Goal: Information Seeking & Learning: Learn about a topic

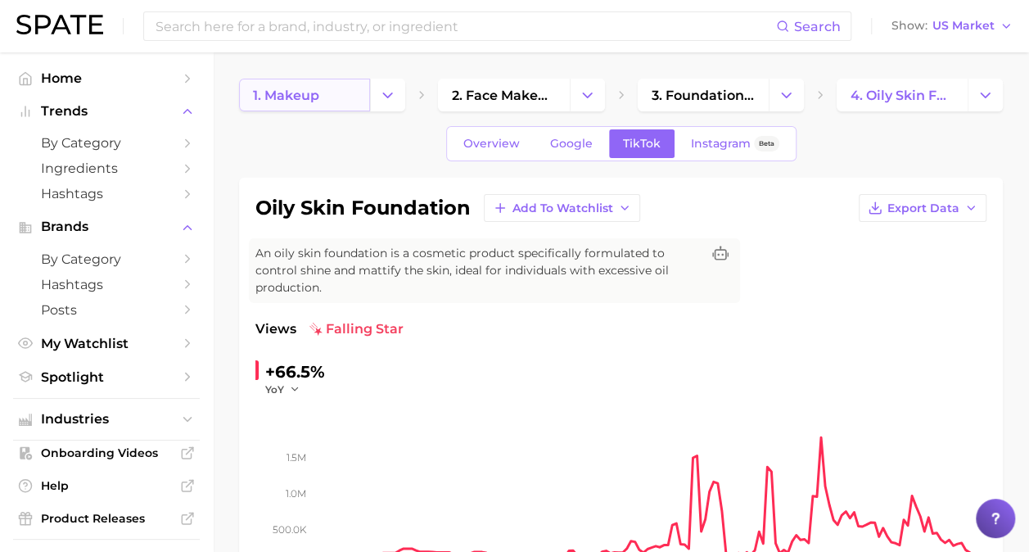
click at [295, 92] on span "1. makeup" at bounding box center [286, 96] width 66 height 16
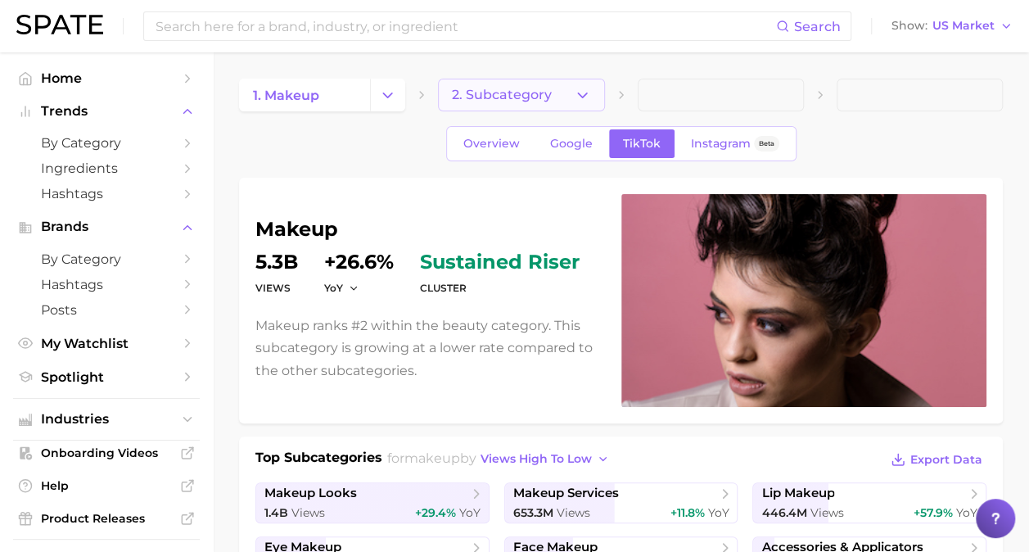
click at [463, 103] on button "2. Subcategory" at bounding box center [521, 95] width 166 height 33
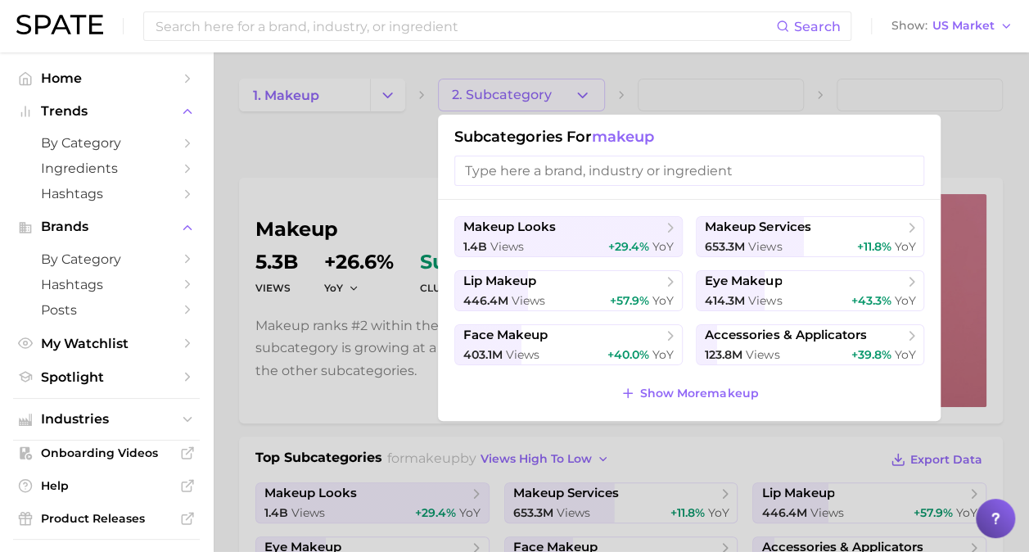
click at [365, 188] on div at bounding box center [514, 276] width 1029 height 552
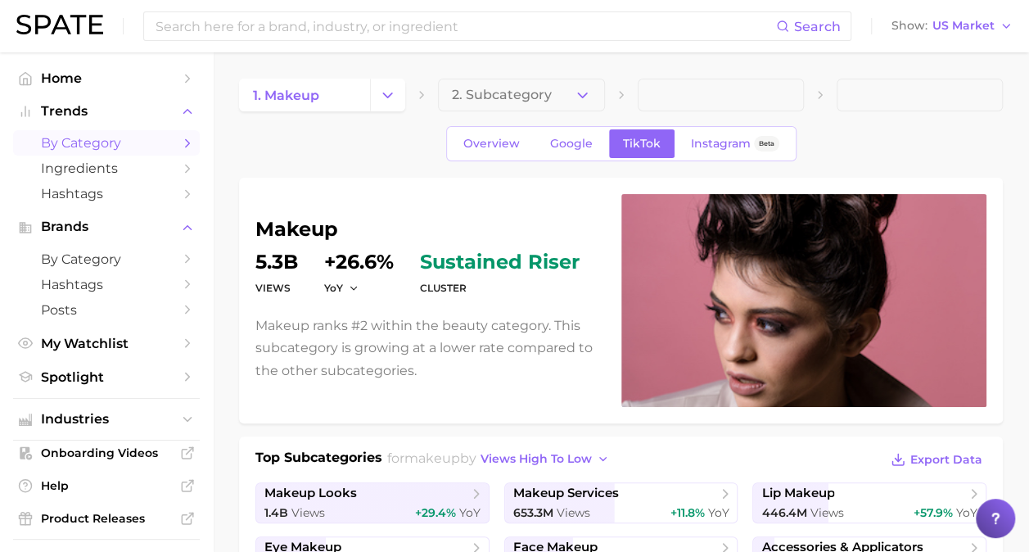
click at [80, 140] on span "by Category" at bounding box center [106, 143] width 131 height 16
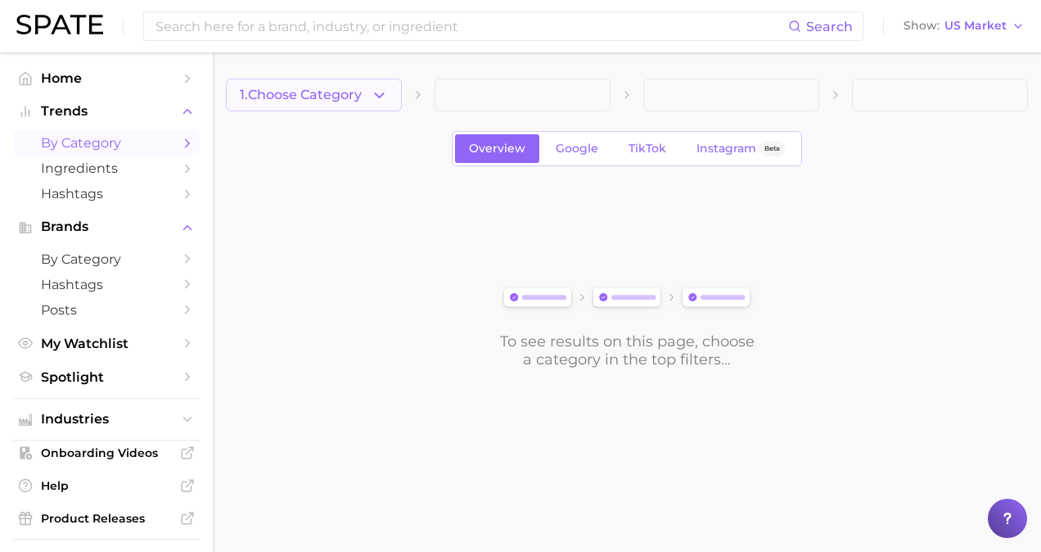
click at [385, 95] on icon "button" at bounding box center [379, 95] width 17 height 17
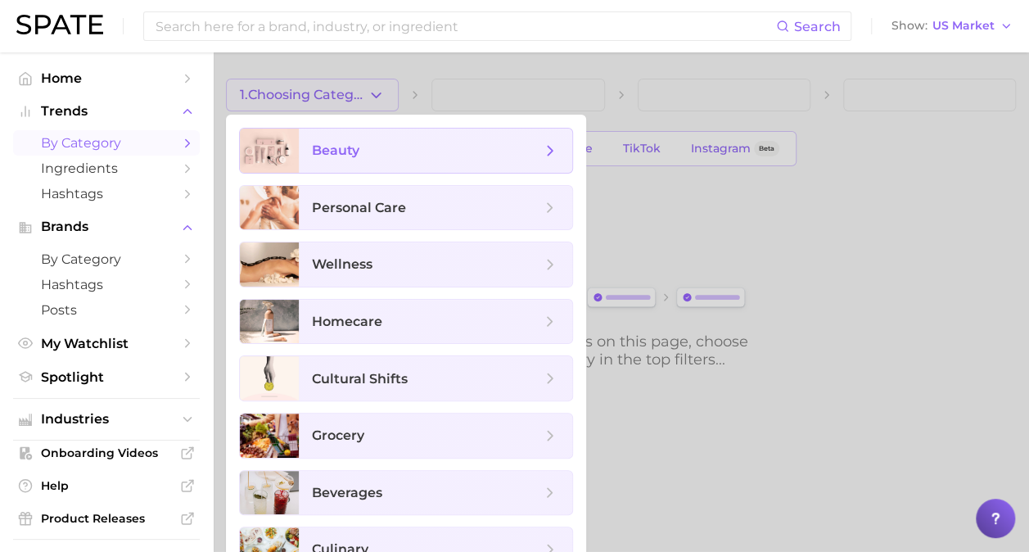
click at [394, 160] on span "beauty" at bounding box center [435, 150] width 273 height 44
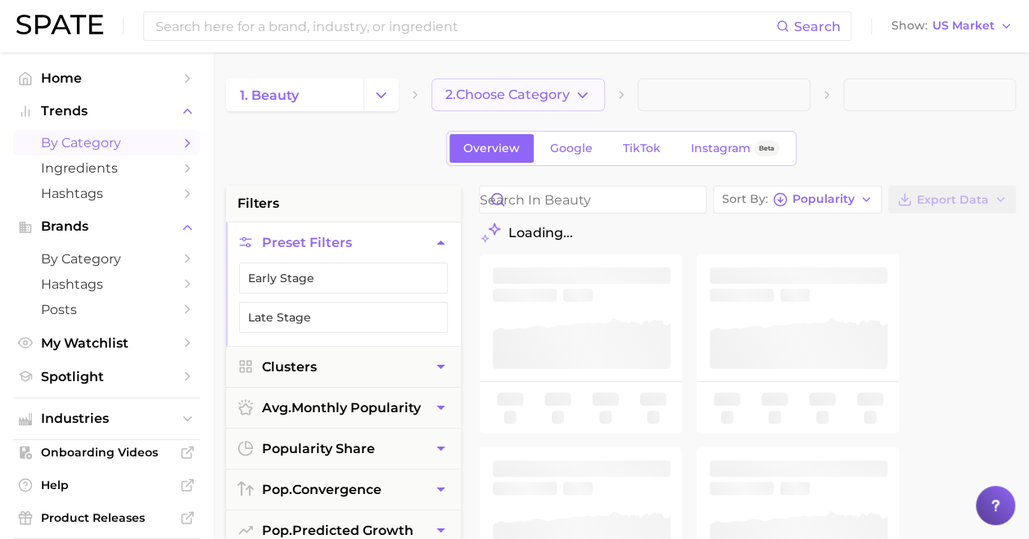
click at [516, 106] on button "2. Choose Category" at bounding box center [517, 95] width 173 height 33
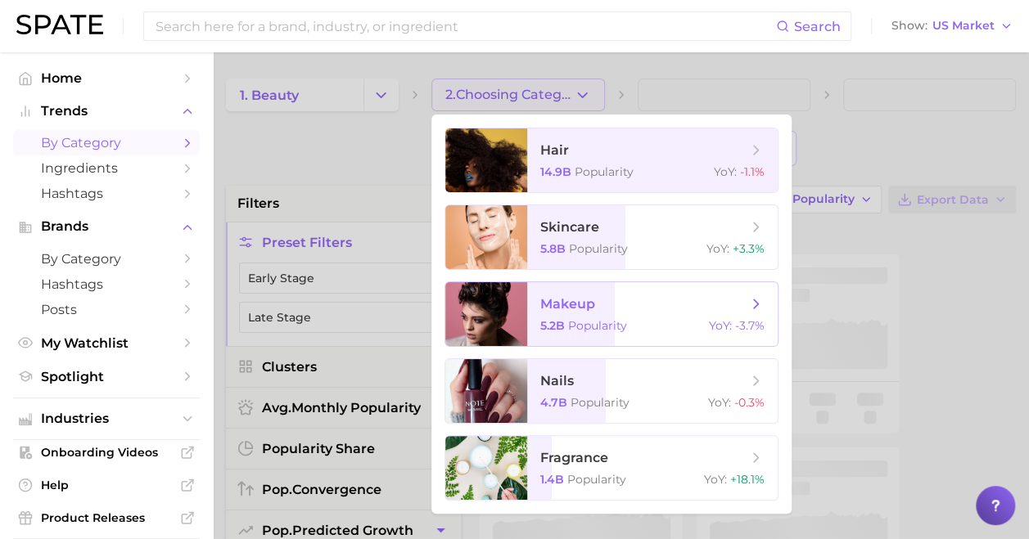
click at [581, 321] on span "Popularity" at bounding box center [597, 325] width 59 height 15
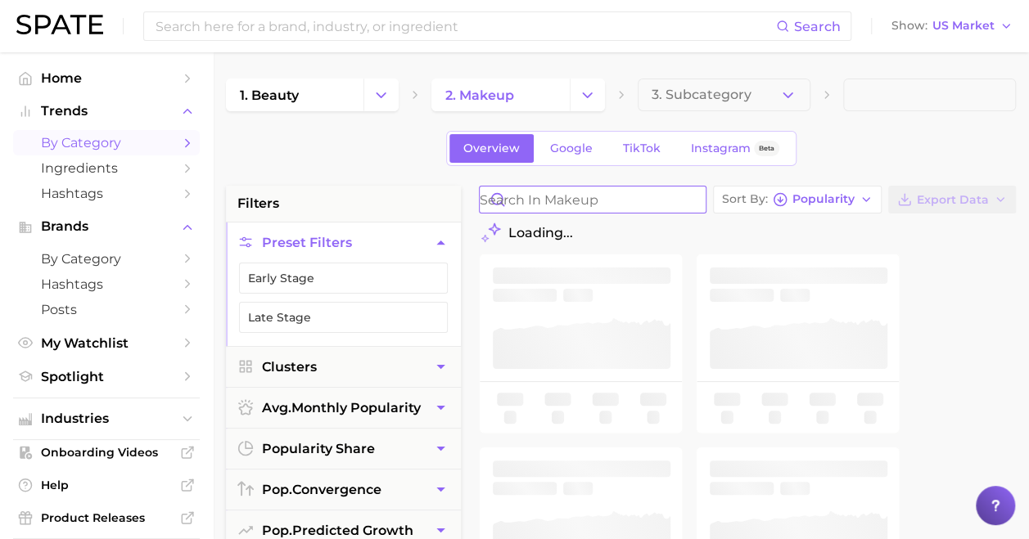
click at [571, 199] on input "Search in makeup" at bounding box center [593, 200] width 226 height 26
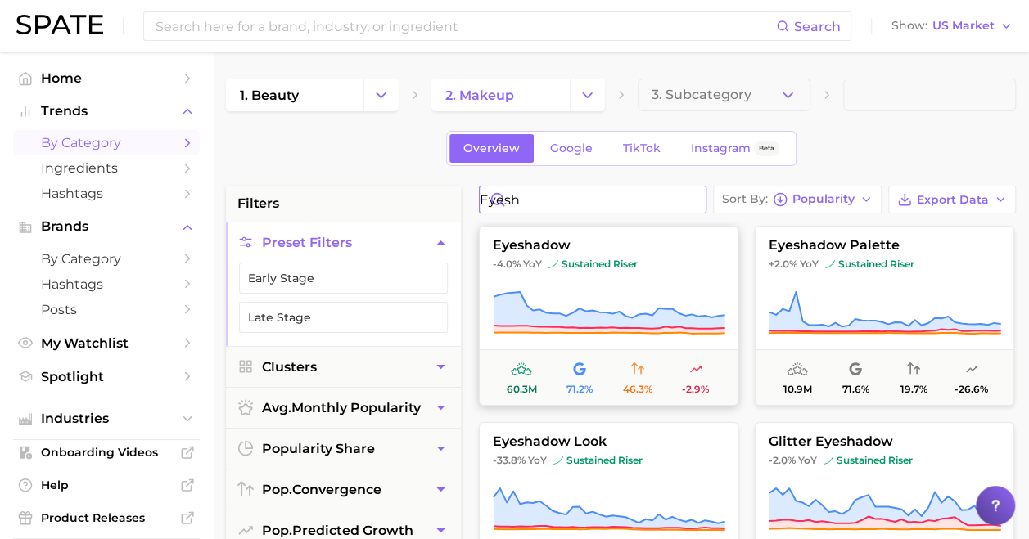
type input "eyesh"
click at [619, 273] on button "eyeshadow -4.0% YoY sustained riser 60.3m 71.2% 46.3% -2.9%" at bounding box center [608, 316] width 259 height 180
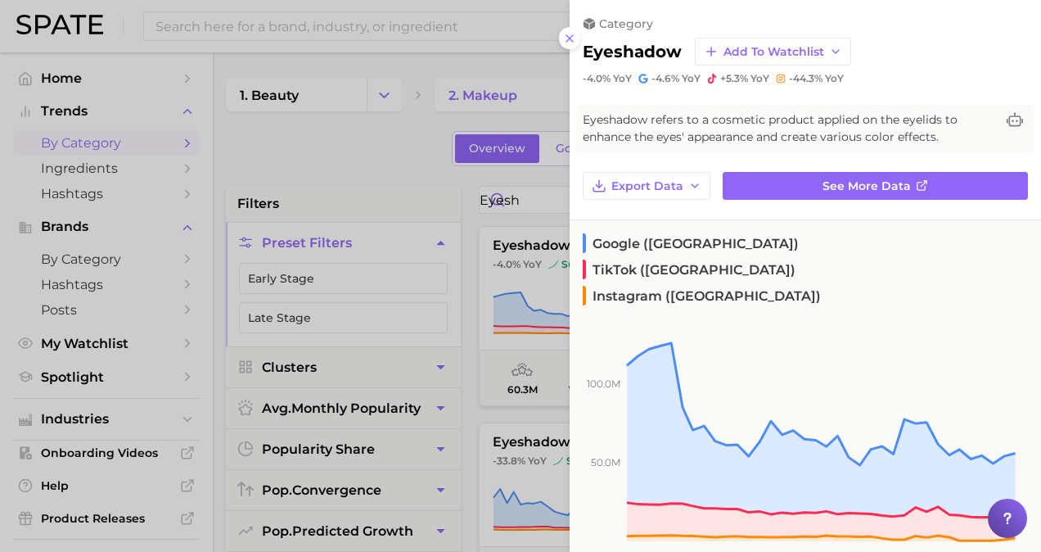
click at [494, 417] on div at bounding box center [520, 276] width 1041 height 552
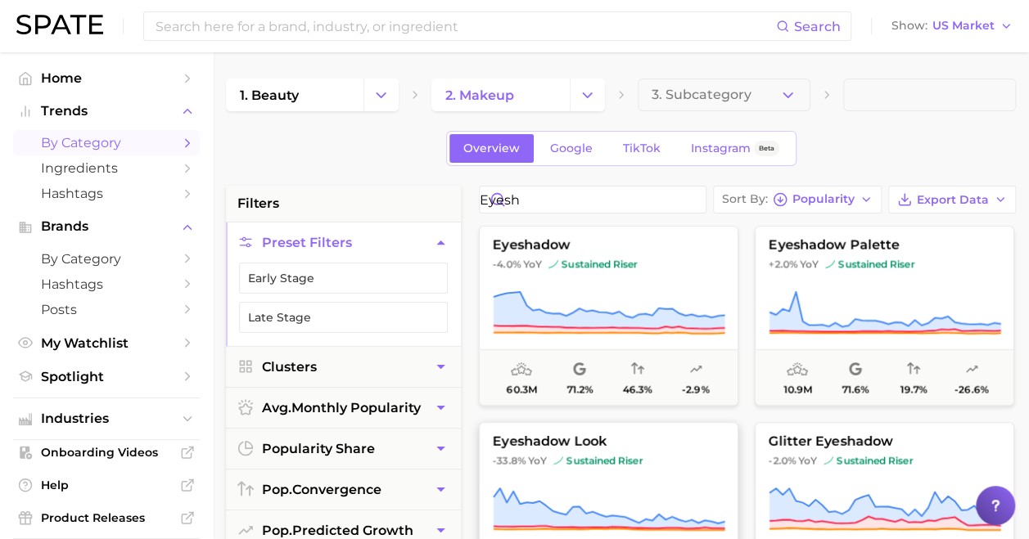
click at [542, 449] on span "eyeshadow look" at bounding box center [609, 442] width 258 height 15
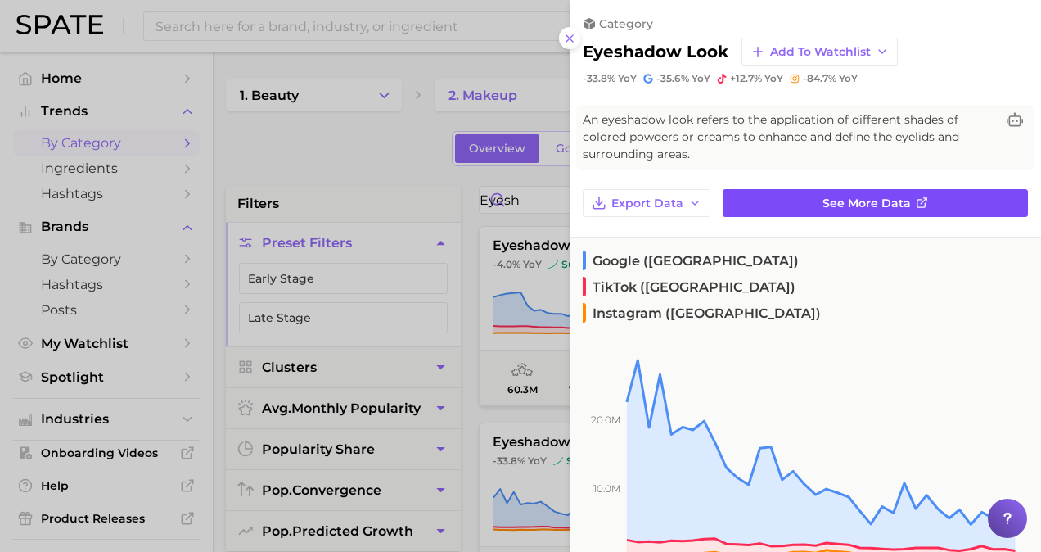
click at [895, 200] on span "See more data" at bounding box center [867, 203] width 88 height 14
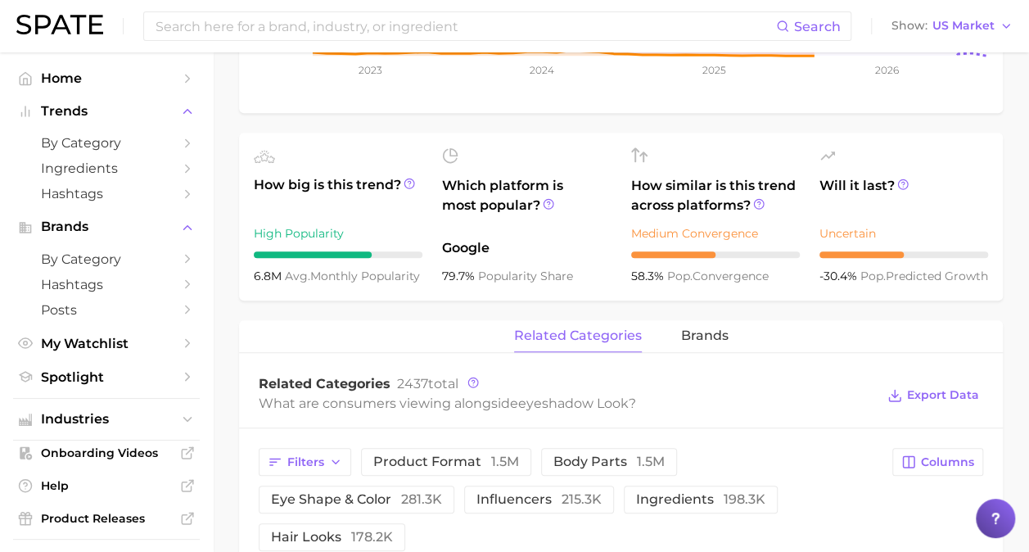
scroll to position [491, 0]
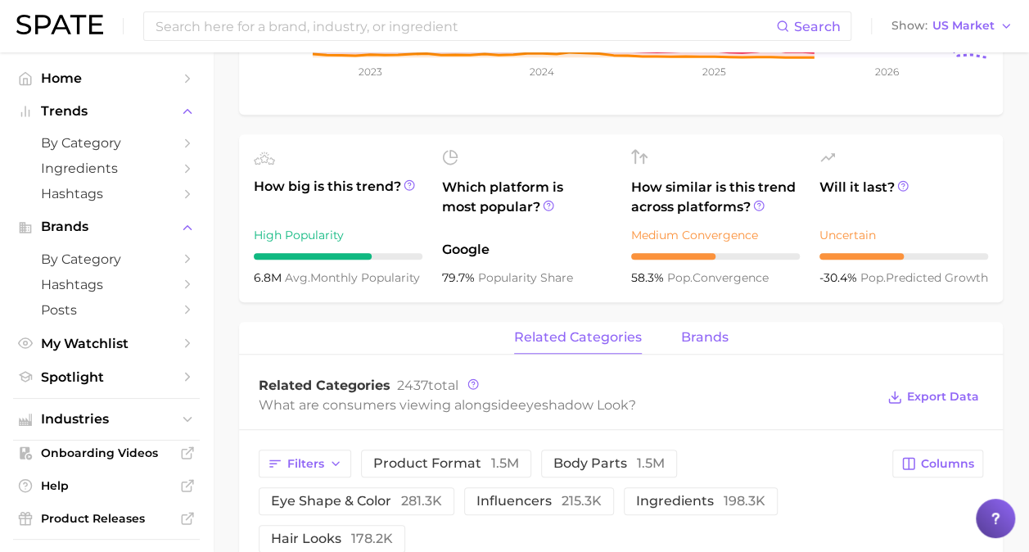
click at [683, 332] on span "brands" at bounding box center [704, 337] width 47 height 15
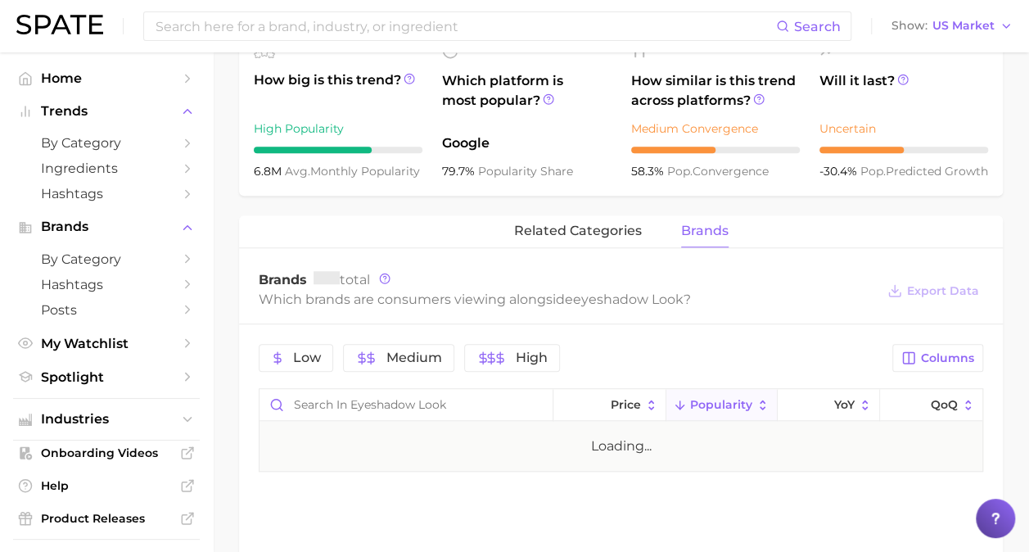
scroll to position [790, 0]
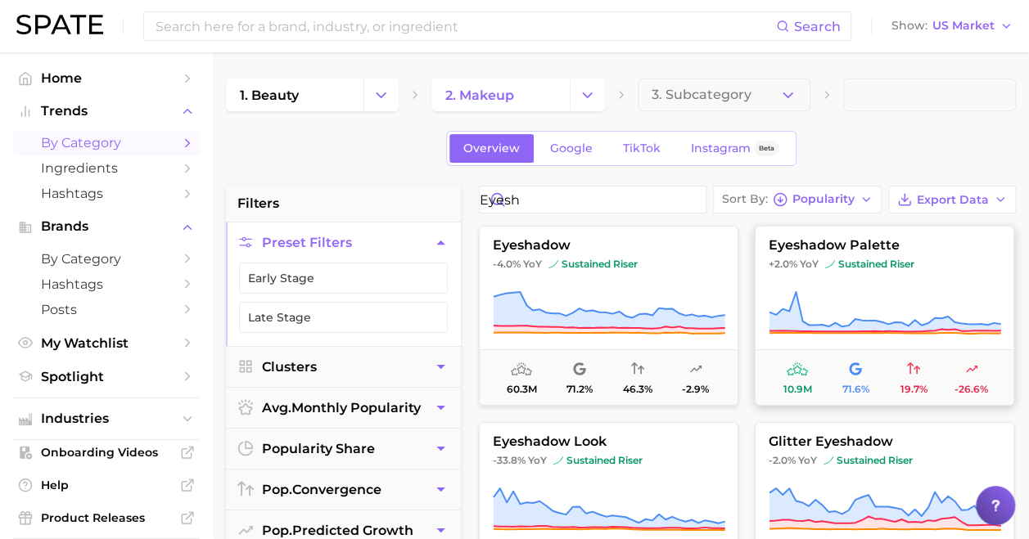
click at [828, 273] on button "eyeshadow palette +2.0% YoY sustained riser 10.9m 71.6% 19.7% -26.6%" at bounding box center [884, 316] width 259 height 180
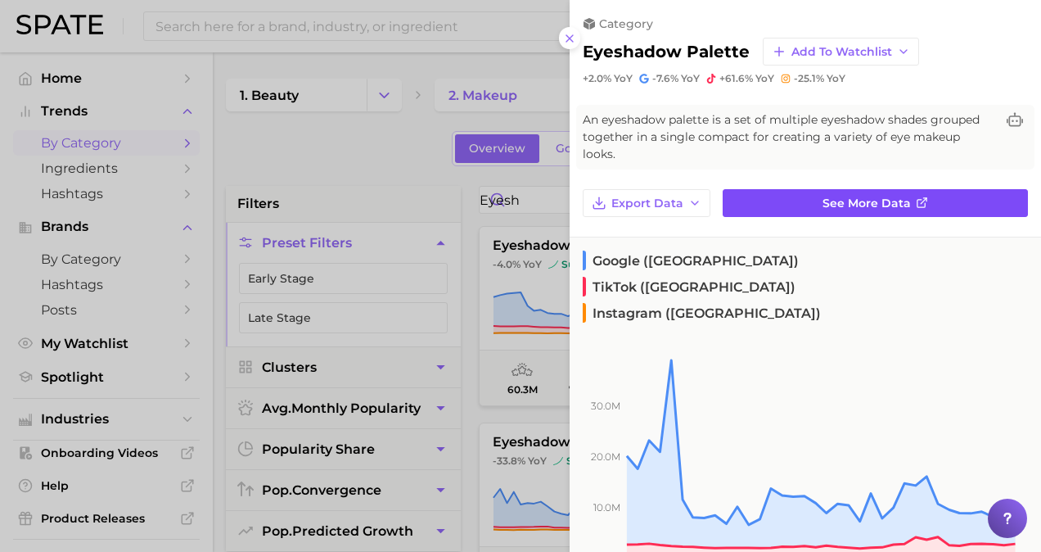
click at [881, 210] on link "See more data" at bounding box center [875, 203] width 305 height 28
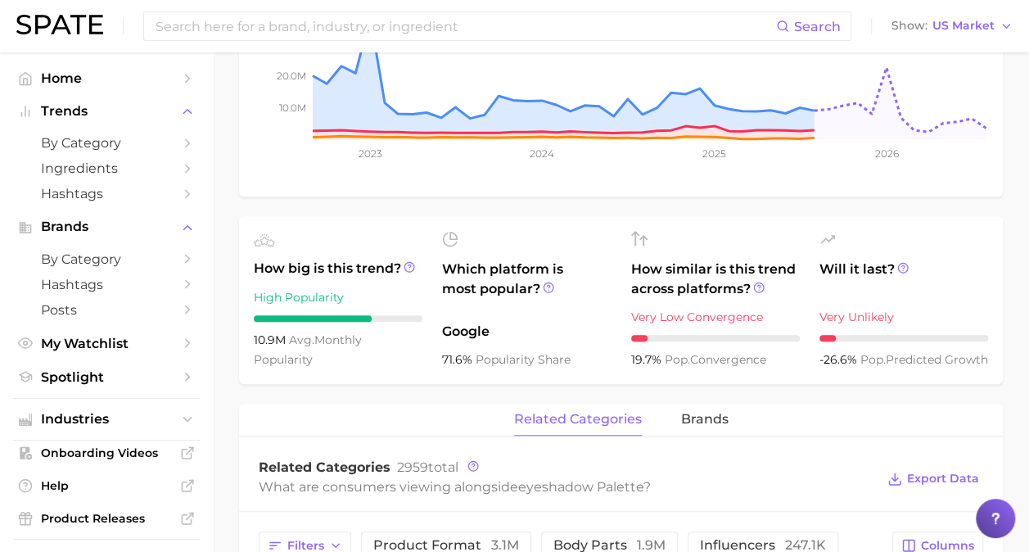
scroll to position [737, 0]
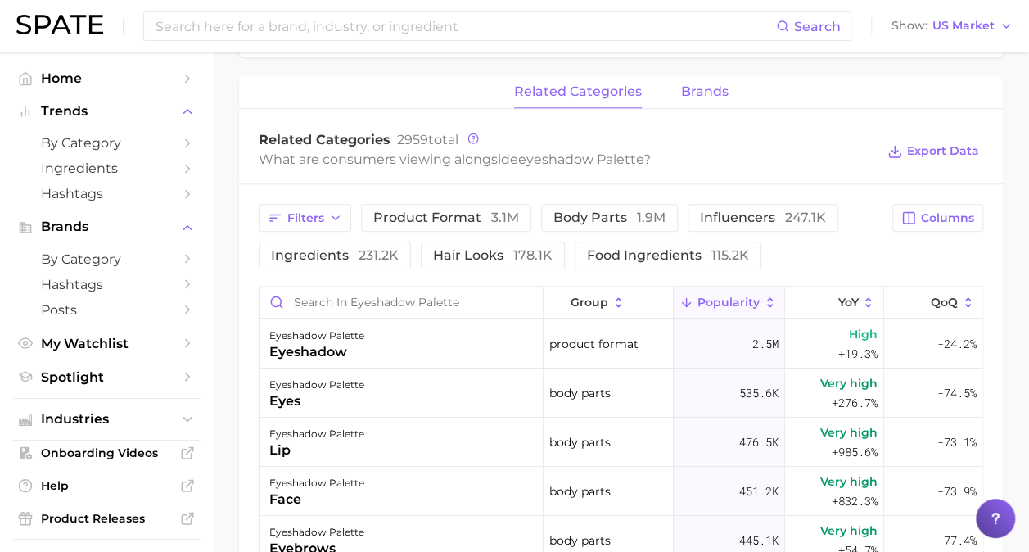
click at [691, 100] on button "brands" at bounding box center [704, 92] width 47 height 32
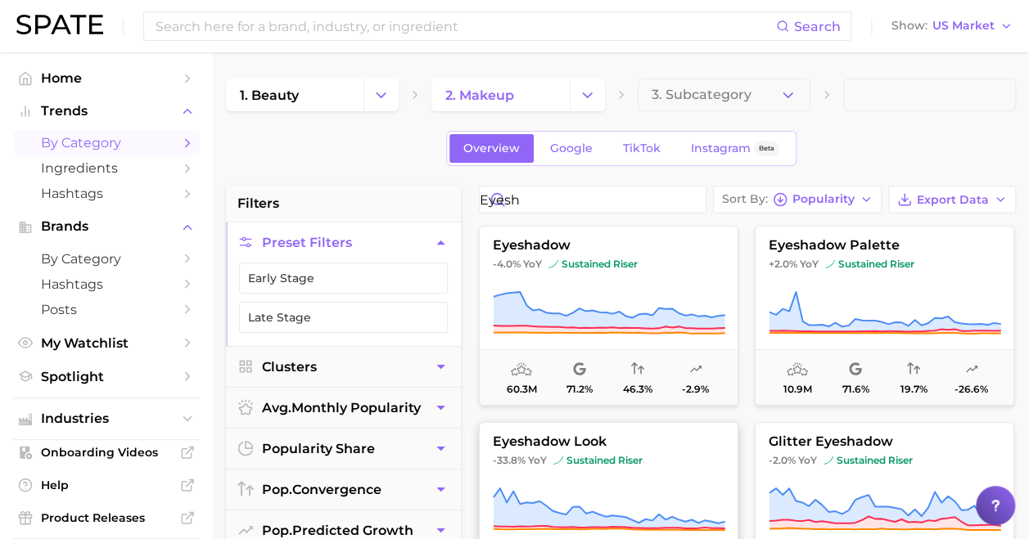
click at [709, 453] on button "eyeshadow look -33.8% YoY sustained riser 6.8m 79.7% 58.3% -30.4%" at bounding box center [608, 512] width 259 height 180
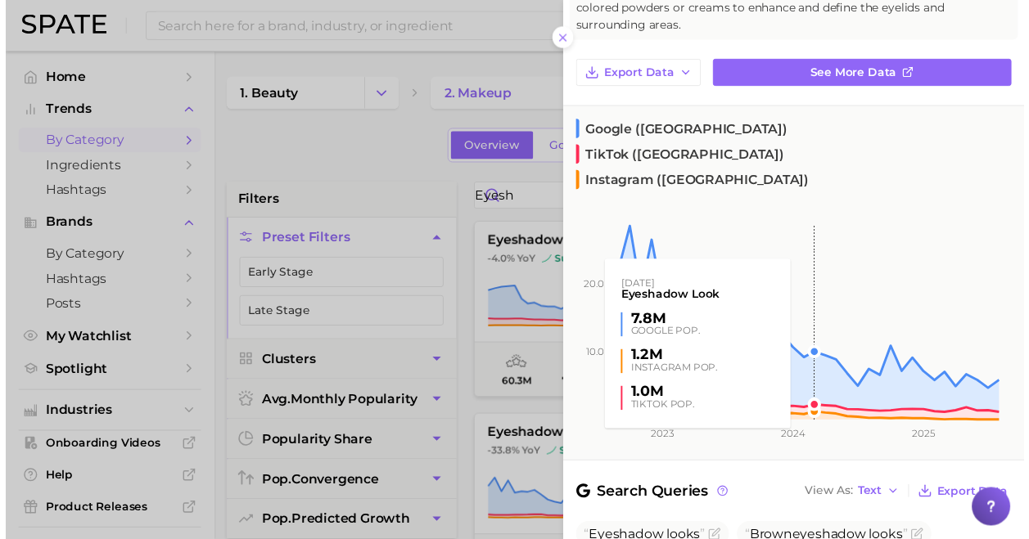
scroll to position [327, 0]
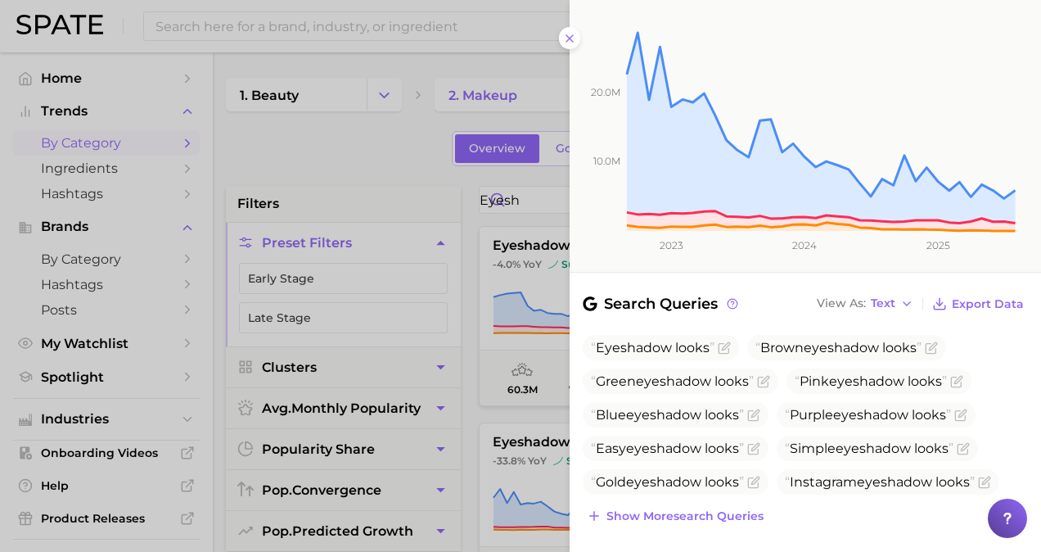
drag, startPoint x: 366, startPoint y: 151, endPoint x: 432, endPoint y: 111, distance: 77.5
click at [363, 151] on div at bounding box center [520, 276] width 1041 height 552
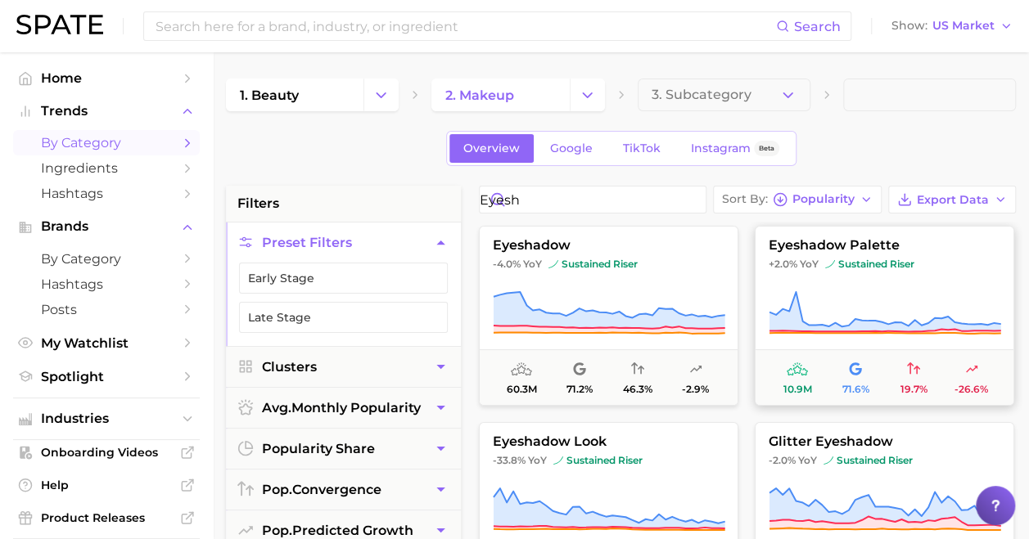
scroll to position [82, 0]
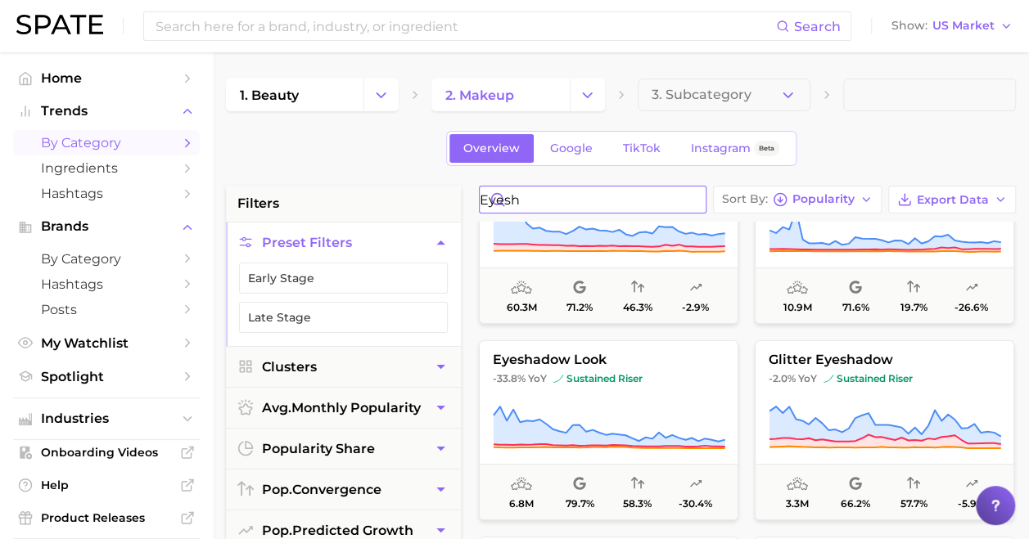
drag, startPoint x: 533, startPoint y: 193, endPoint x: 359, endPoint y: 178, distance: 174.1
type input "a"
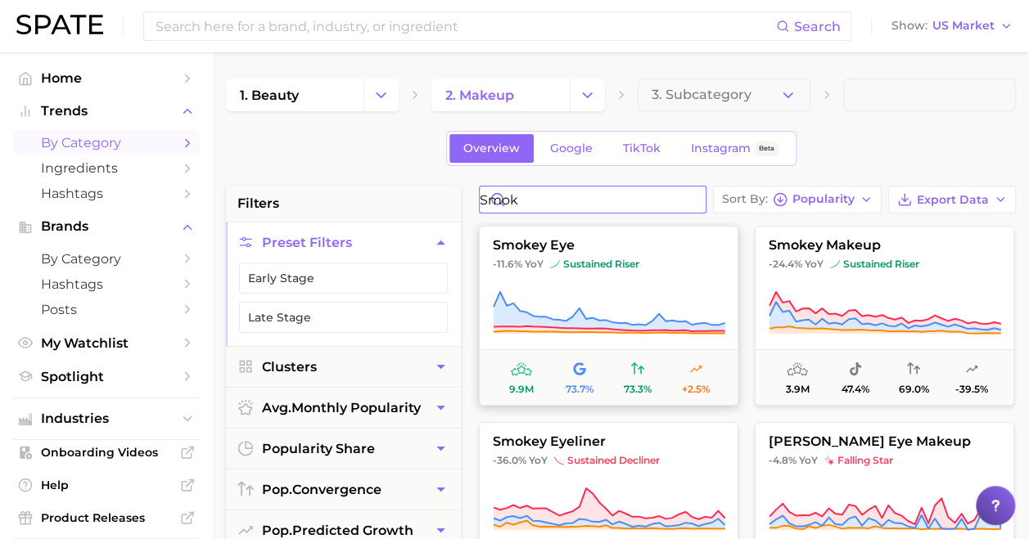
type input "smok"
click at [698, 247] on span "smokey eye" at bounding box center [609, 245] width 258 height 15
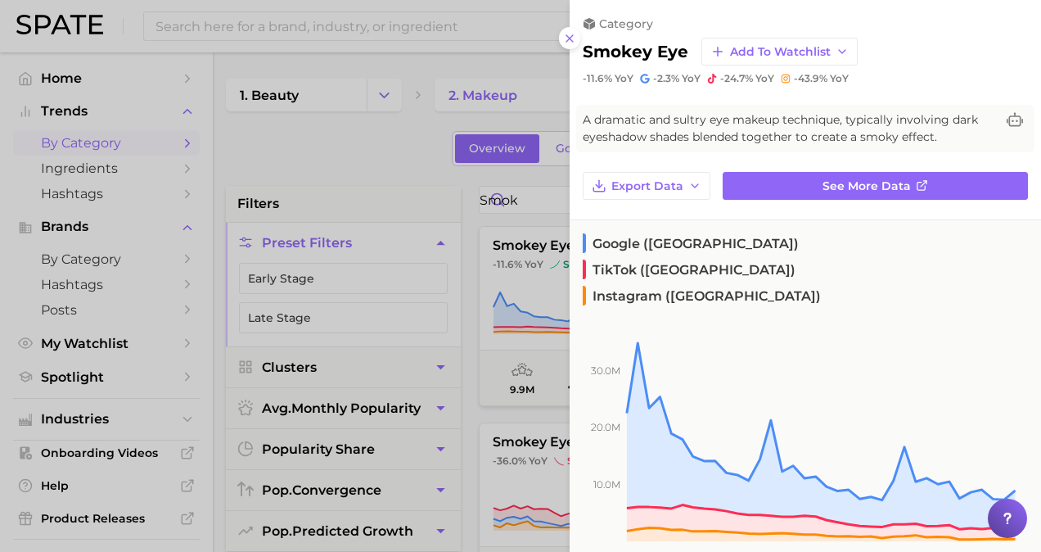
click at [462, 271] on div at bounding box center [520, 276] width 1041 height 552
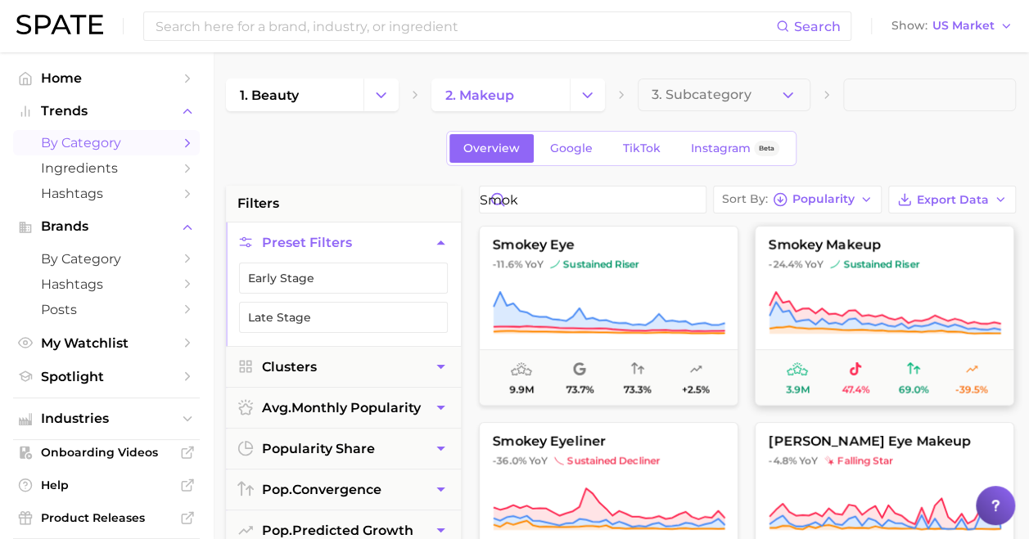
click at [884, 270] on span "sustained riser" at bounding box center [874, 264] width 89 height 13
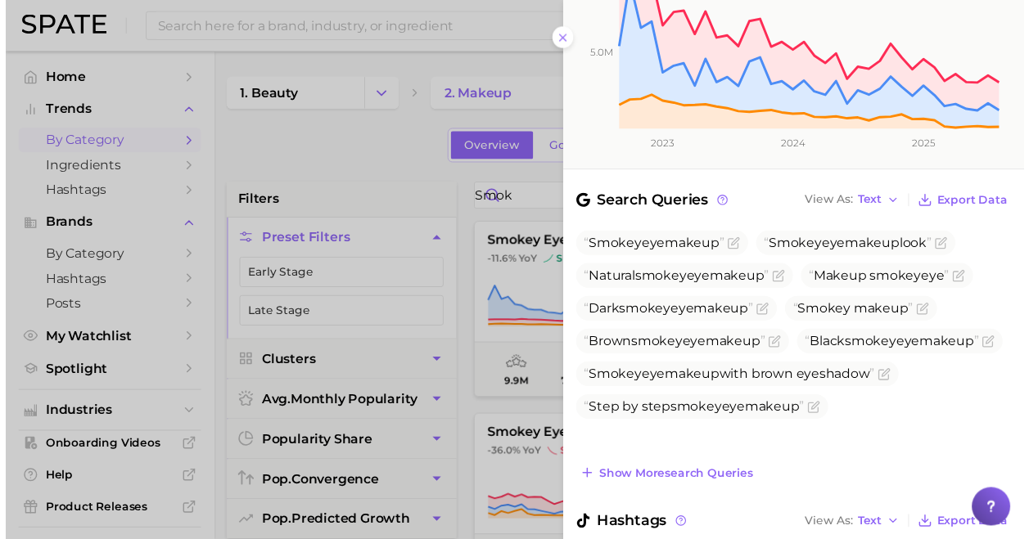
scroll to position [409, 0]
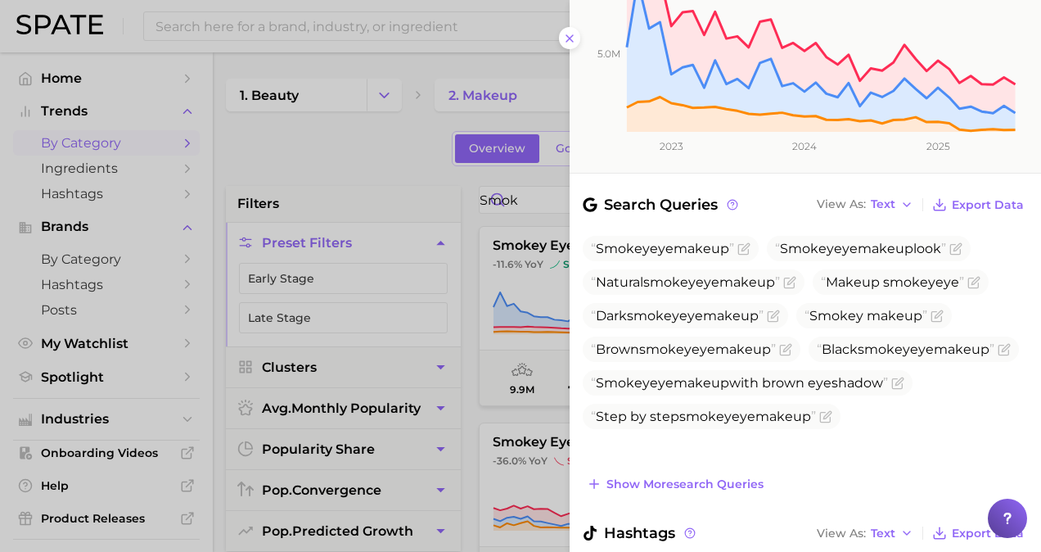
drag, startPoint x: 368, startPoint y: 155, endPoint x: 386, endPoint y: 147, distance: 19.5
click at [370, 155] on div at bounding box center [520, 276] width 1041 height 552
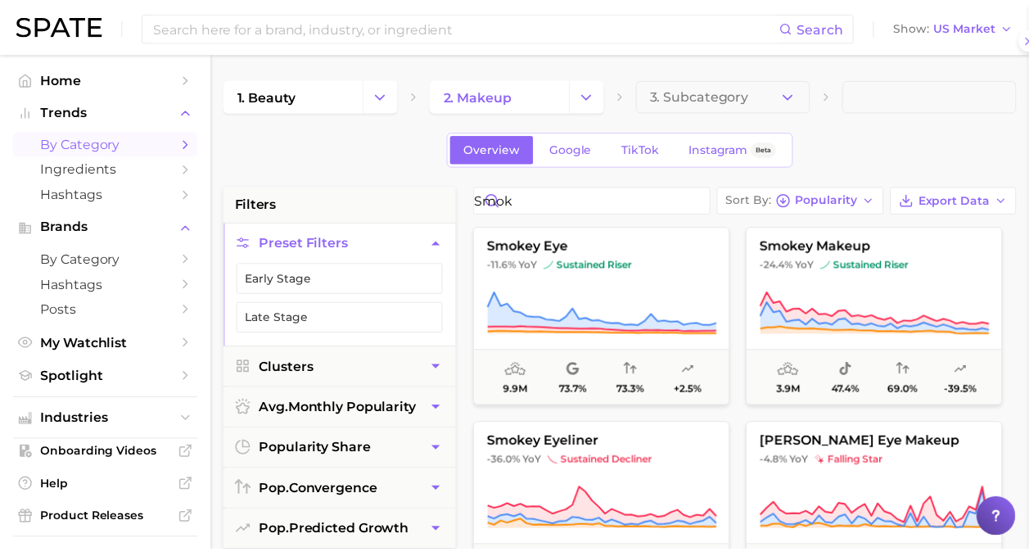
scroll to position [0, 0]
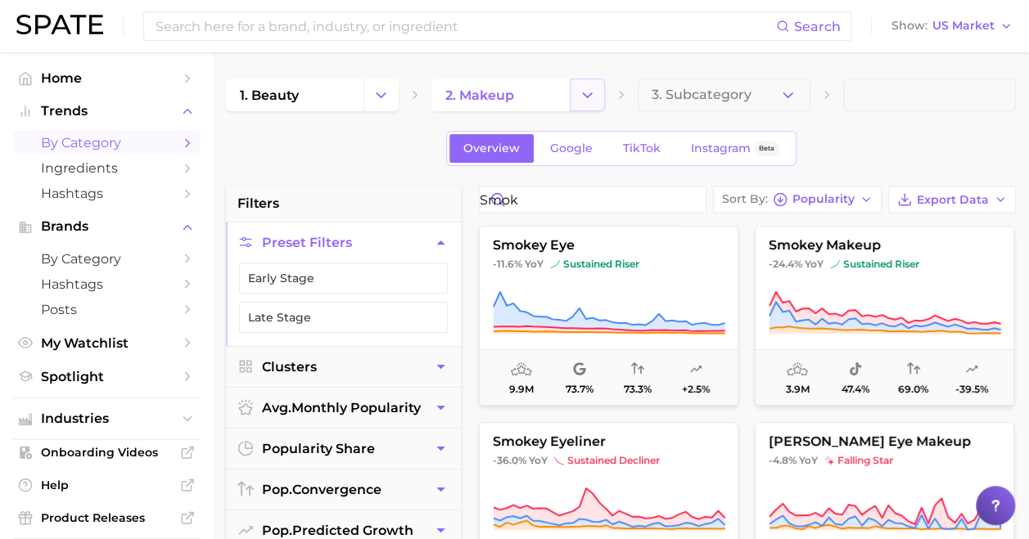
click at [570, 98] on button "Change Category" at bounding box center [587, 95] width 35 height 33
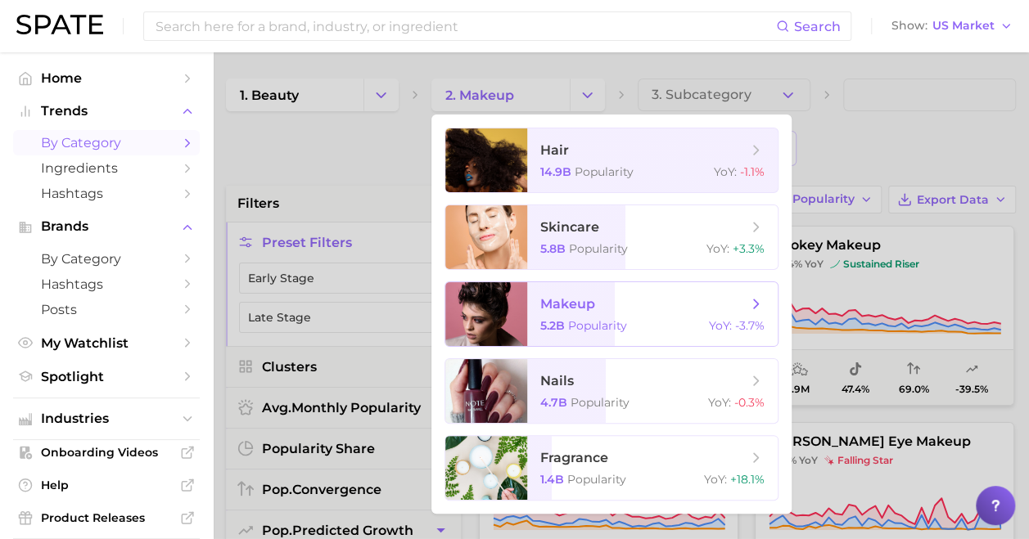
click at [622, 295] on span "makeup" at bounding box center [643, 304] width 206 height 18
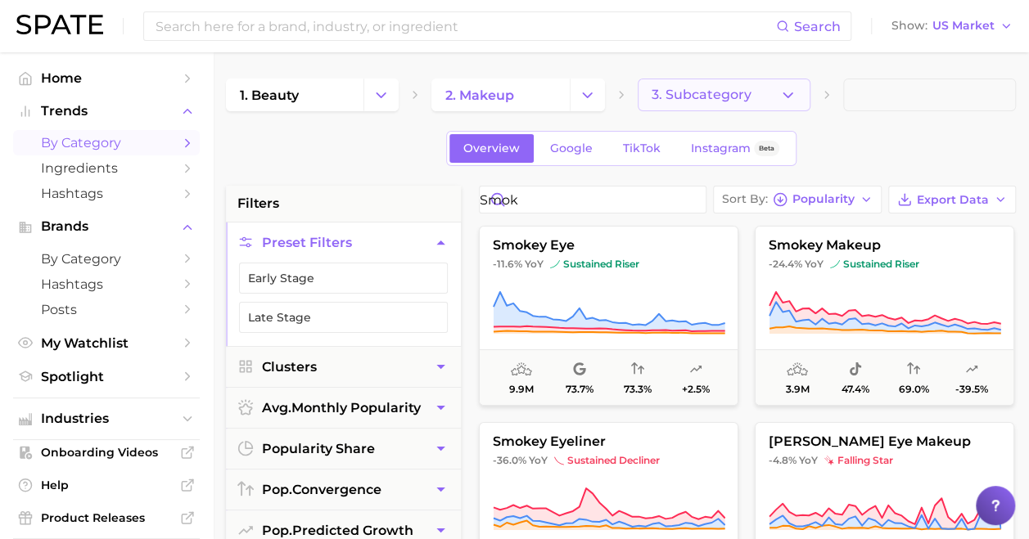
click at [796, 83] on button "3. Subcategory" at bounding box center [724, 95] width 173 height 33
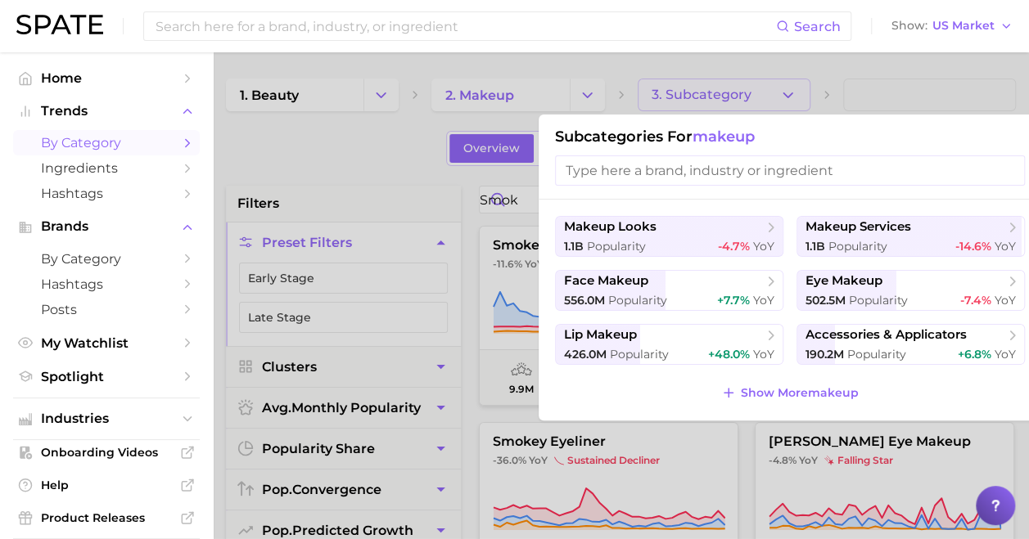
click at [647, 169] on input "search" at bounding box center [790, 171] width 470 height 30
type input "g"
click at [105, 140] on span "by Category" at bounding box center [106, 143] width 131 height 16
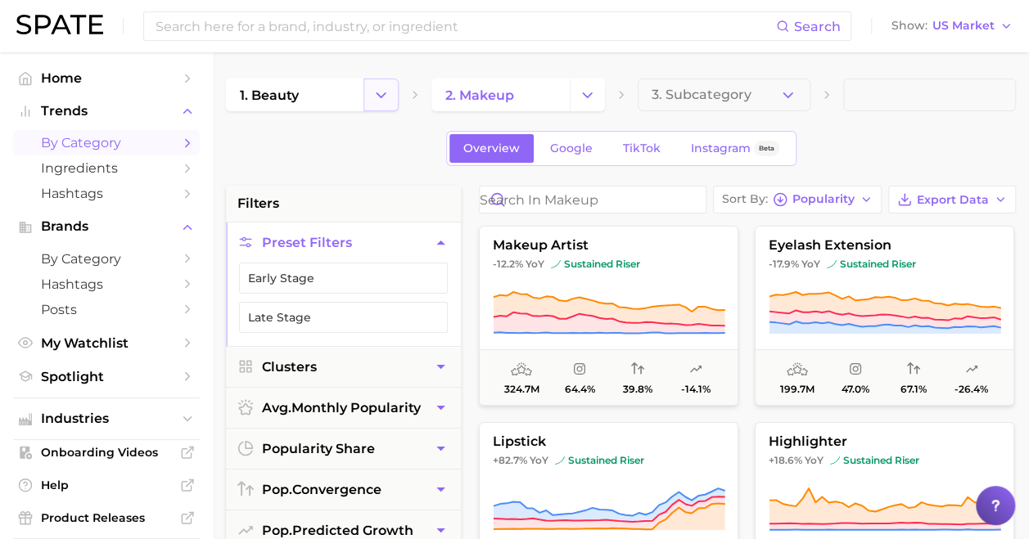
click at [390, 101] on button "Change Category" at bounding box center [380, 95] width 35 height 33
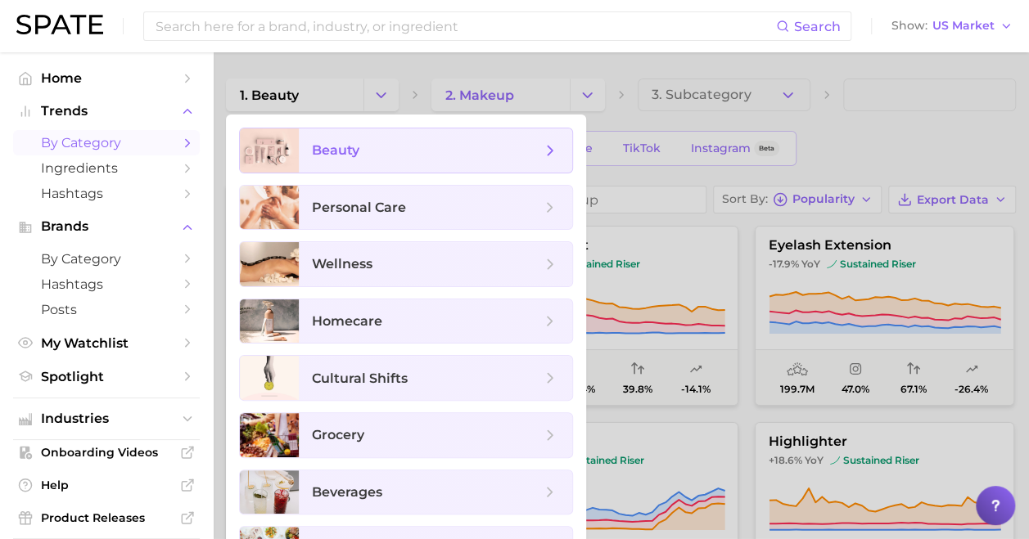
click at [434, 153] on span "beauty" at bounding box center [426, 151] width 229 height 18
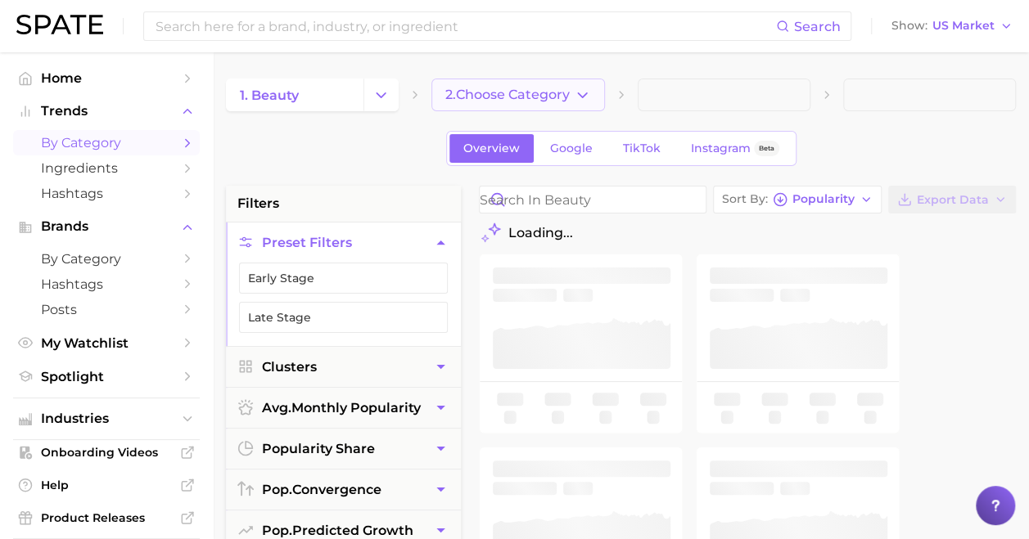
click at [585, 90] on icon "button" at bounding box center [582, 95] width 17 height 17
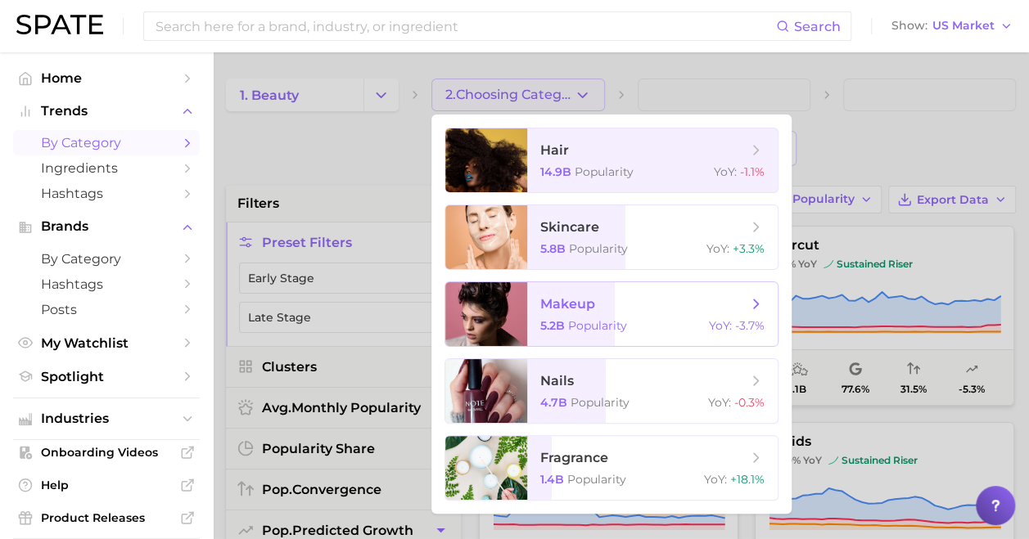
click at [580, 321] on span "Popularity" at bounding box center [597, 325] width 59 height 15
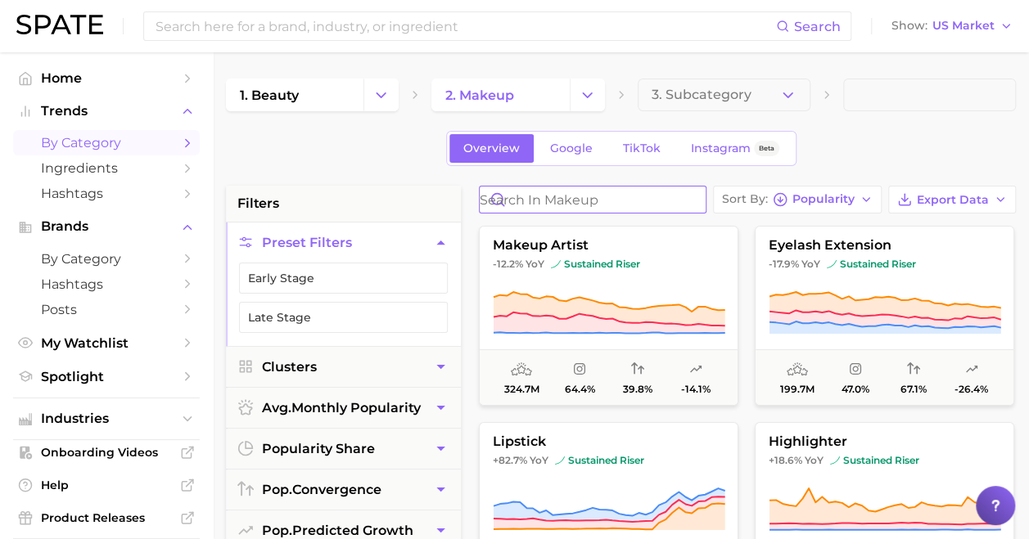
click at [642, 194] on input "Search in makeup" at bounding box center [593, 200] width 226 height 26
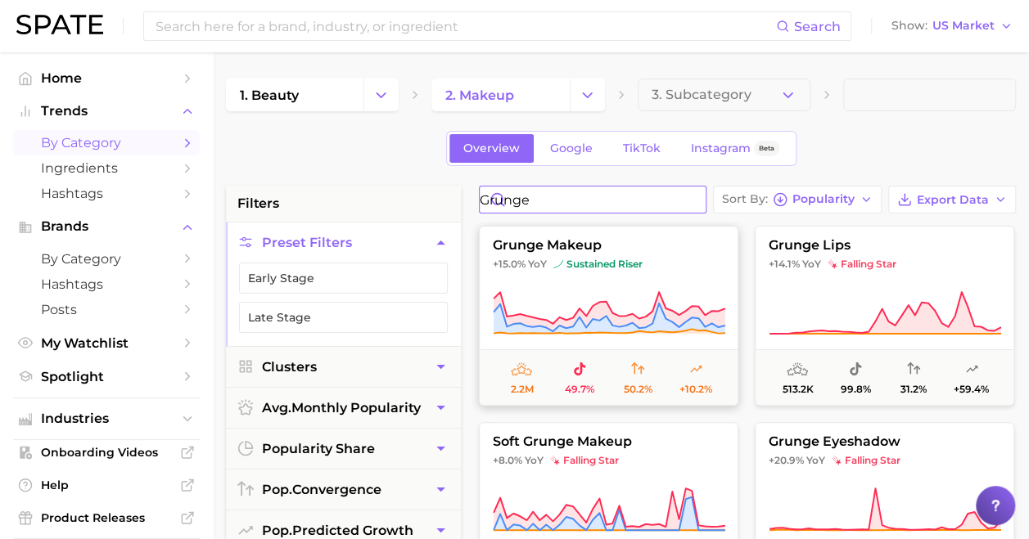
type input "grunge"
click at [644, 267] on span "+15.0% [PERSON_NAME] sustained riser" at bounding box center [609, 264] width 258 height 13
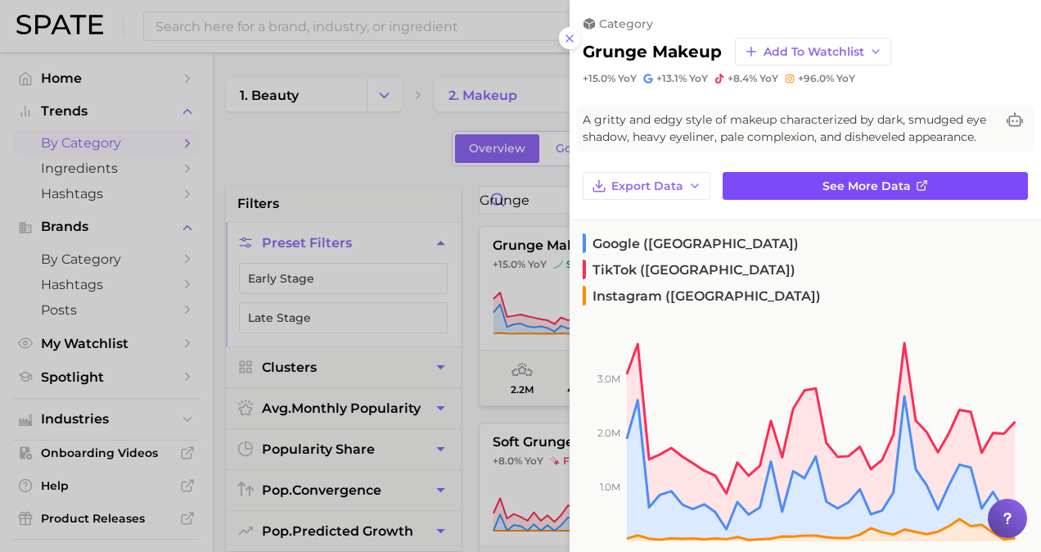
click at [883, 193] on span "See more data" at bounding box center [867, 186] width 88 height 14
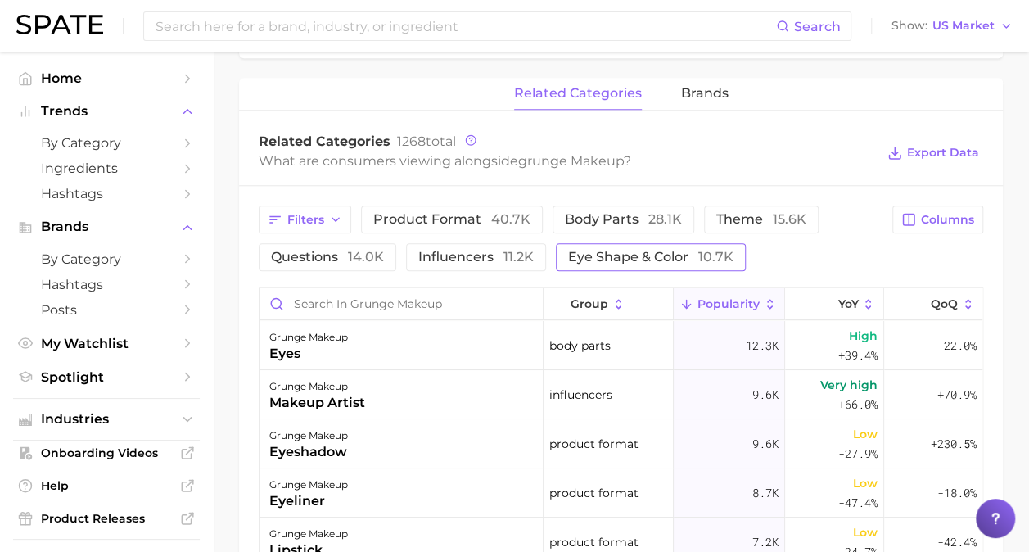
scroll to position [737, 0]
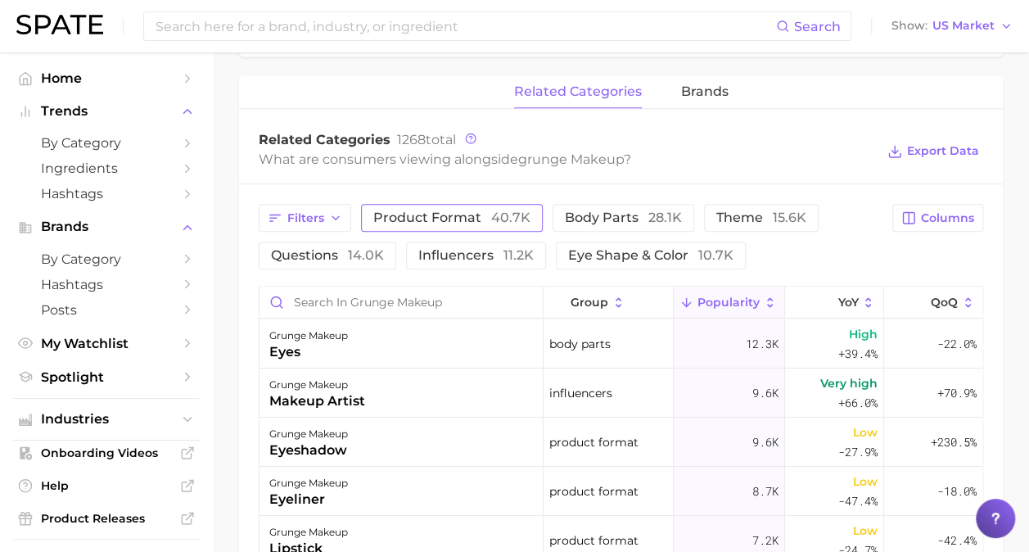
click at [499, 210] on span "40.7k" at bounding box center [510, 218] width 39 height 16
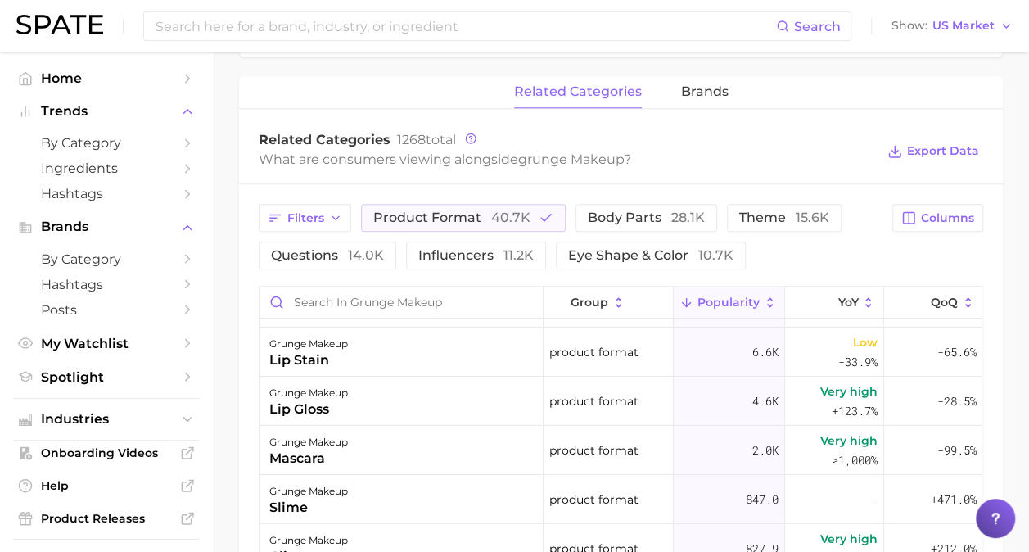
scroll to position [164, 0]
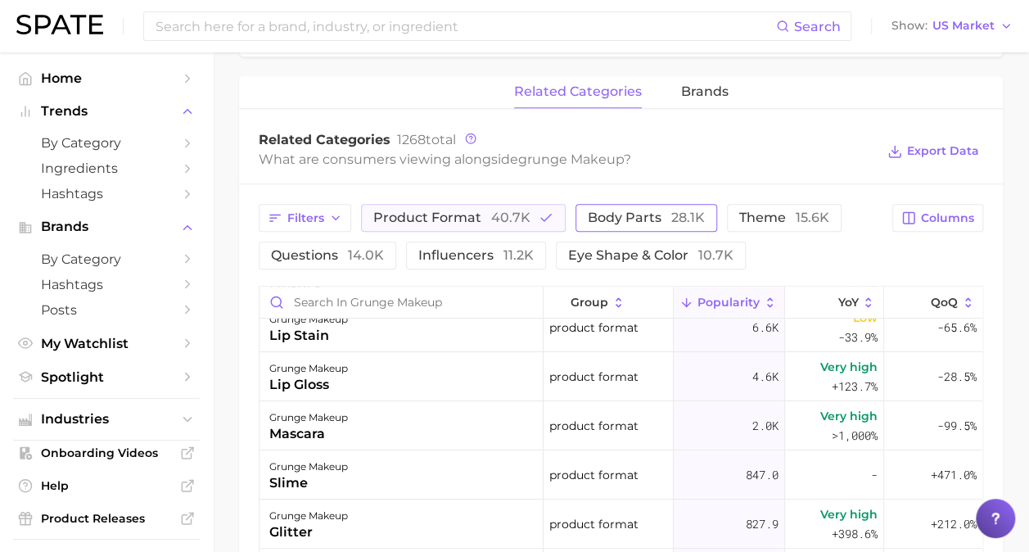
drag, startPoint x: 638, startPoint y: 223, endPoint x: 636, endPoint y: 232, distance: 10.1
click at [638, 223] on span "body parts 28.1k" at bounding box center [646, 217] width 117 height 13
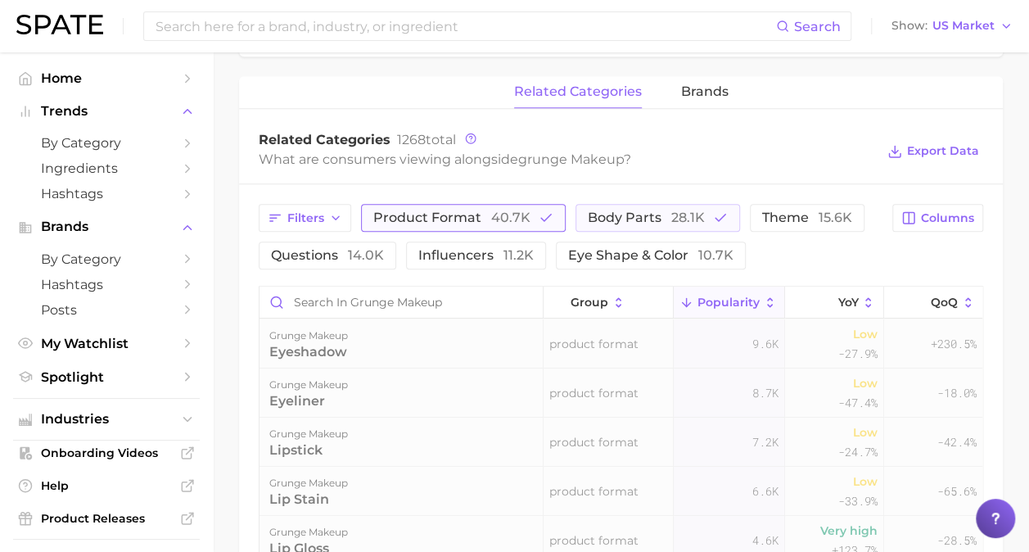
click at [530, 217] on button "product format 40.7k" at bounding box center [463, 218] width 205 height 28
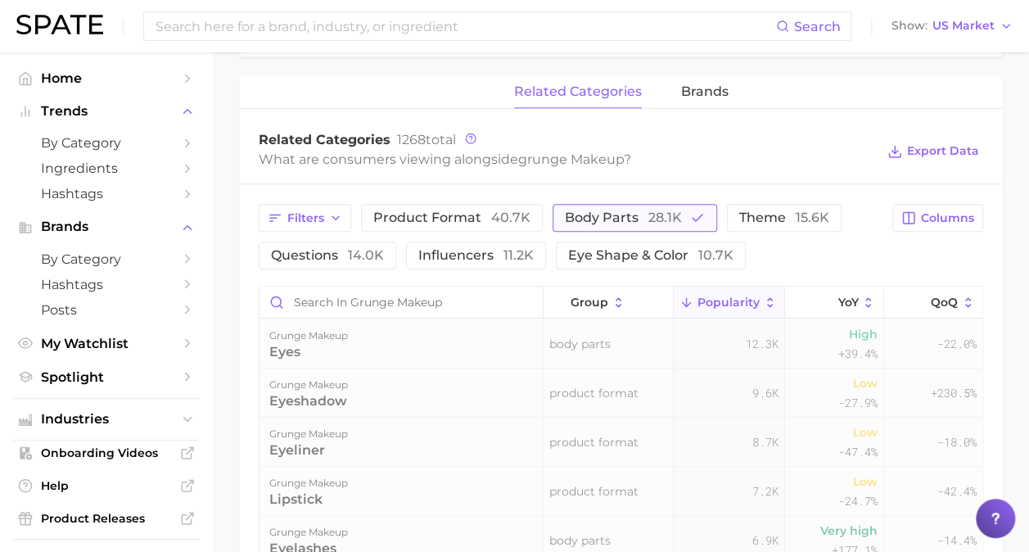
click at [679, 218] on button "body parts 28.1k" at bounding box center [634, 218] width 165 height 28
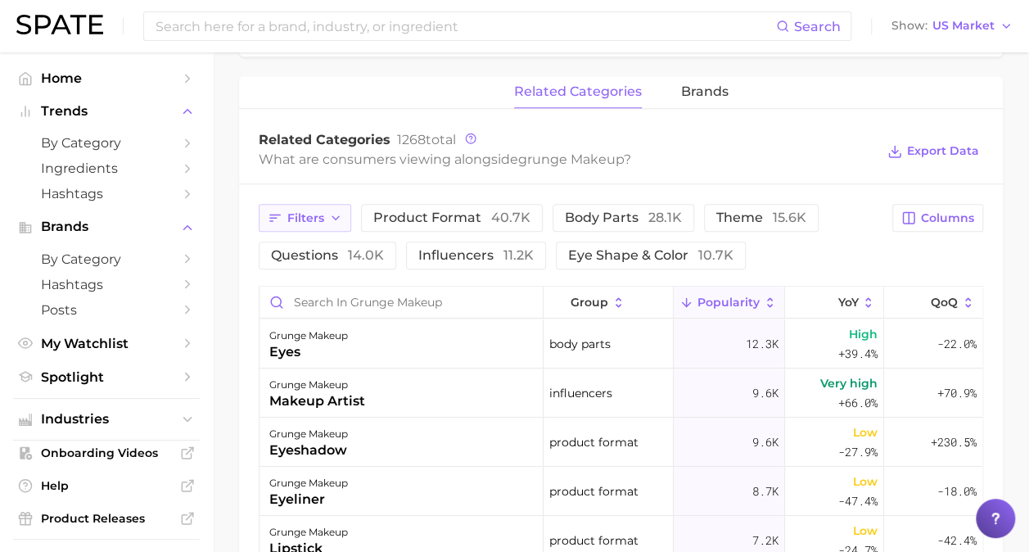
click at [319, 216] on span "Filters" at bounding box center [305, 218] width 37 height 14
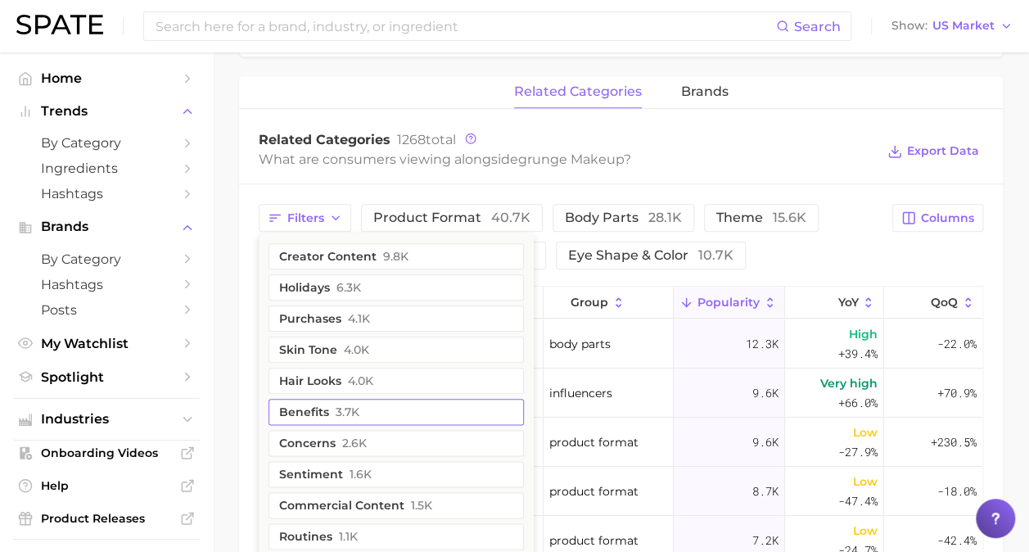
click at [341, 412] on span "3.7k" at bounding box center [348, 411] width 24 height 13
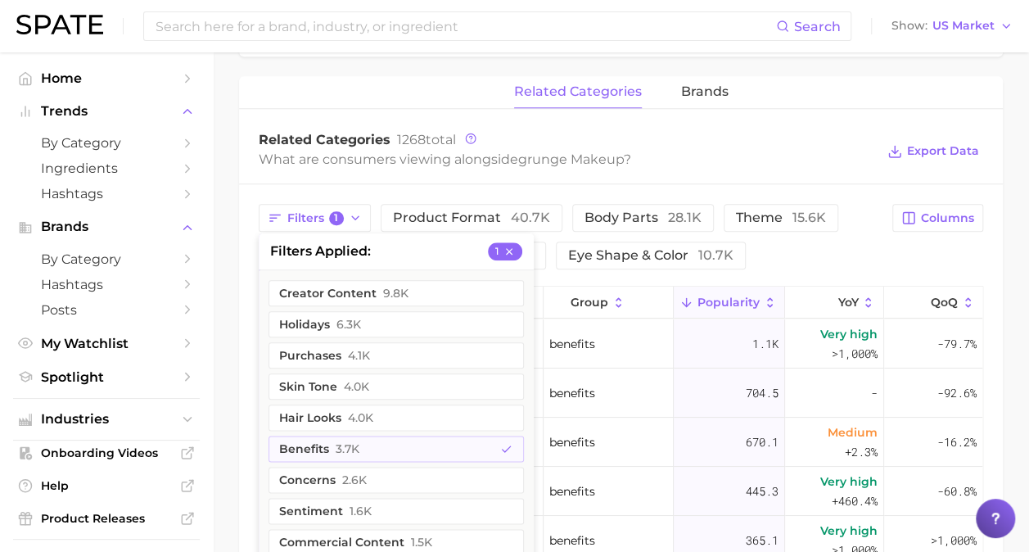
click at [429, 187] on div "Filters 1 filters applied 1 creator content 9.8k holidays 6.3k purchases 4.1k s…" at bounding box center [621, 520] width 764 height 673
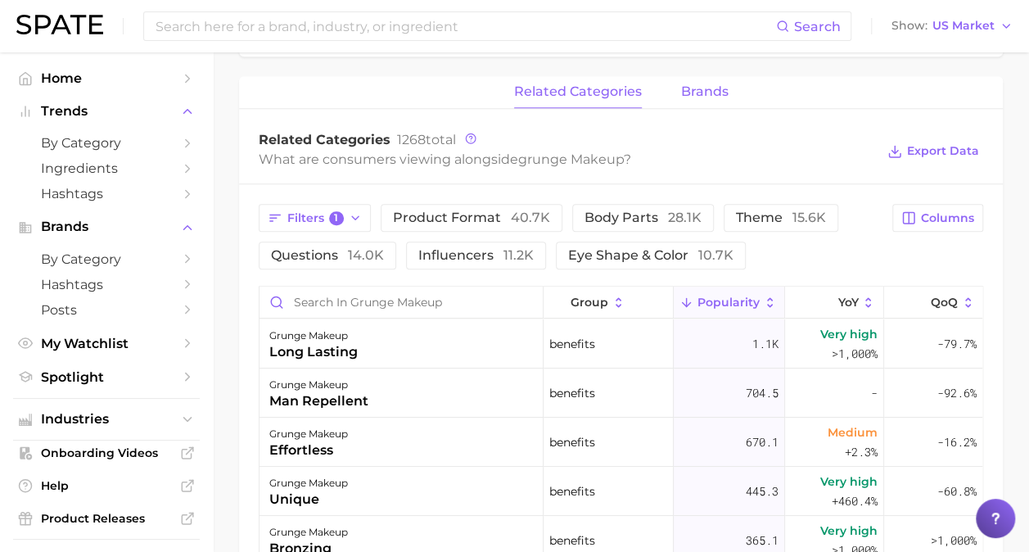
click at [700, 92] on span "brands" at bounding box center [704, 91] width 47 height 15
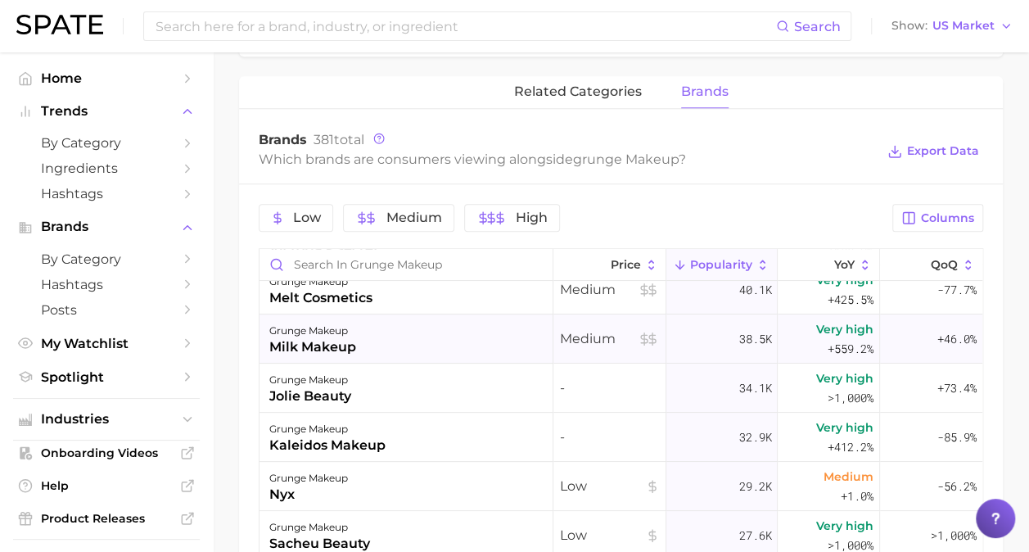
scroll to position [246, 0]
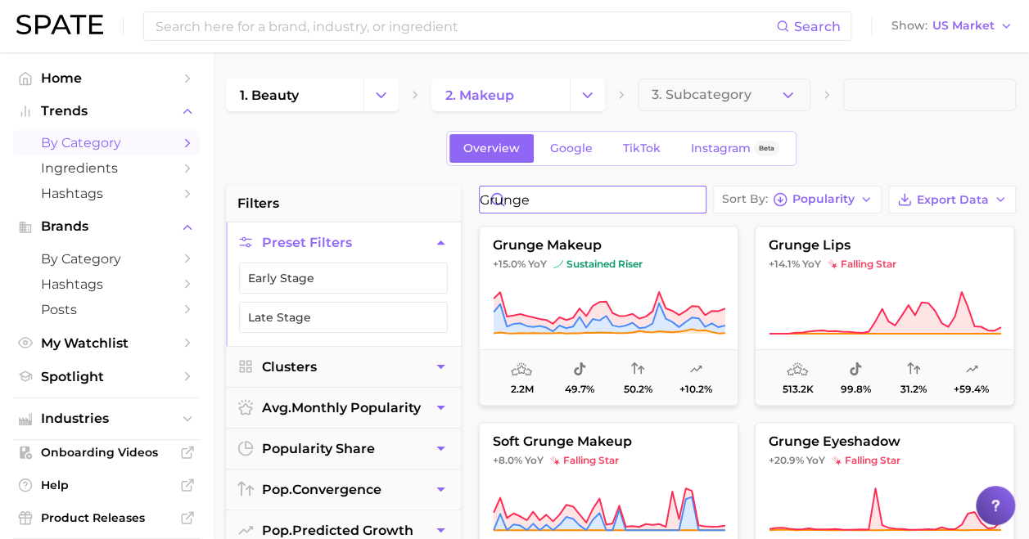
click at [567, 205] on input "grunge" at bounding box center [593, 200] width 226 height 26
drag, startPoint x: 602, startPoint y: 201, endPoint x: 471, endPoint y: 202, distance: 131.8
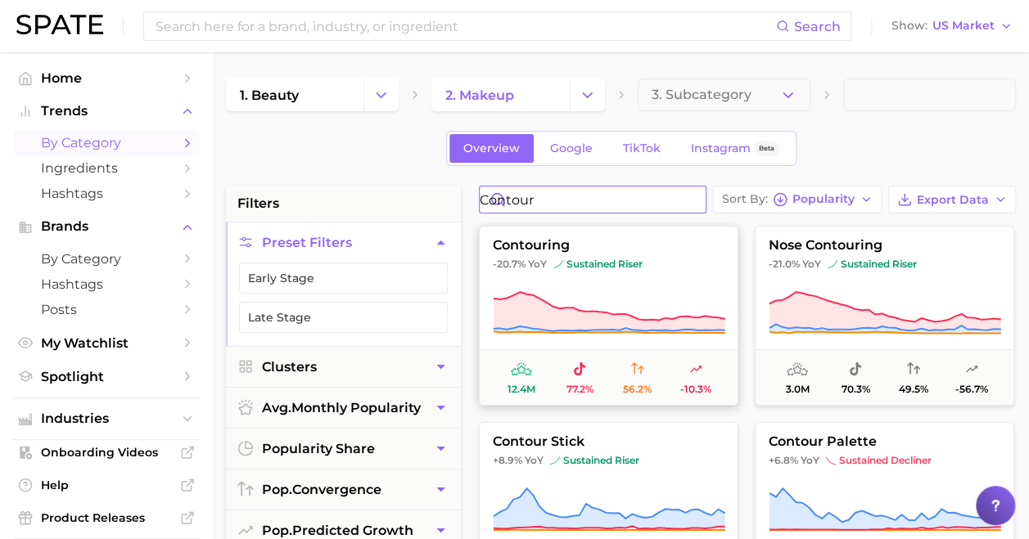
type input "contour"
click at [645, 255] on button "contouring -20.7% YoY sustained riser 12.4m 77.2% 56.2% -10.3%" at bounding box center [608, 316] width 259 height 180
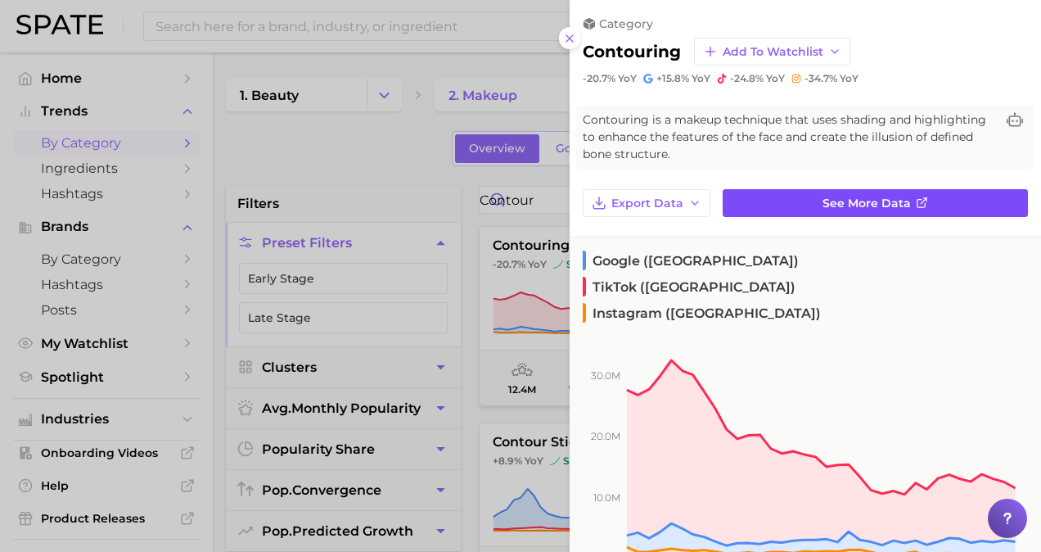
click at [917, 204] on icon at bounding box center [921, 204] width 8 height 8
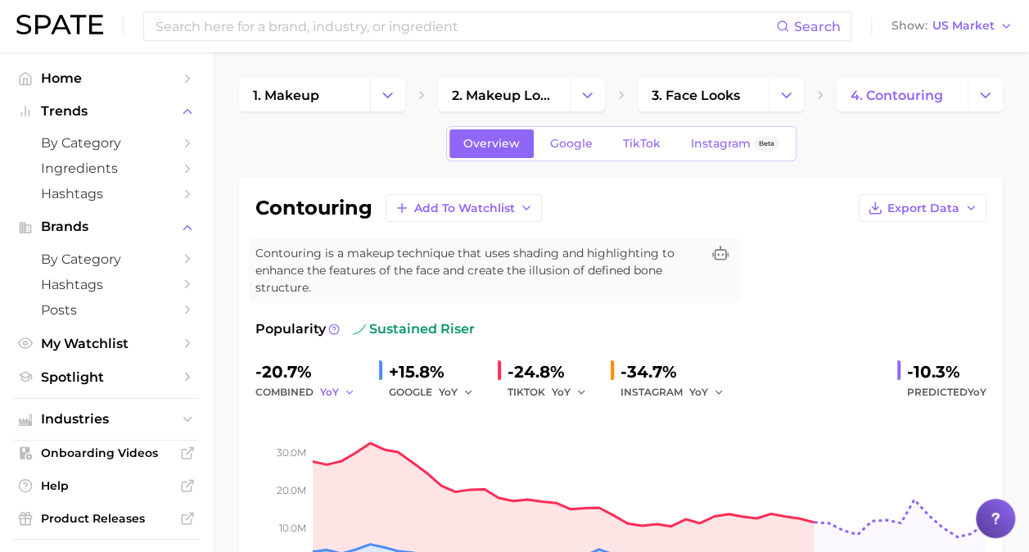
click at [334, 391] on span "YoY" at bounding box center [329, 392] width 19 height 14
click at [360, 462] on button "MoM" at bounding box center [410, 476] width 180 height 29
drag, startPoint x: 328, startPoint y: 383, endPoint x: 339, endPoint y: 399, distance: 18.8
click at [329, 385] on span "MoM" at bounding box center [332, 392] width 25 height 14
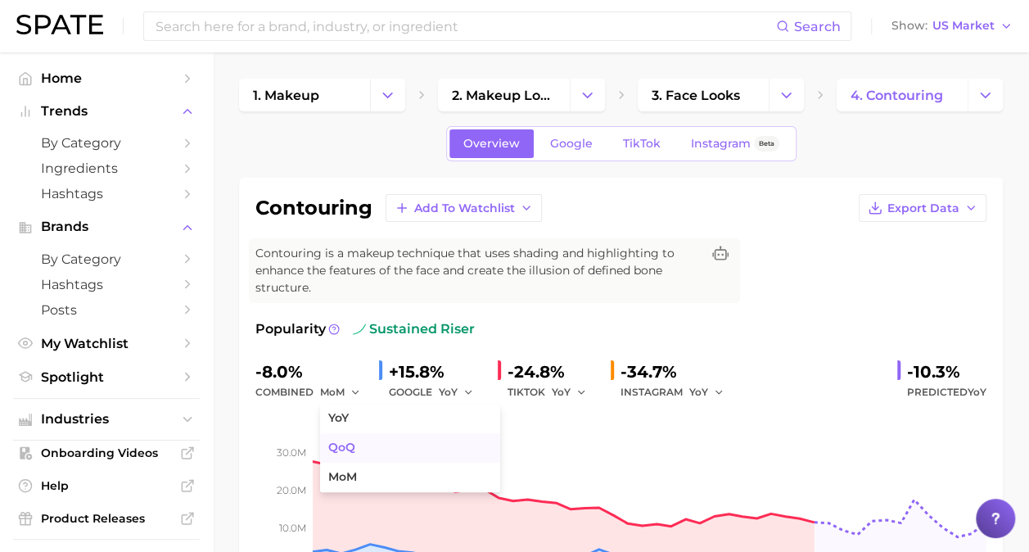
click at [370, 449] on button "QoQ" at bounding box center [410, 447] width 180 height 29
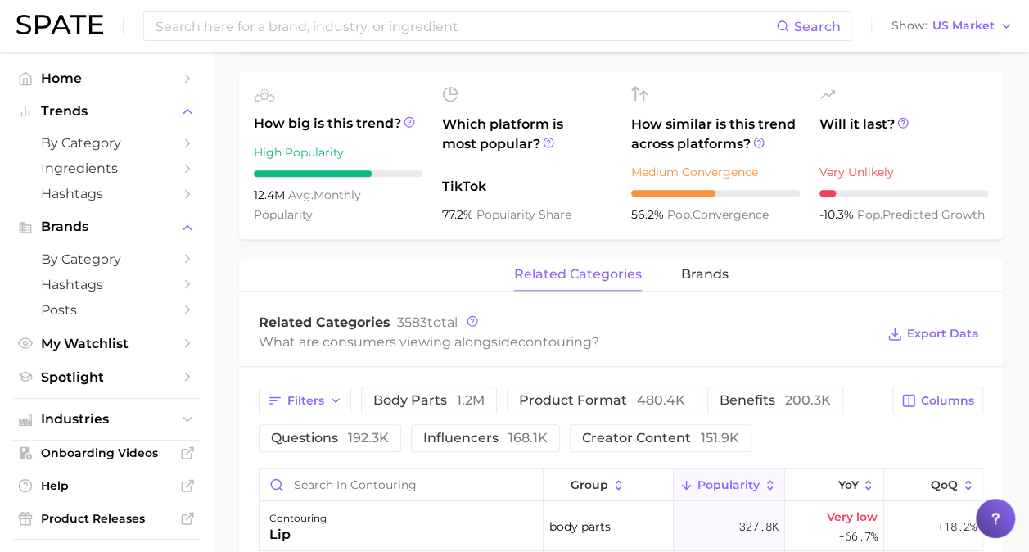
scroll to position [818, 0]
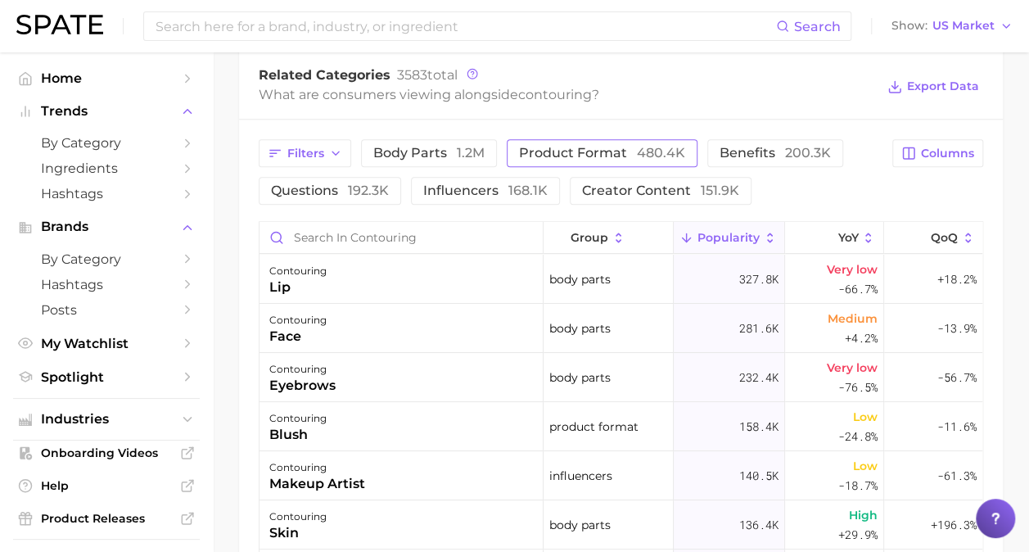
click at [644, 149] on span "480.4k" at bounding box center [661, 153] width 48 height 16
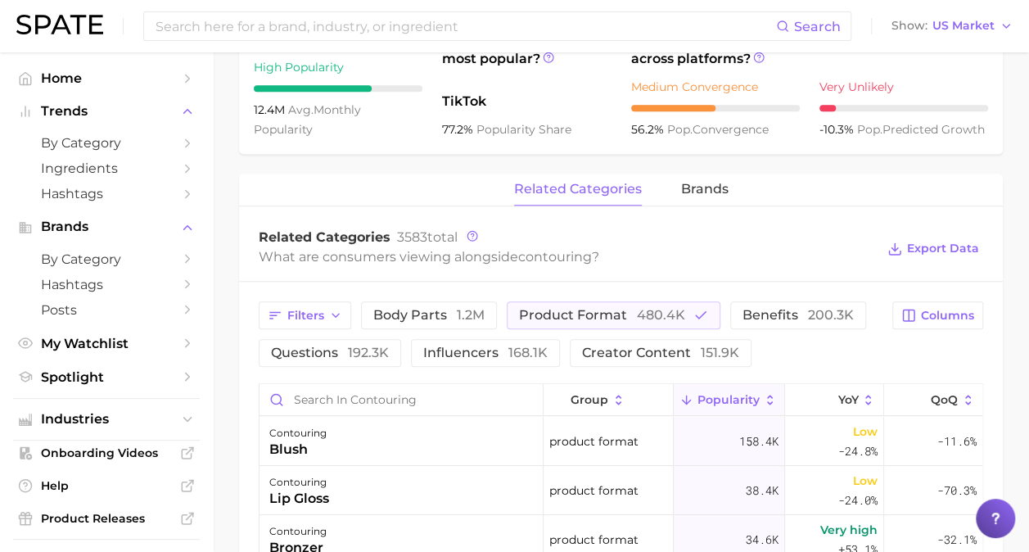
scroll to position [655, 0]
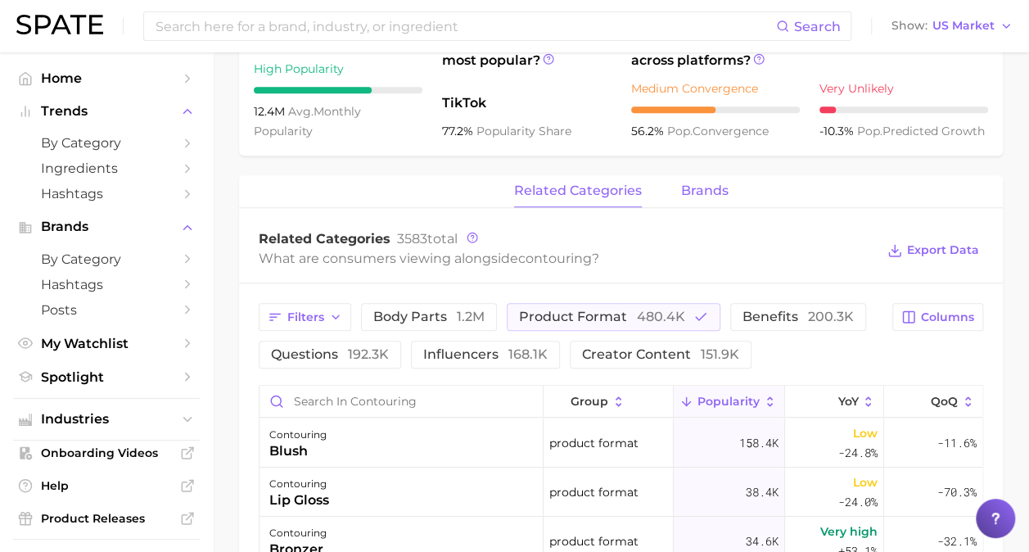
click at [710, 195] on span "brands" at bounding box center [704, 190] width 47 height 15
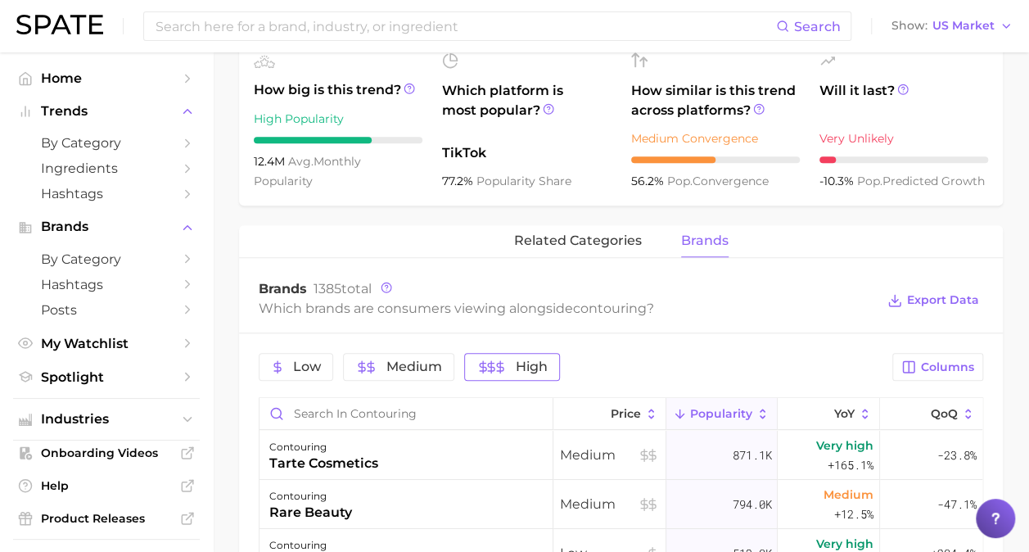
scroll to position [409, 0]
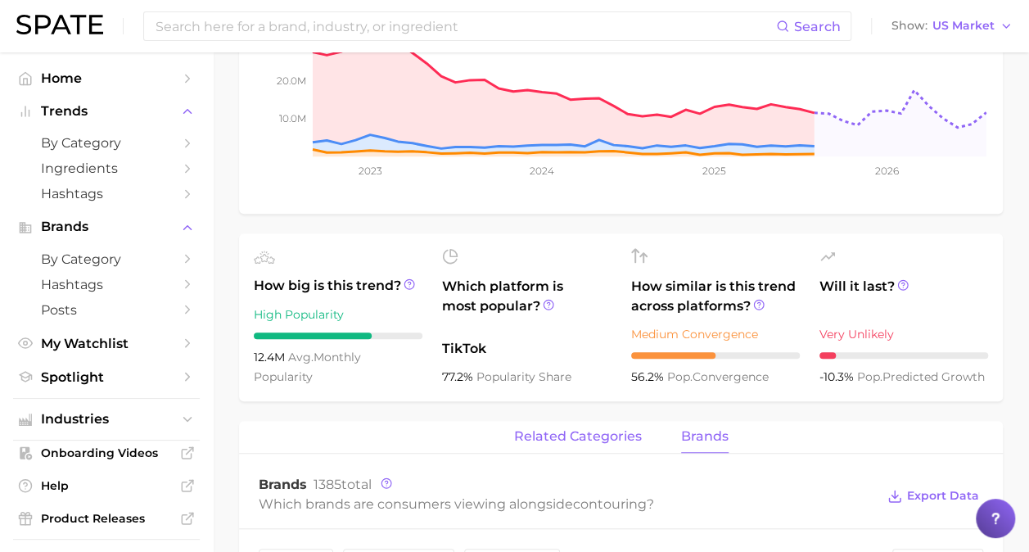
click at [566, 438] on span "related categories" at bounding box center [578, 436] width 128 height 15
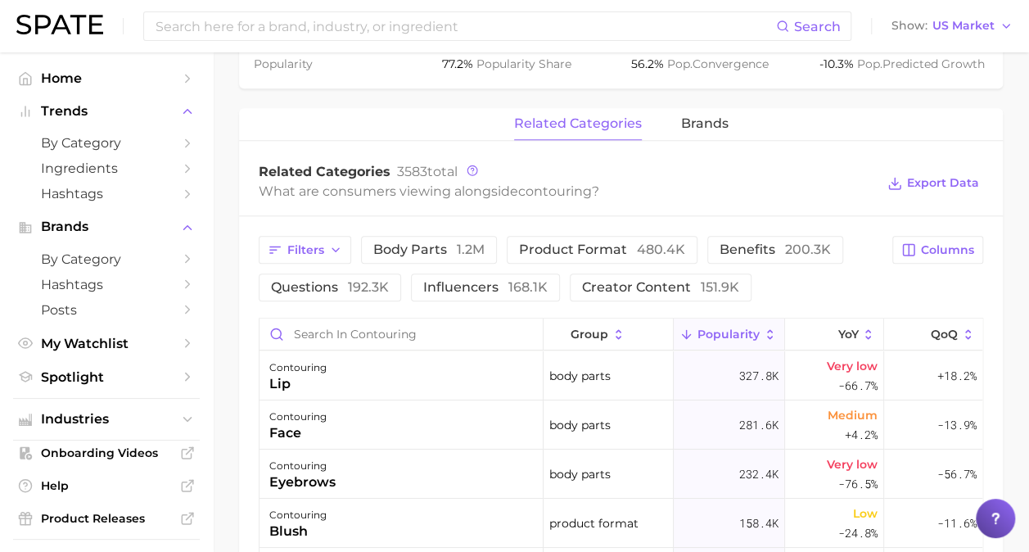
scroll to position [737, 0]
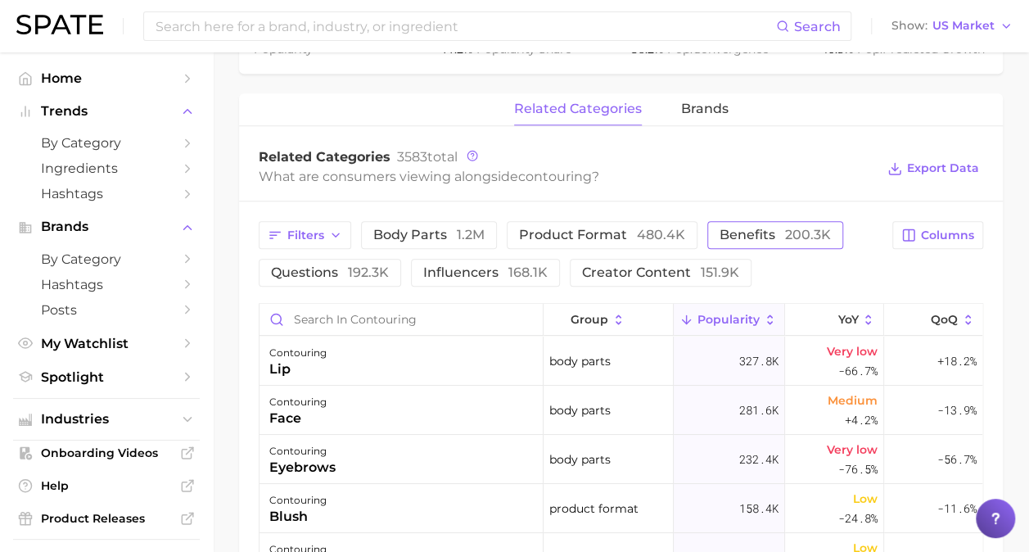
click at [765, 242] on button "benefits 200.3k" at bounding box center [775, 235] width 136 height 28
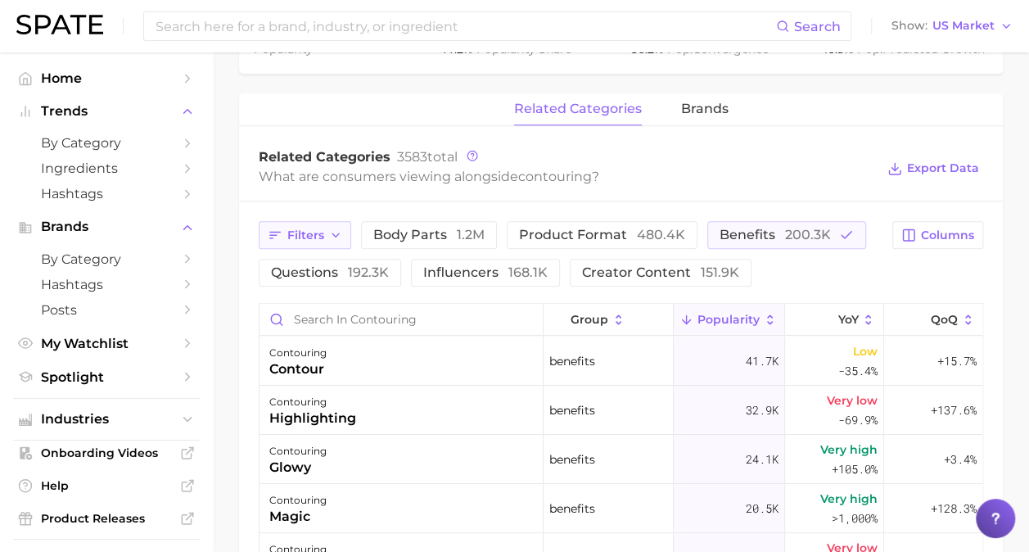
click at [334, 230] on icon "button" at bounding box center [335, 234] width 13 height 13
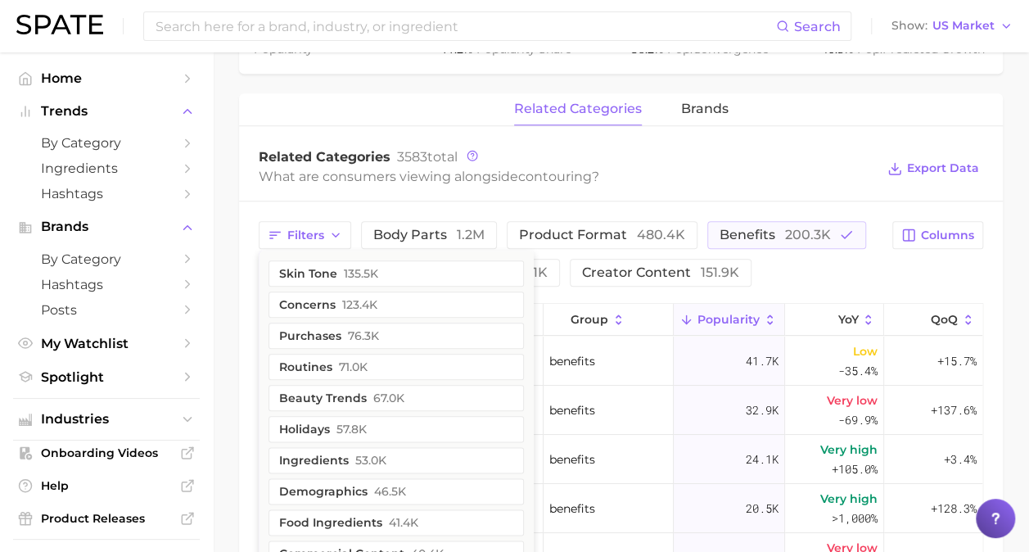
click at [345, 187] on div "What are consumers viewing alongside contouring ?" at bounding box center [567, 176] width 616 height 22
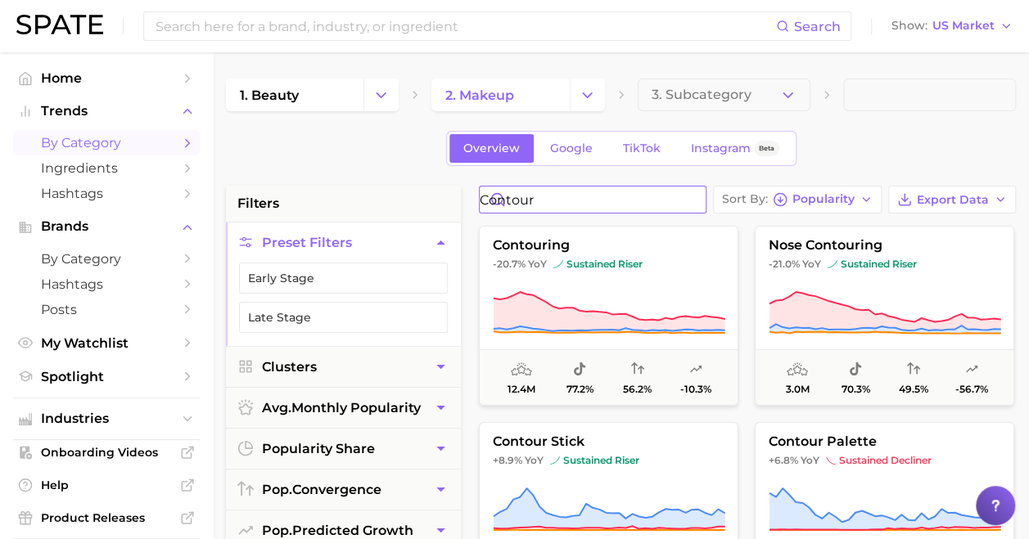
drag, startPoint x: 585, startPoint y: 198, endPoint x: 440, endPoint y: 181, distance: 146.7
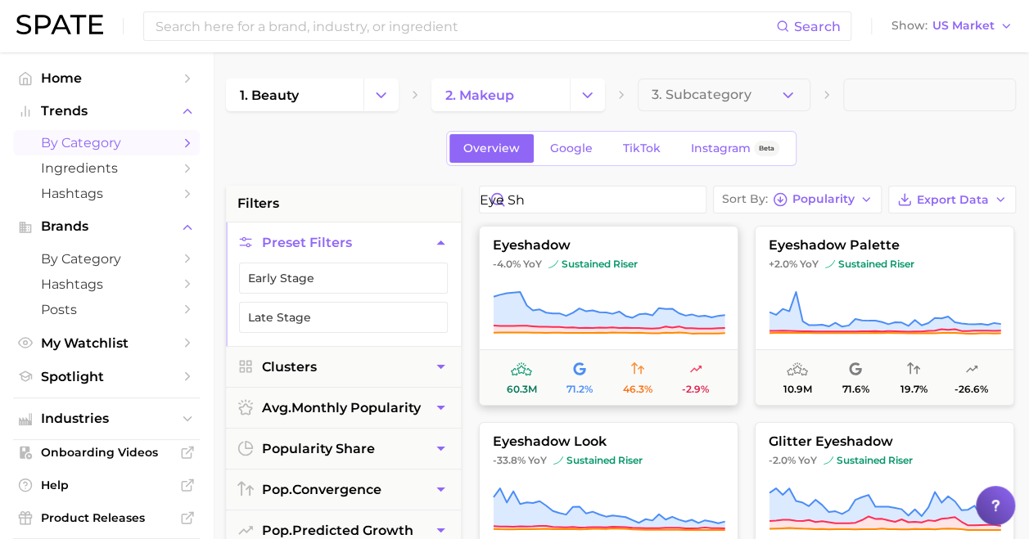
drag, startPoint x: 694, startPoint y: 454, endPoint x: 668, endPoint y: 328, distance: 128.7
click at [600, 195] on input "eye sh" at bounding box center [593, 200] width 226 height 26
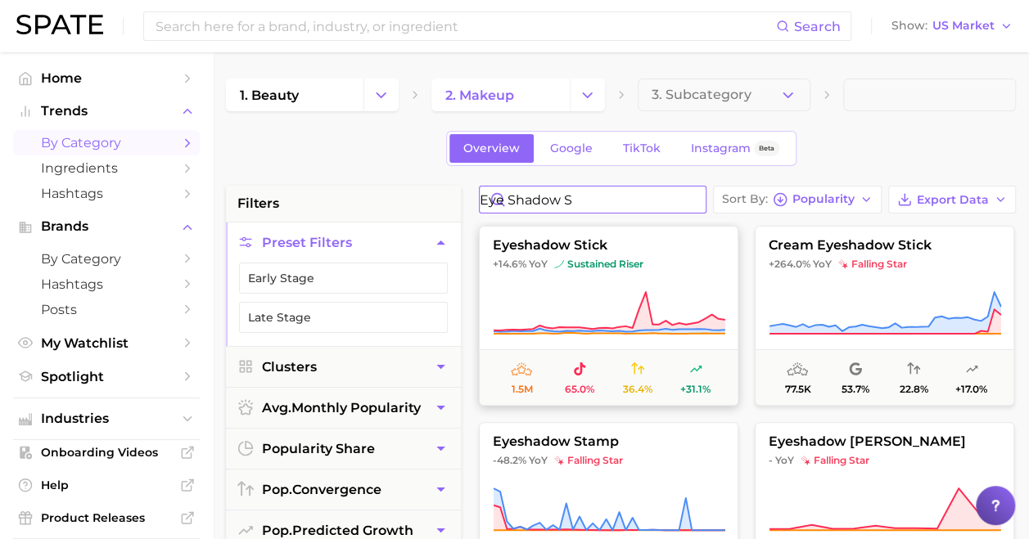
type input "eye shadow s"
click at [649, 262] on span "+14.6% [PERSON_NAME] sustained riser" at bounding box center [609, 264] width 258 height 13
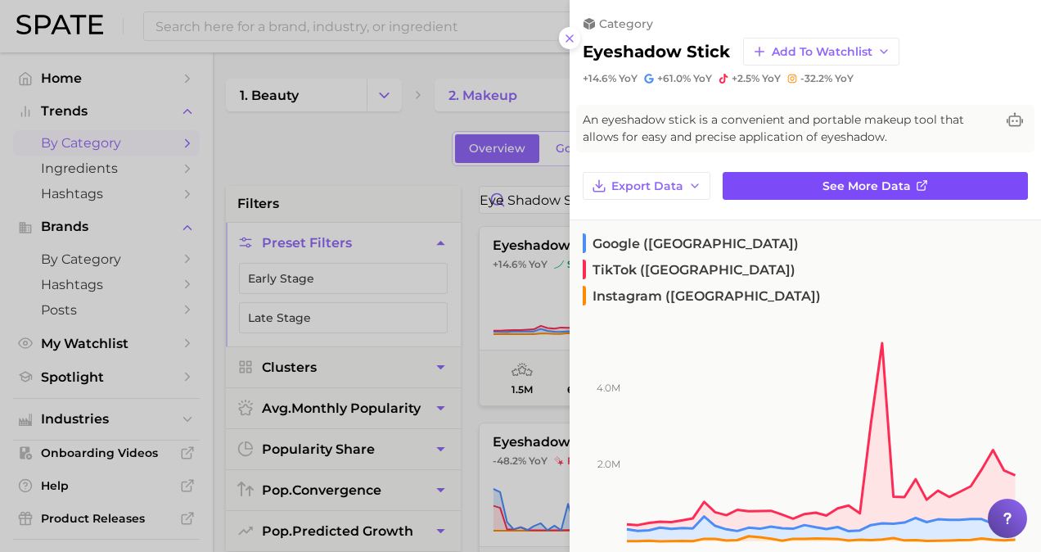
click at [894, 180] on span "See more data" at bounding box center [867, 186] width 88 height 14
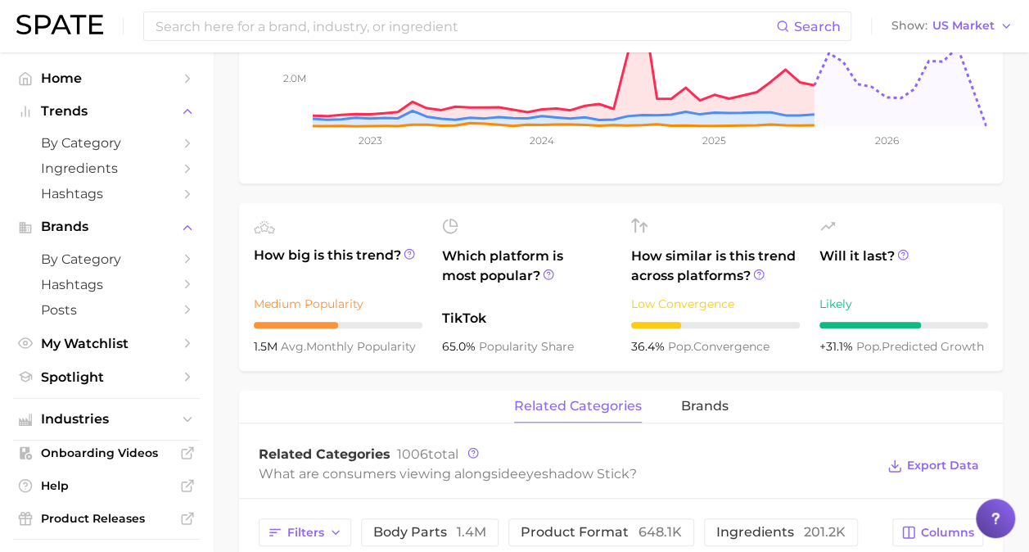
scroll to position [655, 0]
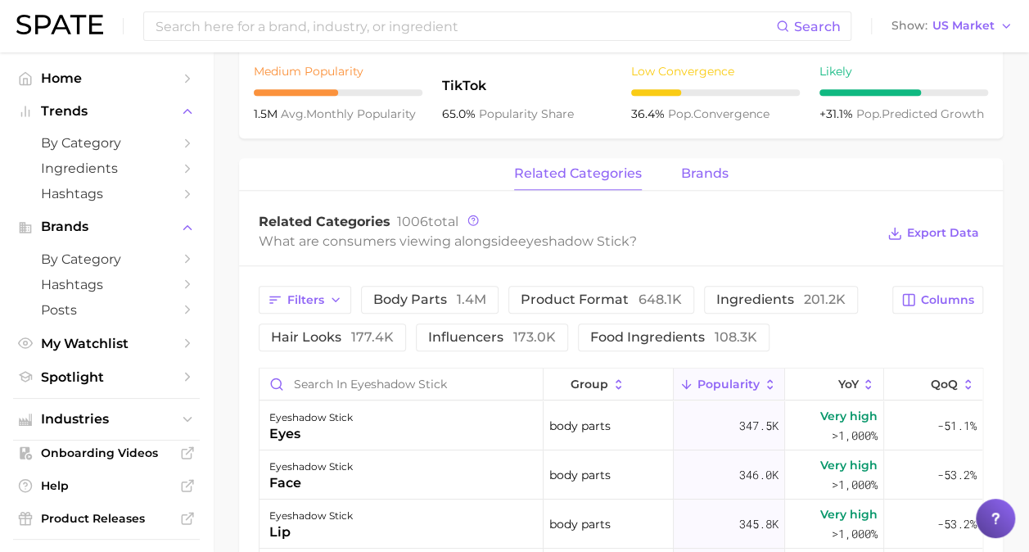
click at [699, 170] on span "brands" at bounding box center [704, 173] width 47 height 15
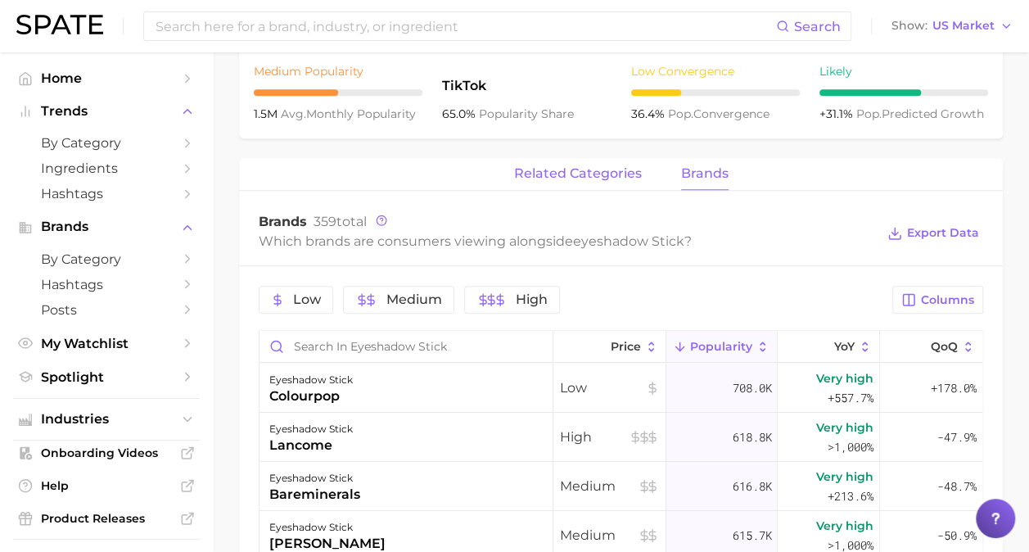
click at [618, 175] on span "related categories" at bounding box center [578, 173] width 128 height 15
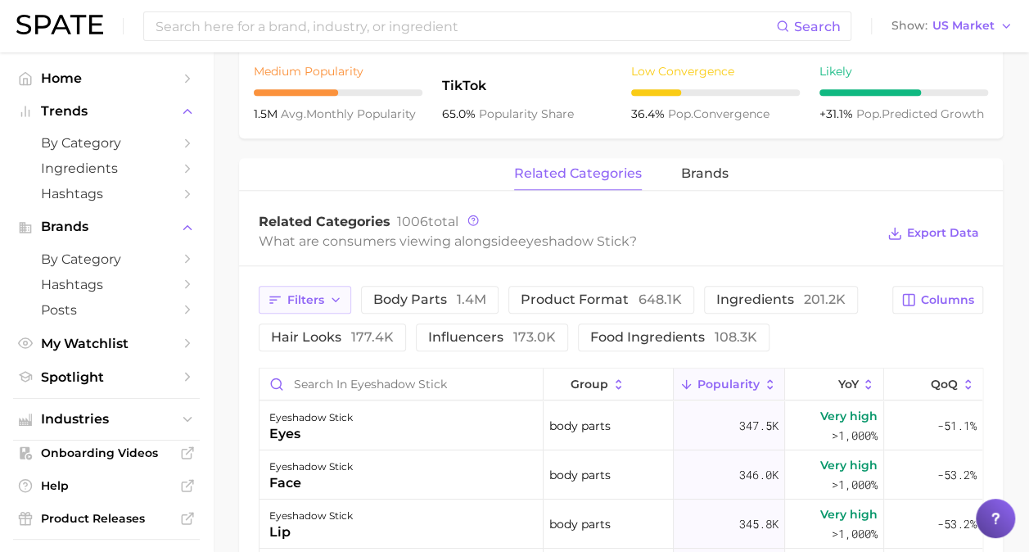
click at [309, 297] on span "Filters" at bounding box center [305, 300] width 37 height 14
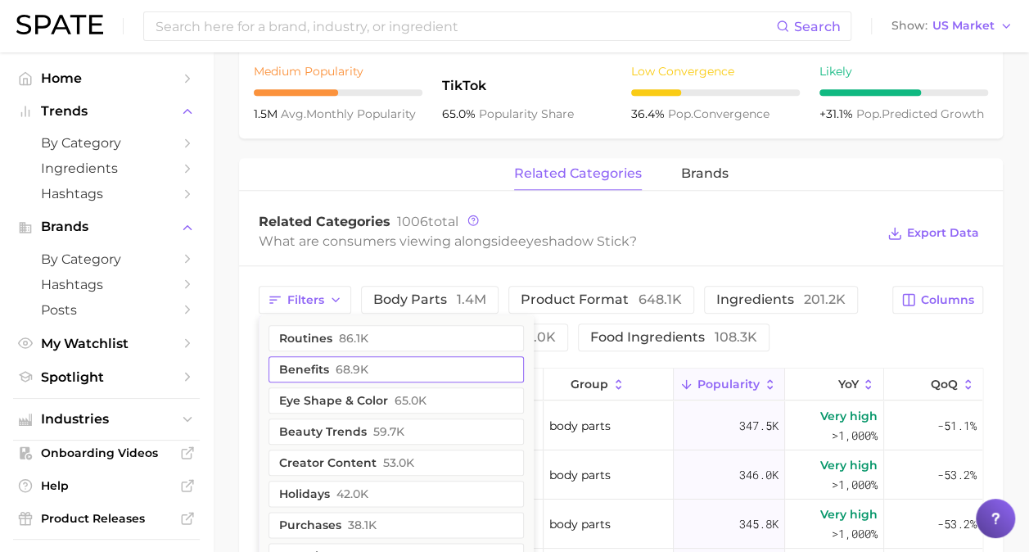
click at [314, 365] on button "benefits 68.9k" at bounding box center [395, 369] width 255 height 26
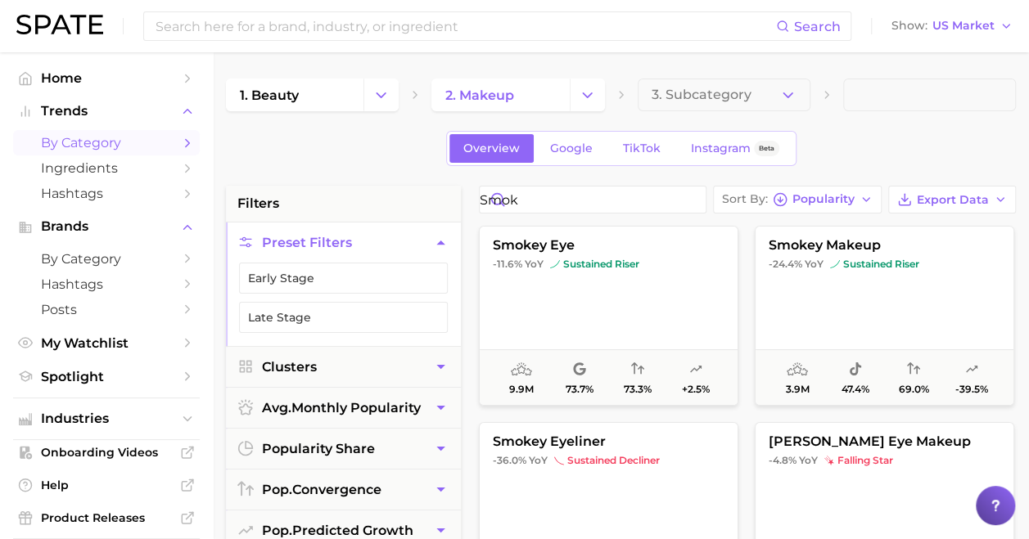
type input "smok"
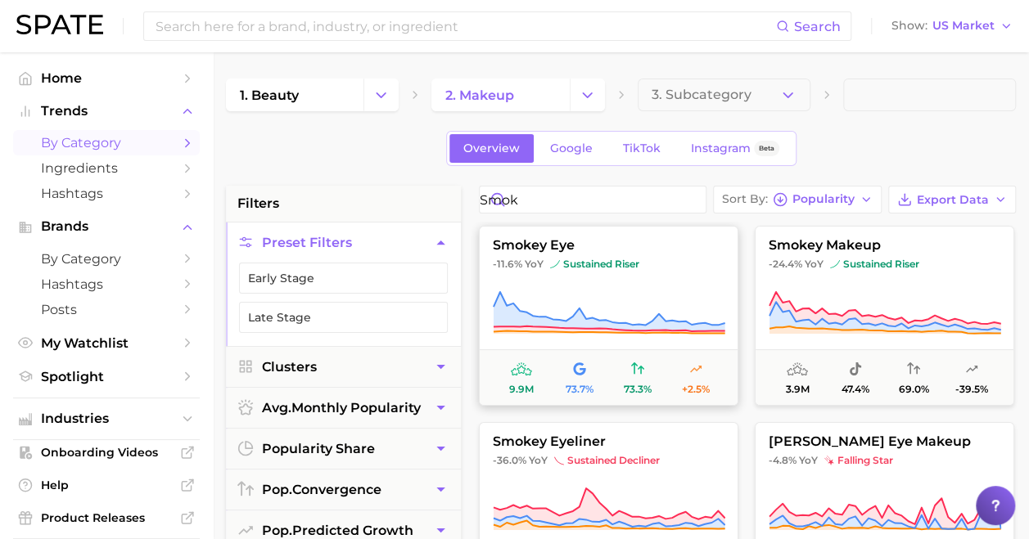
click at [683, 269] on span "-11.6% YoY sustained riser" at bounding box center [609, 264] width 258 height 13
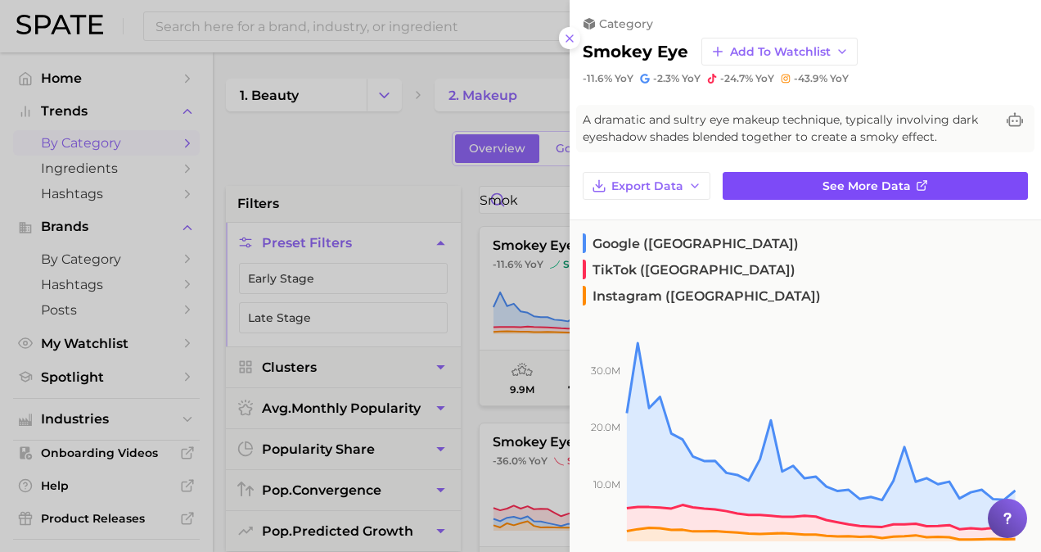
click at [863, 182] on span "See more data" at bounding box center [867, 186] width 88 height 14
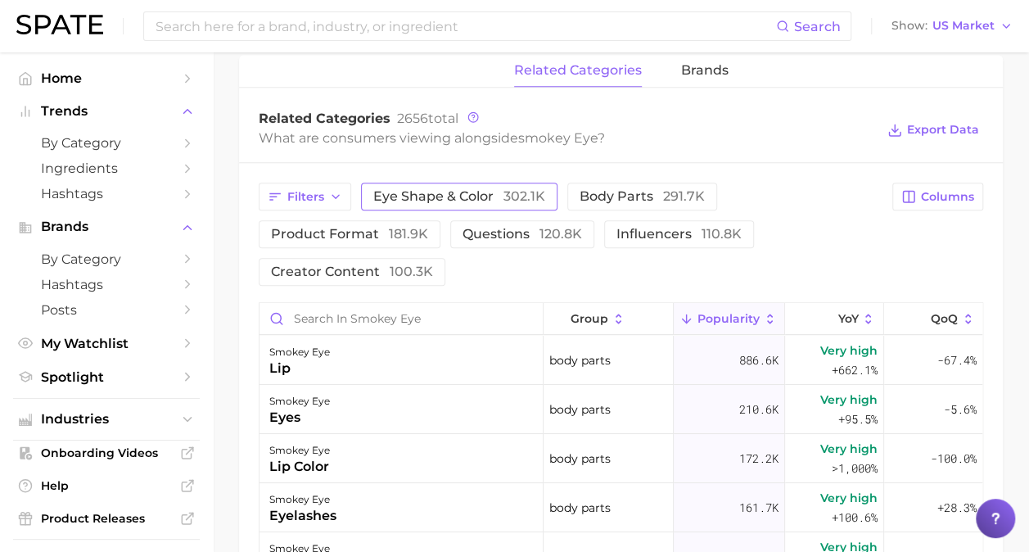
scroll to position [737, 0]
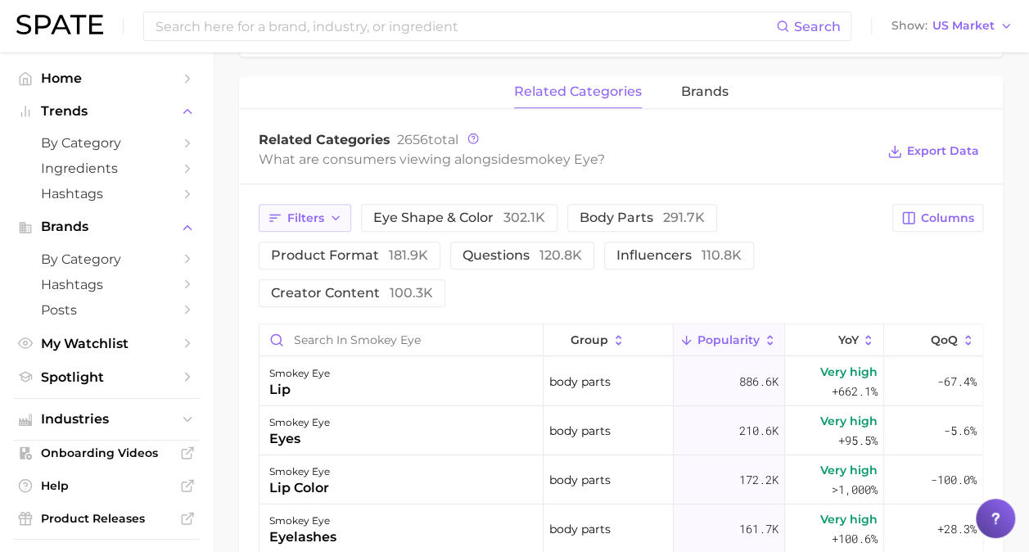
click at [340, 214] on icon "button" at bounding box center [335, 217] width 13 height 13
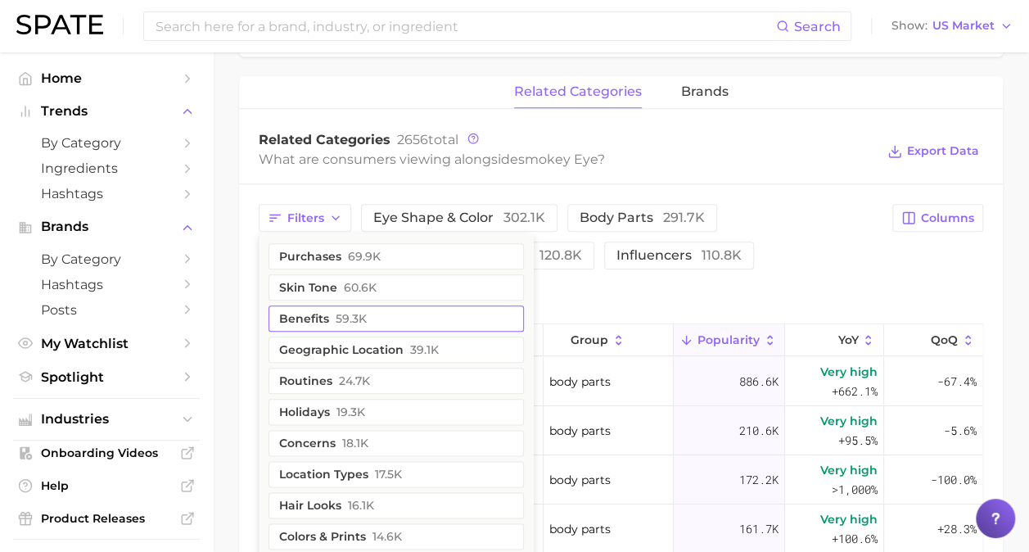
click at [372, 324] on button "benefits 59.3k" at bounding box center [395, 318] width 255 height 26
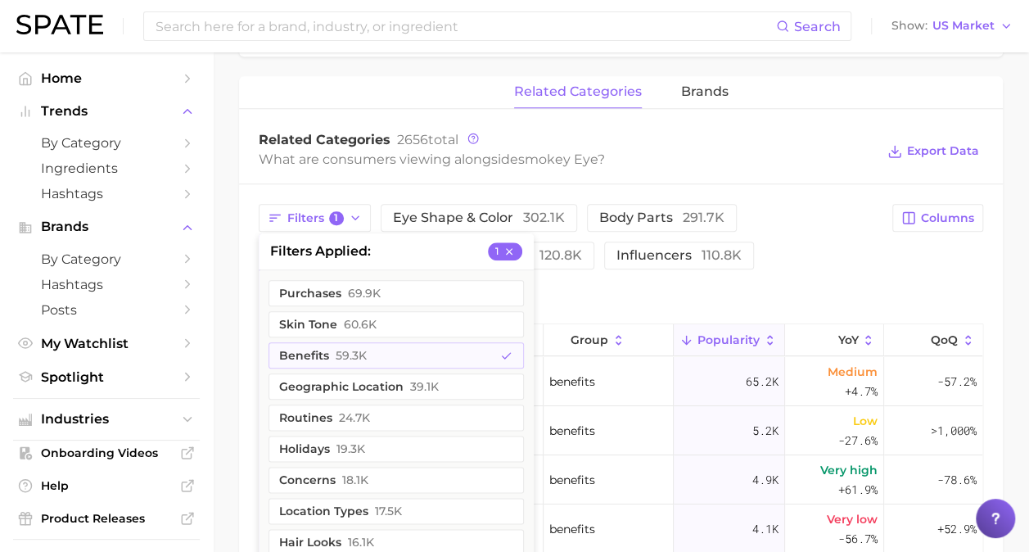
click at [835, 293] on div "Filters 1 filters applied 1 purchases 69.9k skin tone 60.6k benefits 59.3k geog…" at bounding box center [571, 255] width 624 height 103
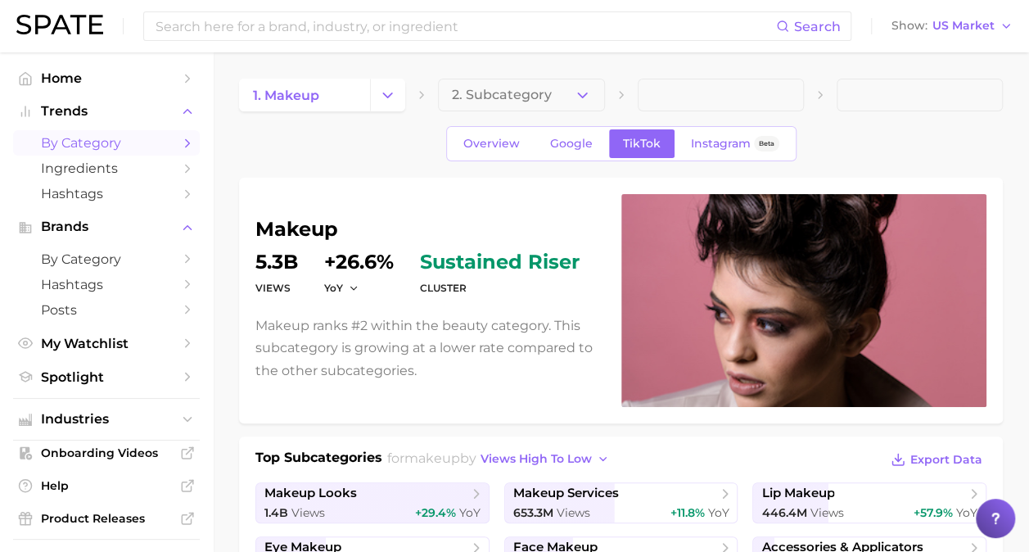
click at [79, 144] on span "by Category" at bounding box center [106, 143] width 131 height 16
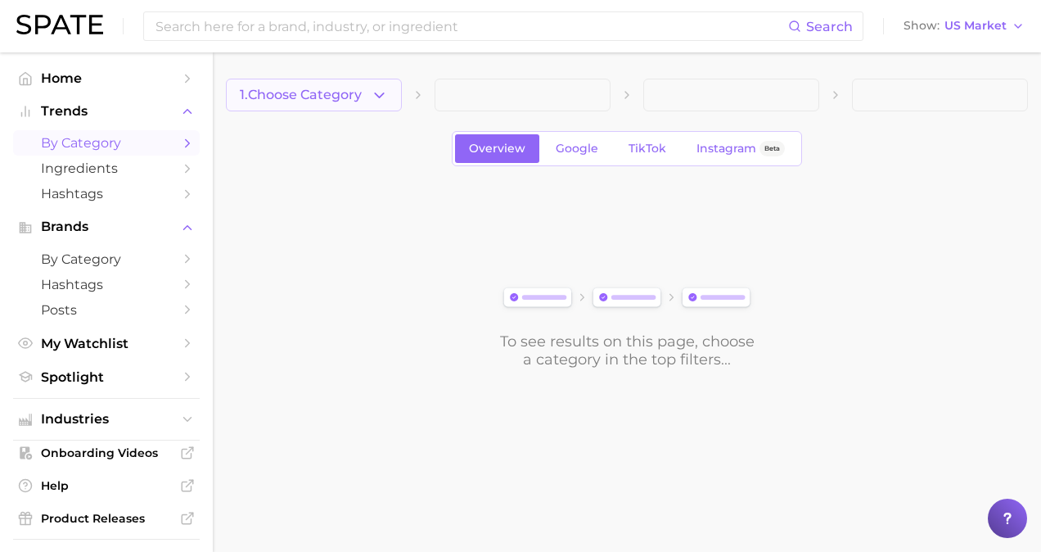
click at [370, 97] on button "1. Choose Category" at bounding box center [314, 95] width 176 height 33
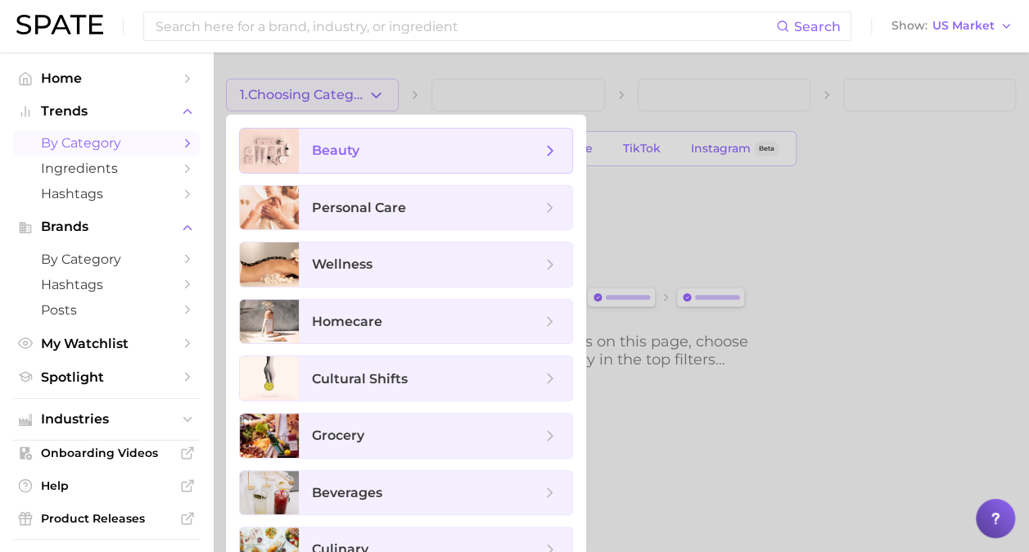
click at [390, 152] on span "beauty" at bounding box center [426, 151] width 229 height 18
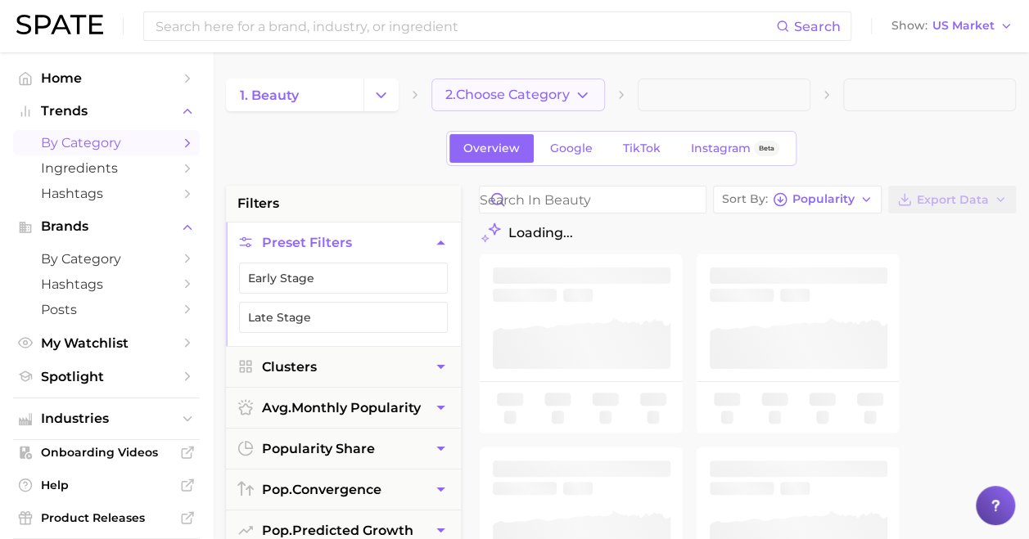
click at [548, 96] on span "2. Choose Category" at bounding box center [507, 95] width 124 height 15
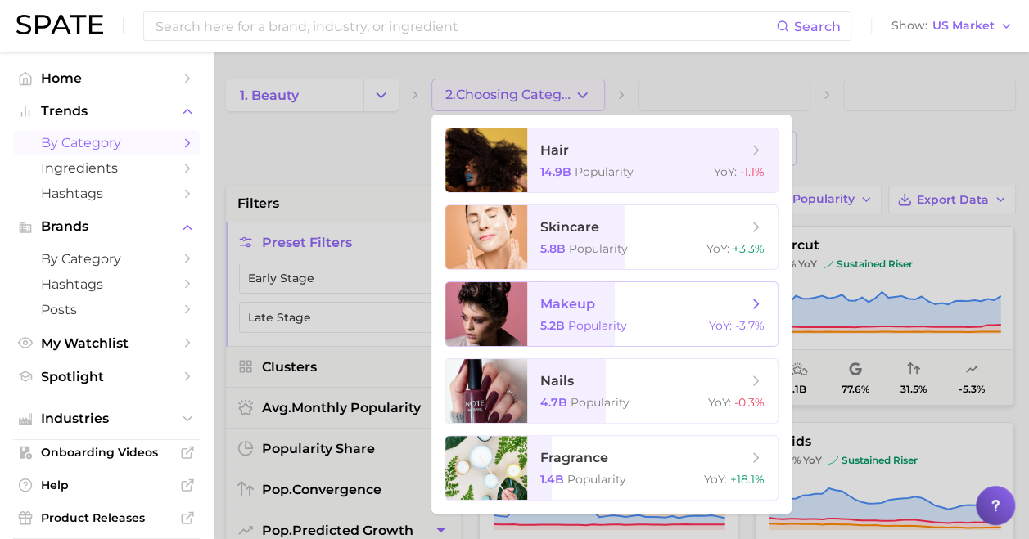
click at [626, 321] on span "Popularity" at bounding box center [597, 325] width 59 height 15
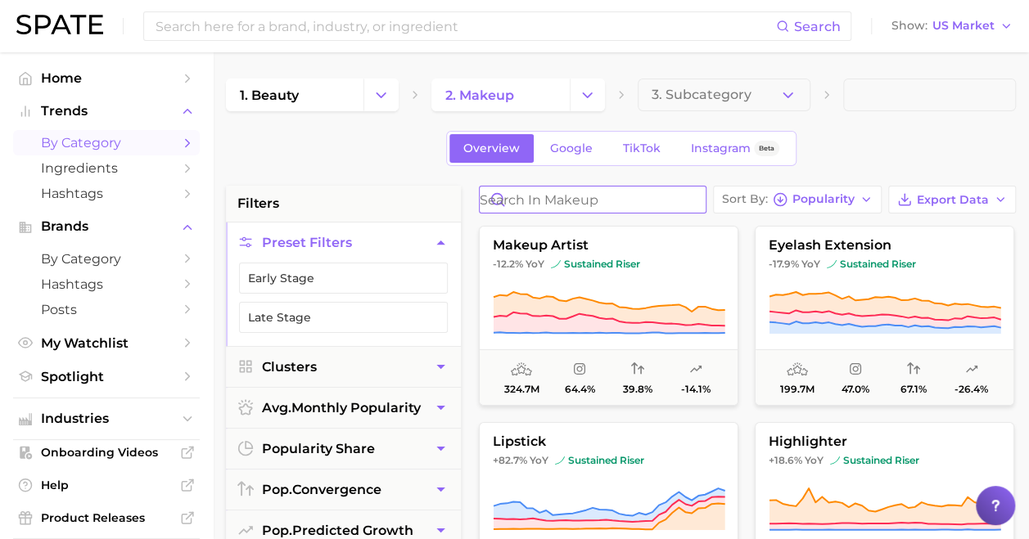
click at [540, 196] on input "Search in makeup" at bounding box center [593, 200] width 226 height 26
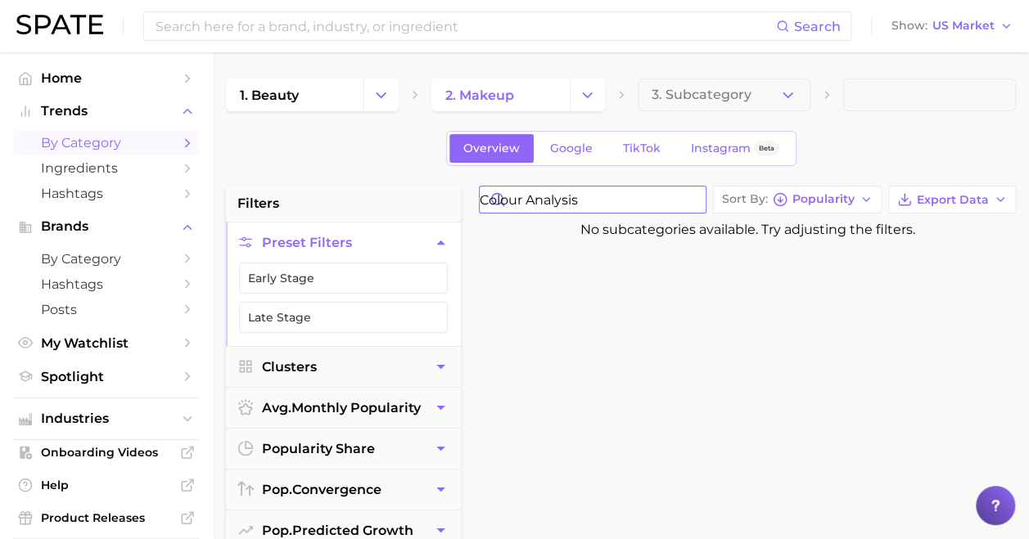
click at [555, 200] on input "colour analysis" at bounding box center [593, 200] width 226 height 26
type input "color analysis"
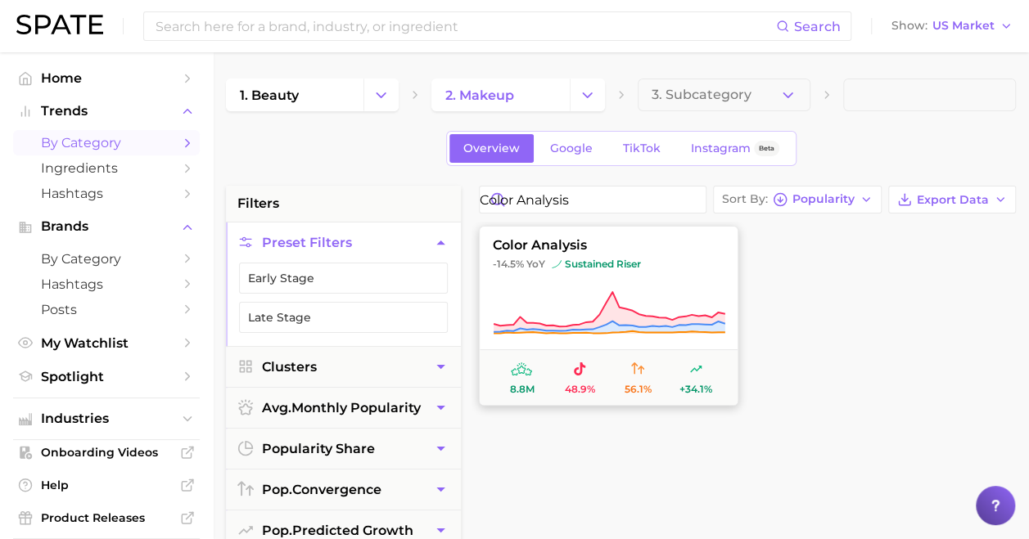
click at [622, 300] on icon at bounding box center [609, 314] width 232 height 46
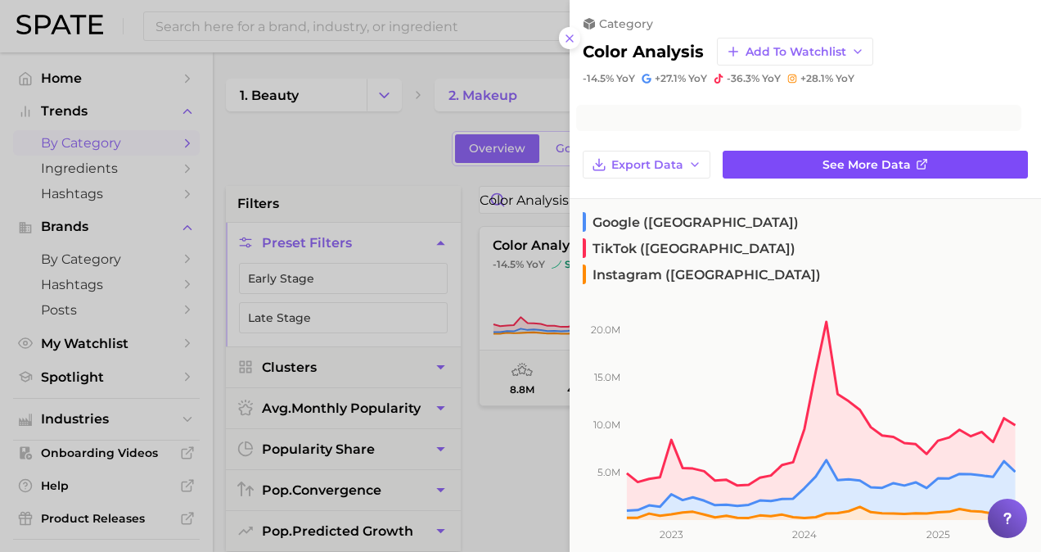
click at [941, 151] on link "See more data" at bounding box center [875, 165] width 305 height 28
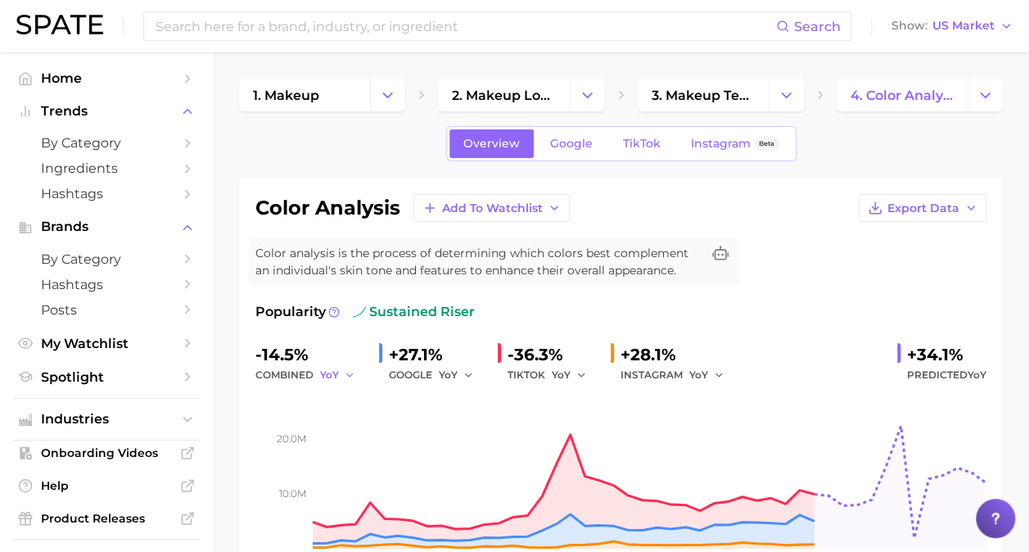
click at [332, 372] on span "YoY" at bounding box center [329, 374] width 19 height 14
click at [339, 430] on span "QoQ" at bounding box center [341, 430] width 27 height 14
click at [328, 379] on span "QoQ" at bounding box center [331, 374] width 23 height 14
click at [352, 407] on button "YoY" at bounding box center [410, 400] width 180 height 29
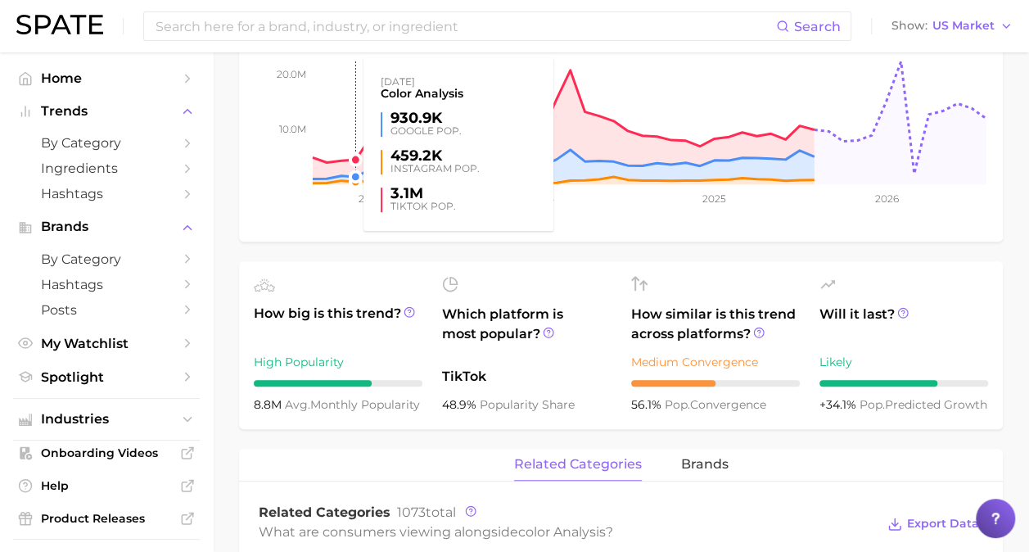
scroll to position [573, 0]
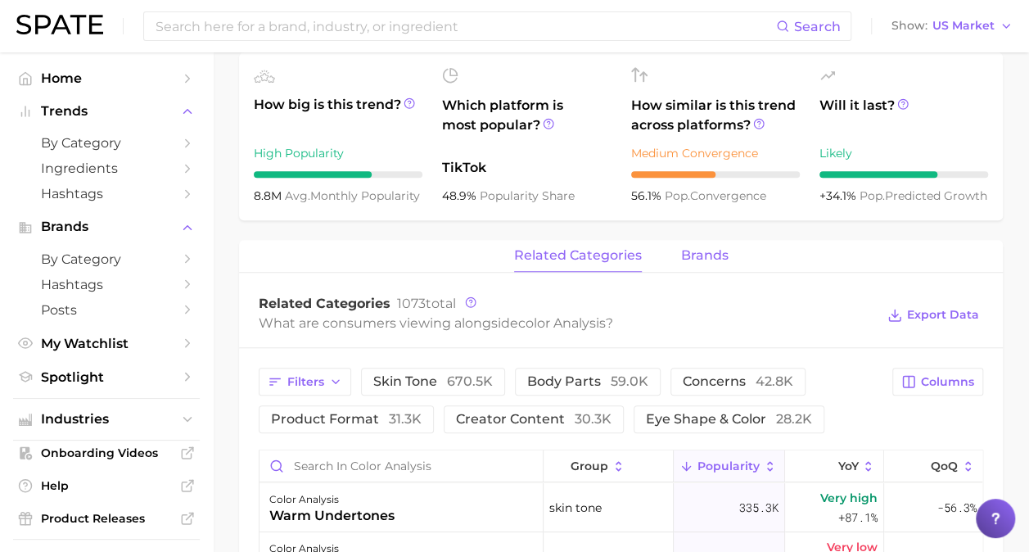
click at [706, 250] on span "brands" at bounding box center [704, 255] width 47 height 15
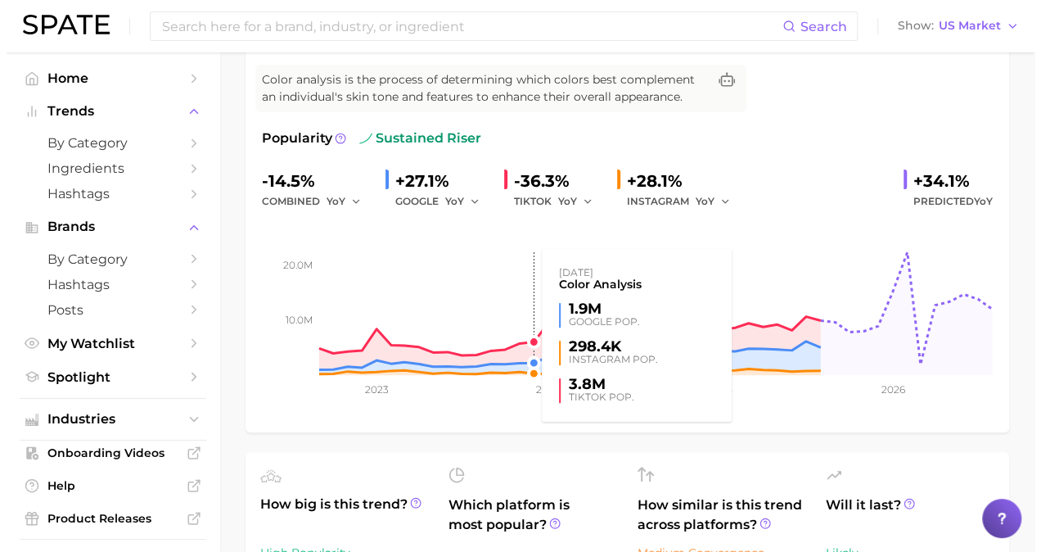
scroll to position [0, 0]
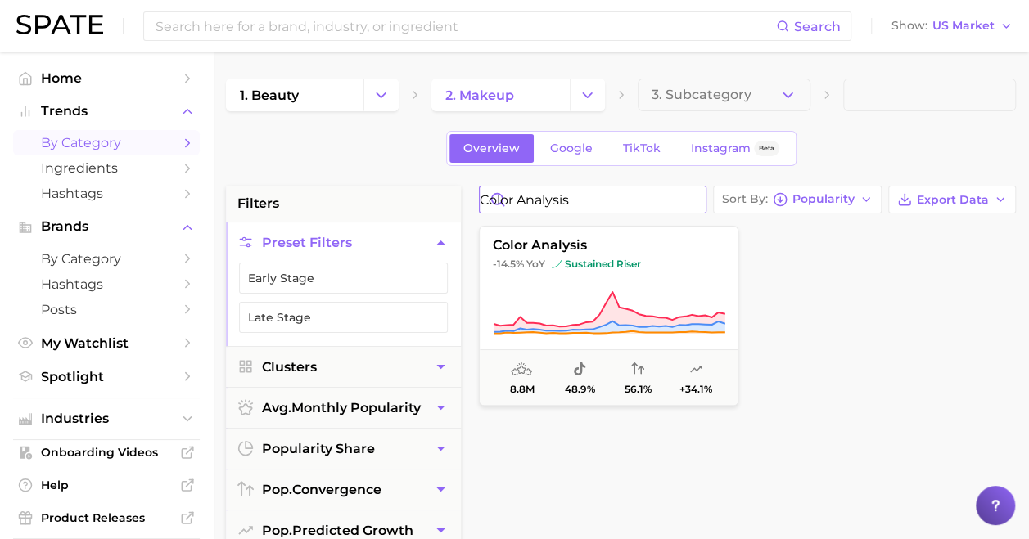
click at [691, 195] on input "color analysis" at bounding box center [593, 200] width 226 height 26
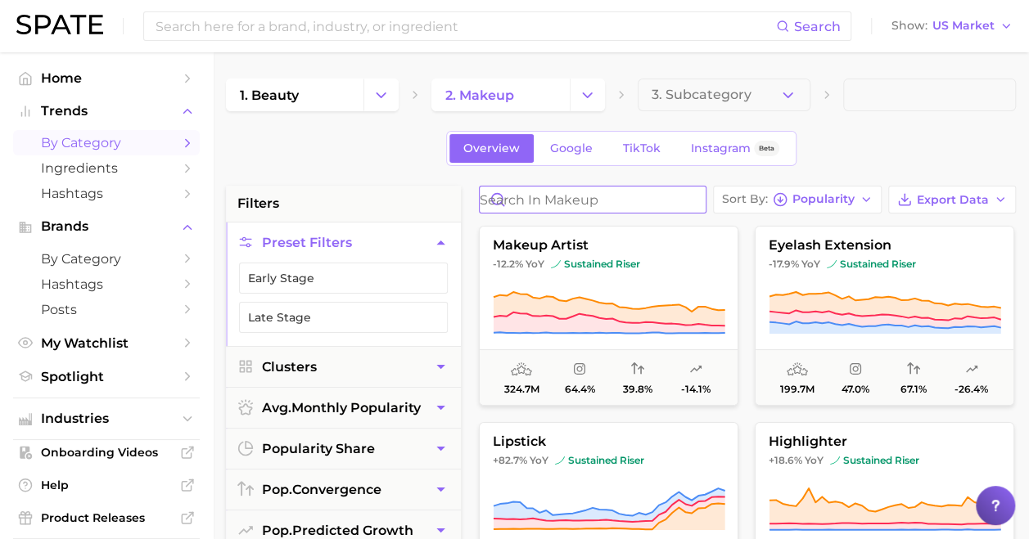
click at [607, 200] on input "Search in makeup" at bounding box center [593, 200] width 226 height 26
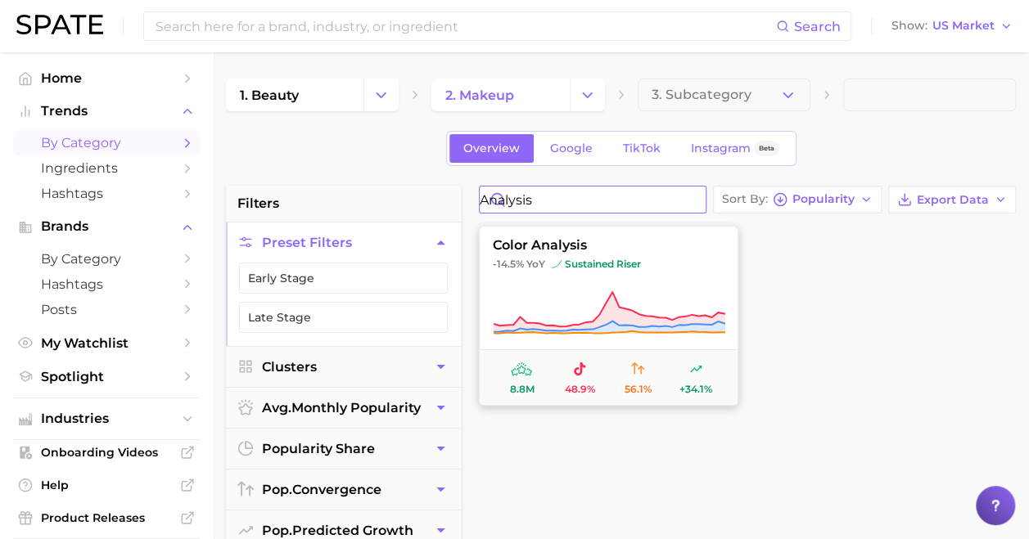
type input "analysis"
click at [651, 232] on button "color analysis -14.5% YoY sustained riser 8.8m 48.9% 56.1% +34.1%" at bounding box center [608, 316] width 259 height 180
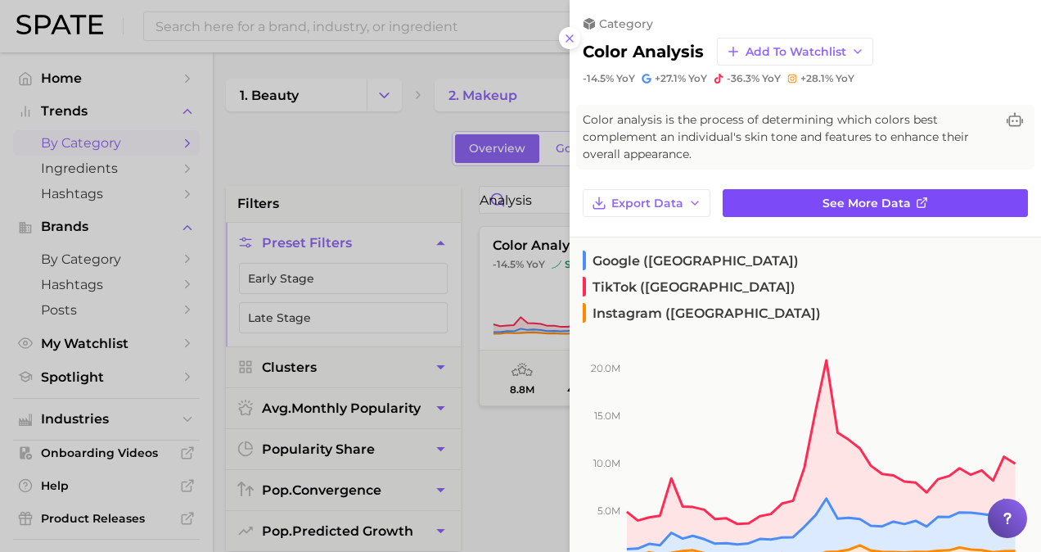
click at [929, 196] on link "See more data" at bounding box center [875, 203] width 305 height 28
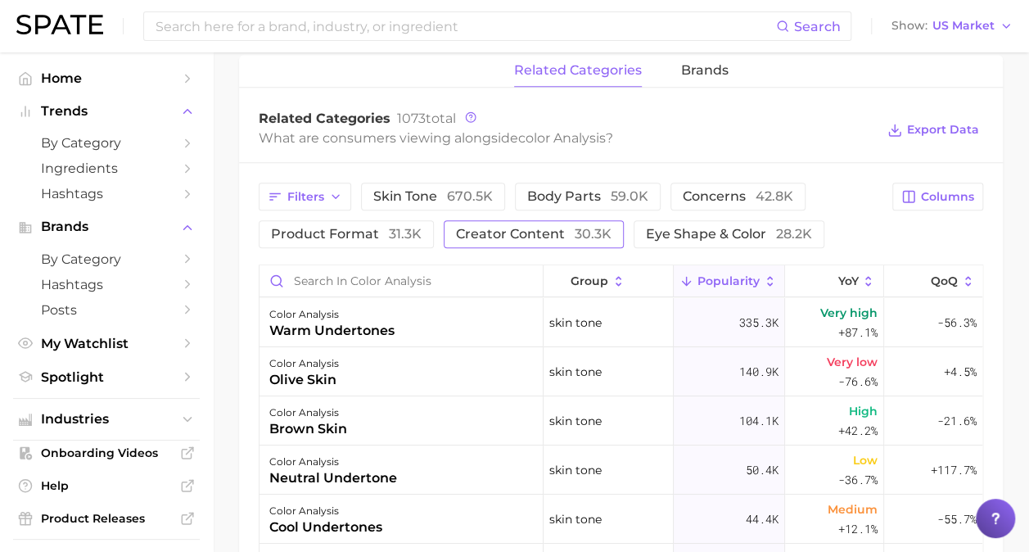
scroll to position [737, 0]
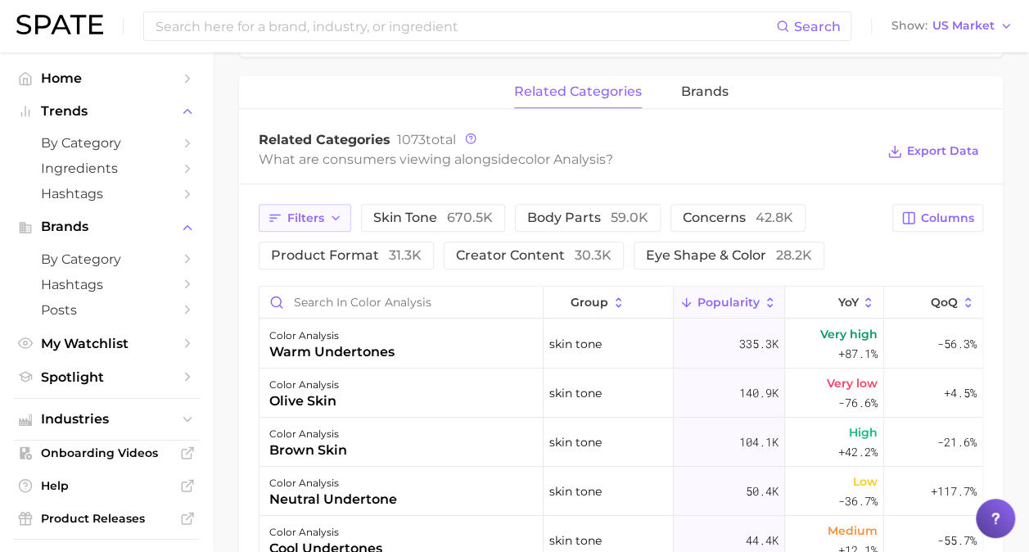
click at [322, 222] on span "Filters" at bounding box center [305, 218] width 37 height 14
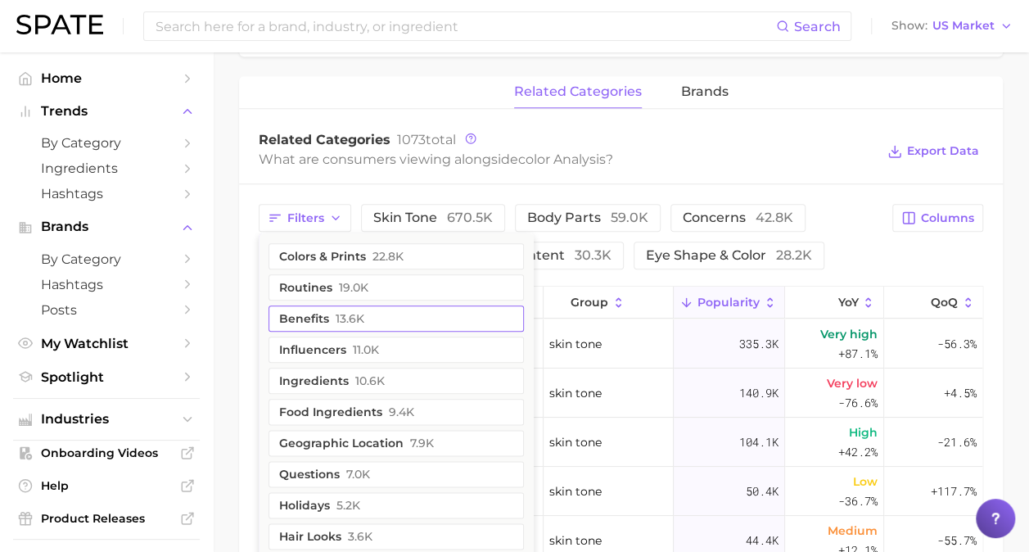
click at [345, 314] on span "13.6k" at bounding box center [350, 318] width 29 height 13
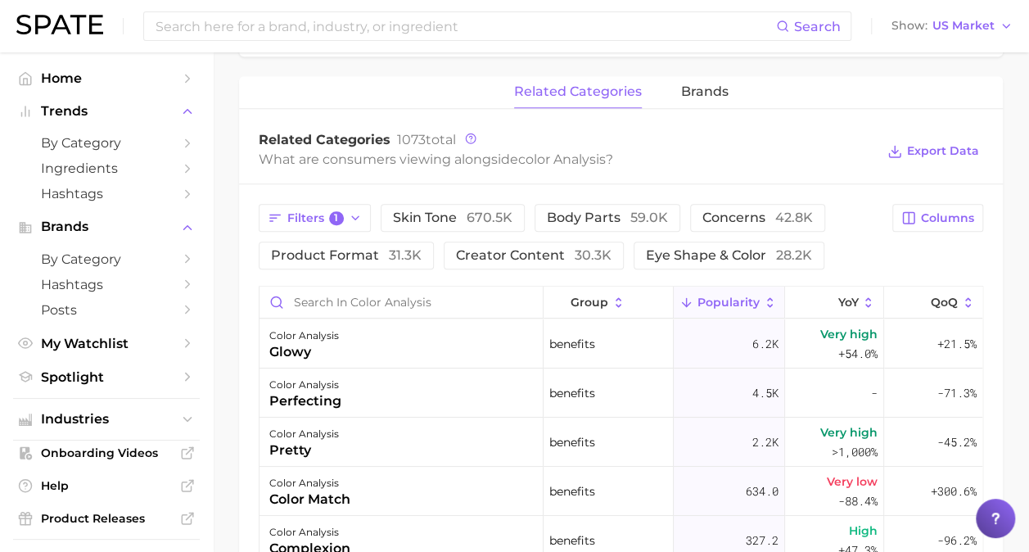
click at [750, 160] on div "What are consumers viewing alongside color analysis ?" at bounding box center [567, 159] width 616 height 22
click at [479, 213] on span "670.5k" at bounding box center [490, 218] width 46 height 16
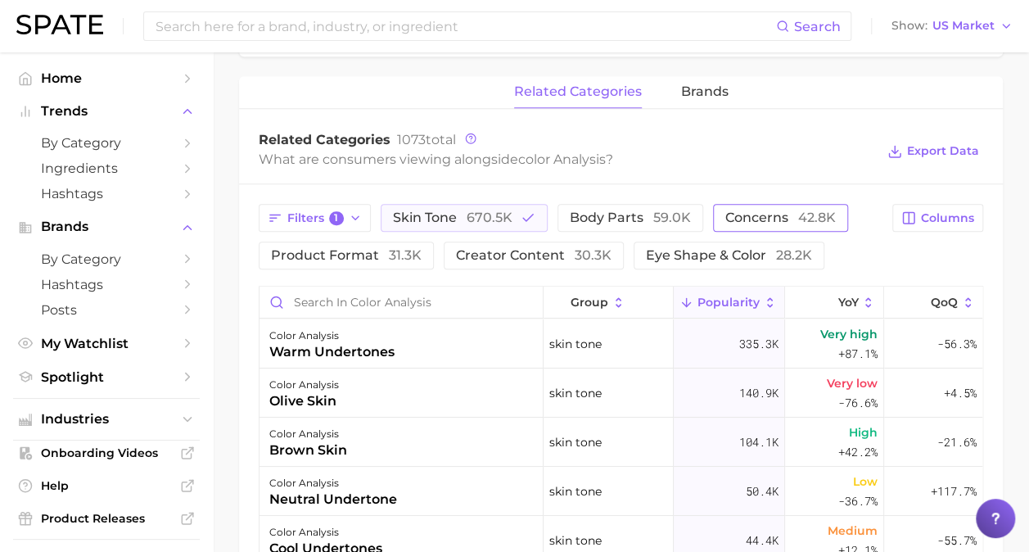
click at [777, 216] on span "concerns 42.8k" at bounding box center [780, 217] width 110 height 13
click at [445, 217] on span "skin tone 670.5k" at bounding box center [452, 217] width 119 height 13
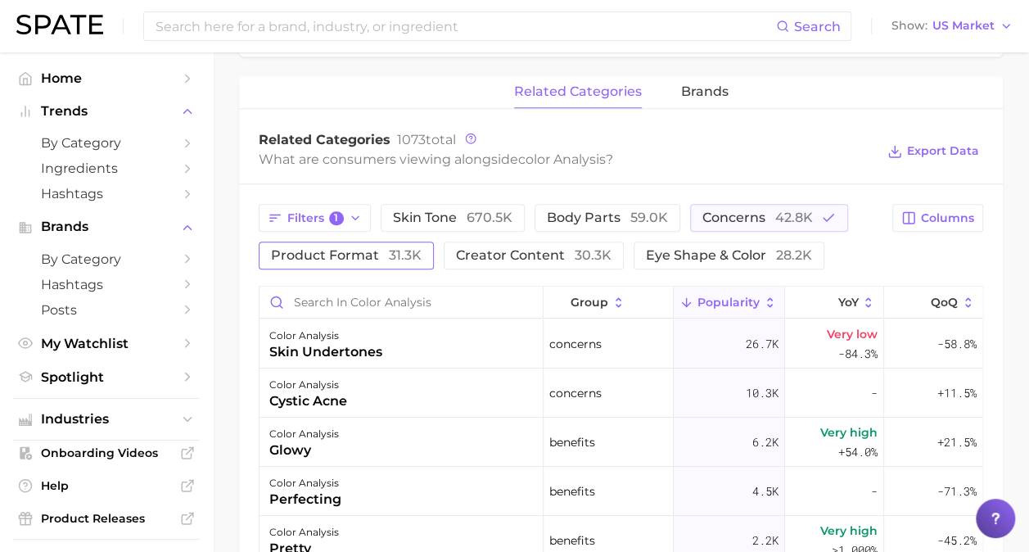
click at [376, 242] on button "product format 31.3k" at bounding box center [346, 255] width 175 height 28
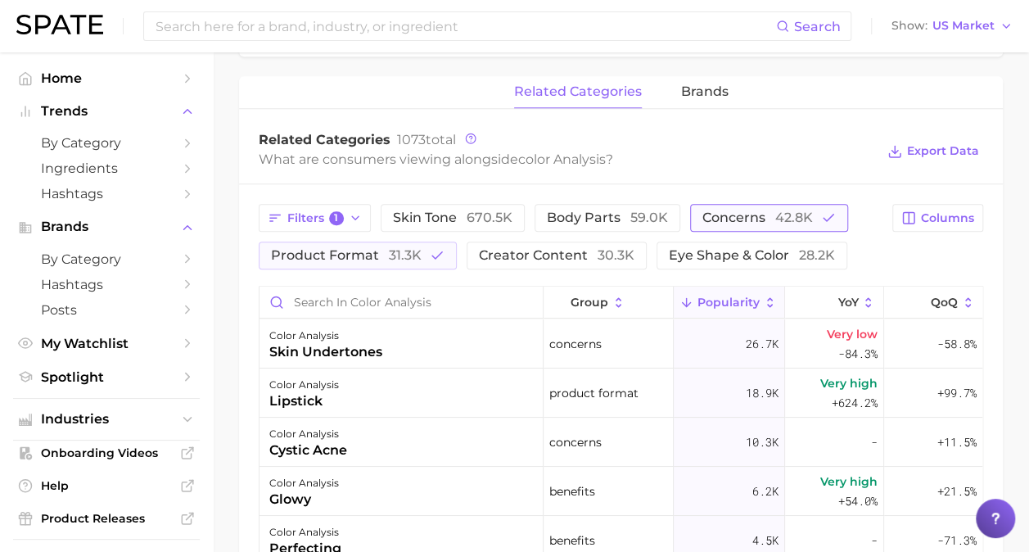
click at [735, 218] on span "concerns 42.8k" at bounding box center [757, 217] width 110 height 13
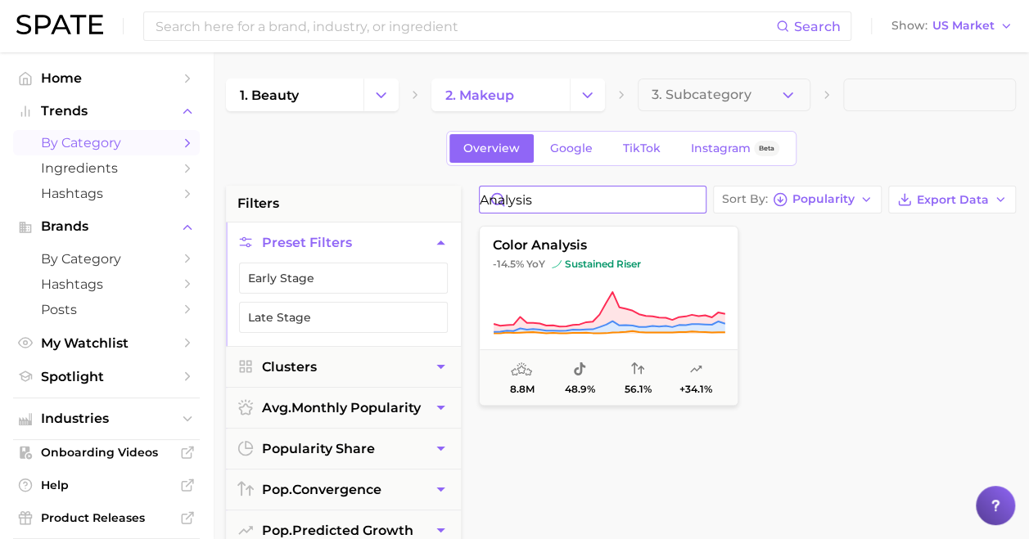
drag, startPoint x: 480, startPoint y: 170, endPoint x: 358, endPoint y: 150, distance: 122.8
type input "soft glam"
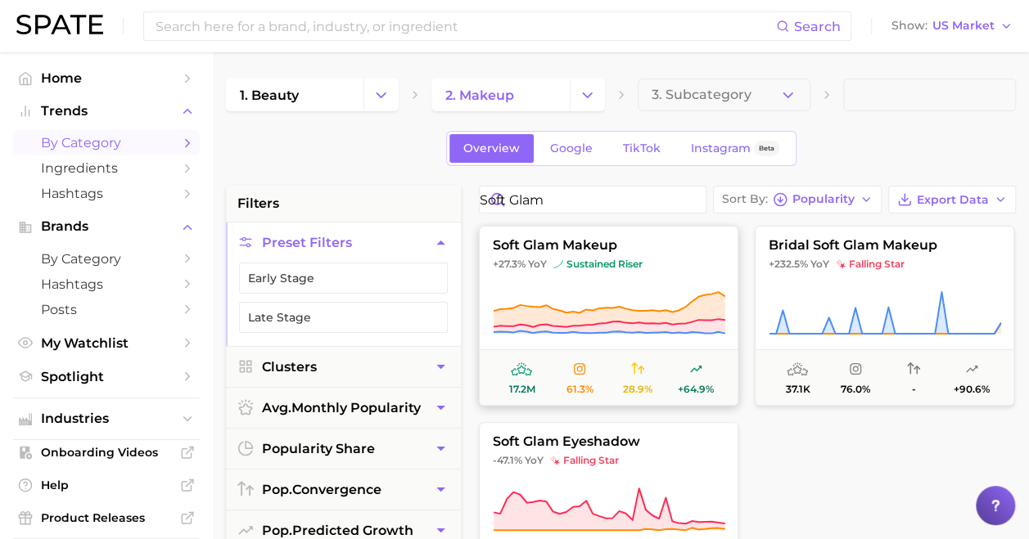
click at [581, 275] on button "soft glam makeup +27.3% YoY sustained riser 17.2m 61.3% 28.9% +64.9%" at bounding box center [608, 316] width 259 height 180
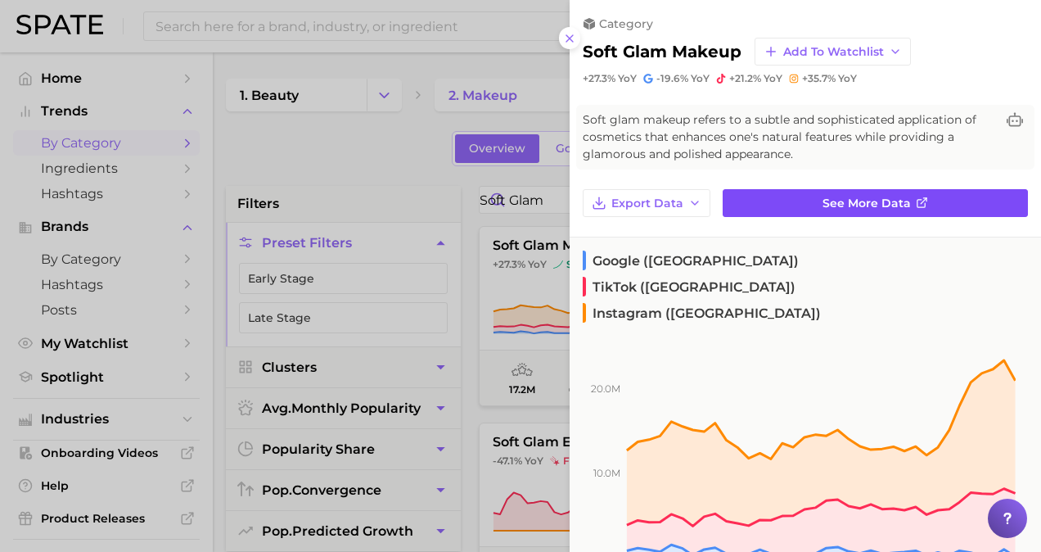
click at [928, 205] on link "See more data" at bounding box center [875, 203] width 305 height 28
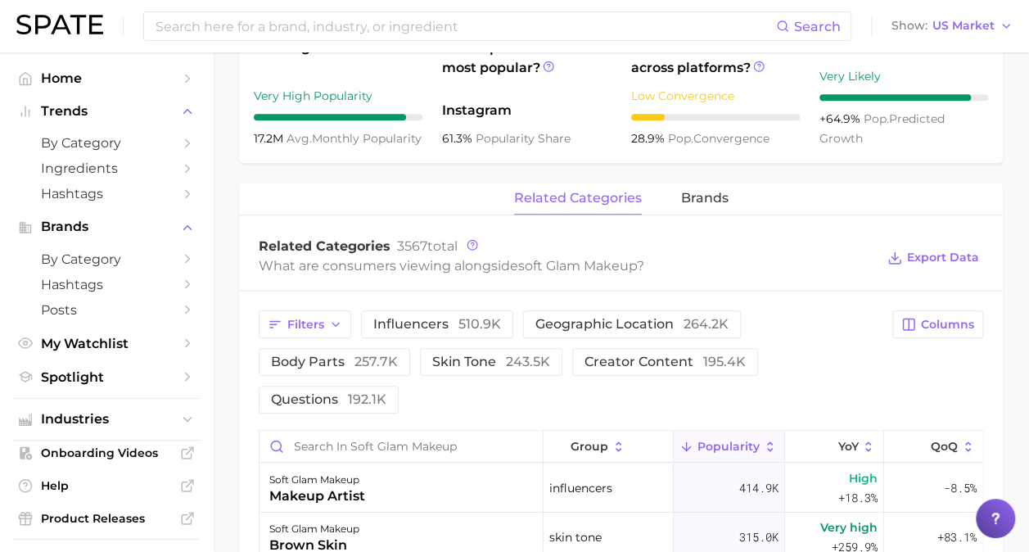
scroll to position [818, 0]
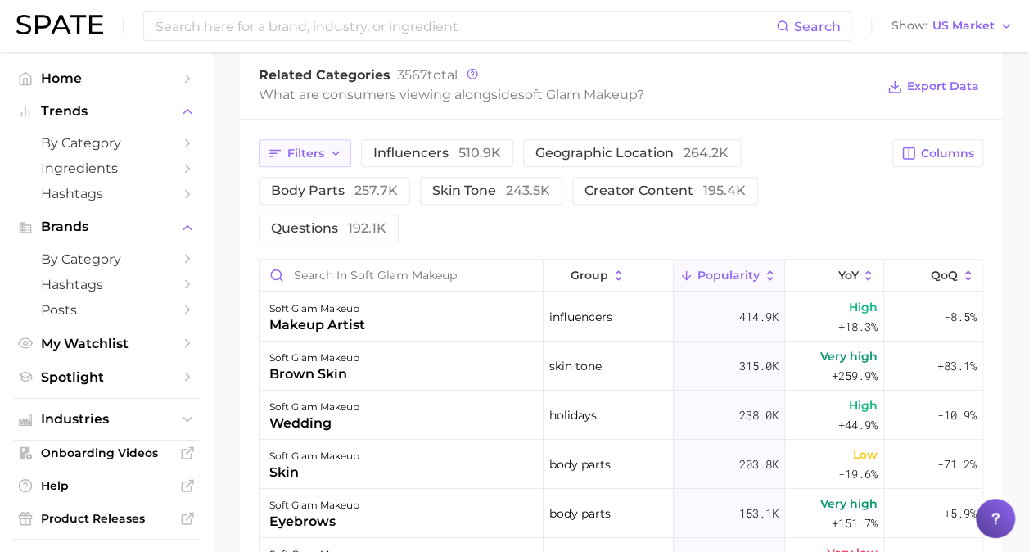
click at [293, 152] on span "Filters" at bounding box center [305, 154] width 37 height 14
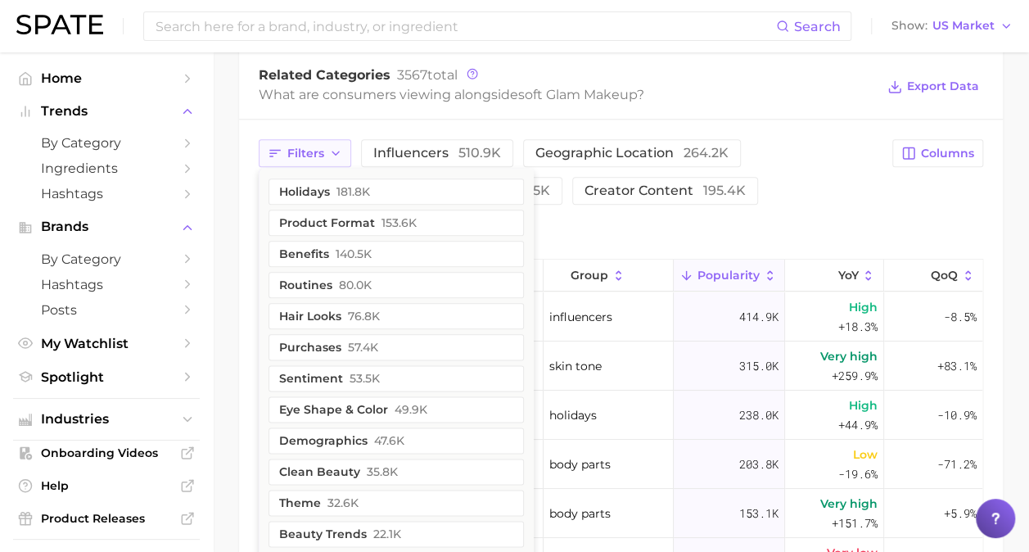
click at [300, 154] on span "Filters" at bounding box center [305, 154] width 37 height 14
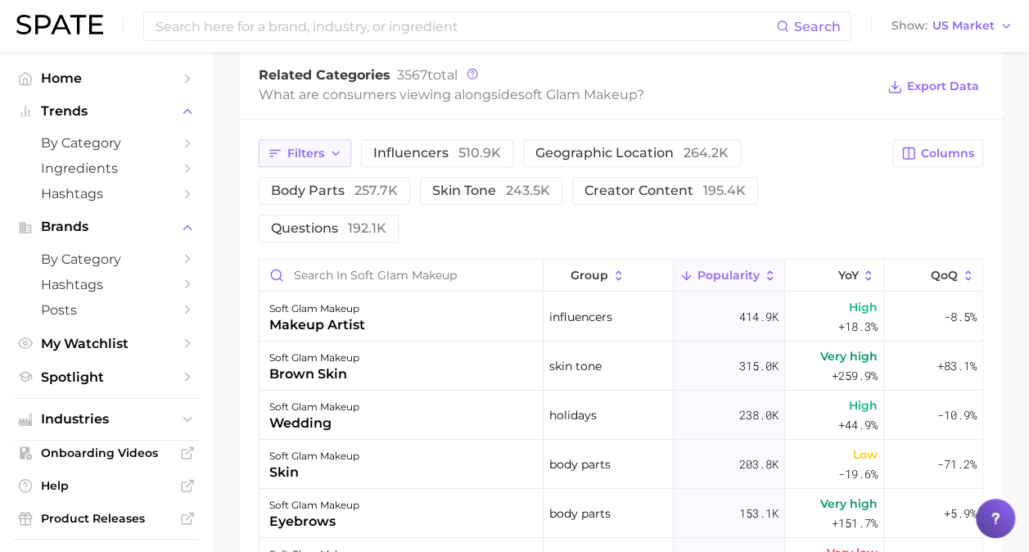
click at [300, 147] on span "Filters" at bounding box center [305, 154] width 37 height 14
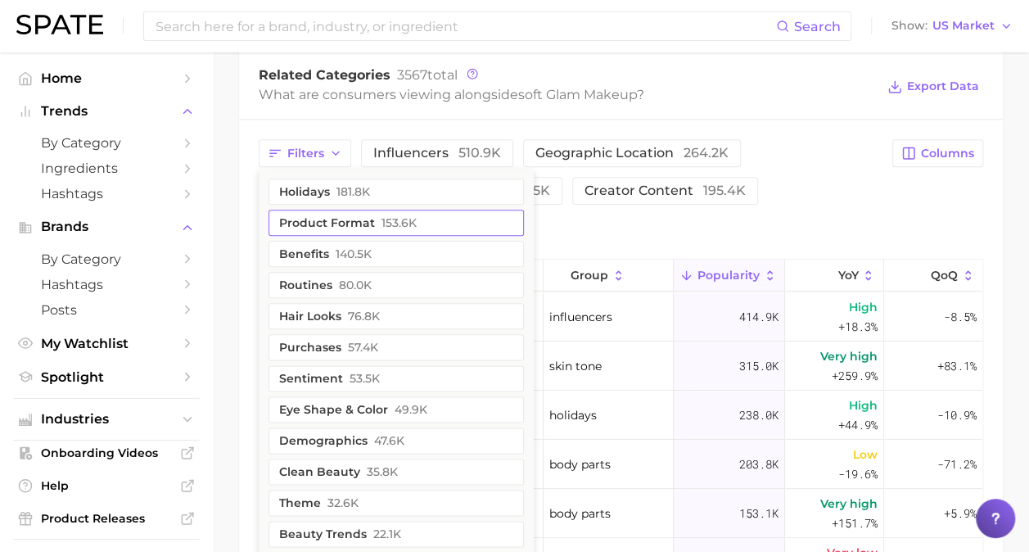
click at [304, 216] on button "product format 153.6k" at bounding box center [395, 223] width 255 height 26
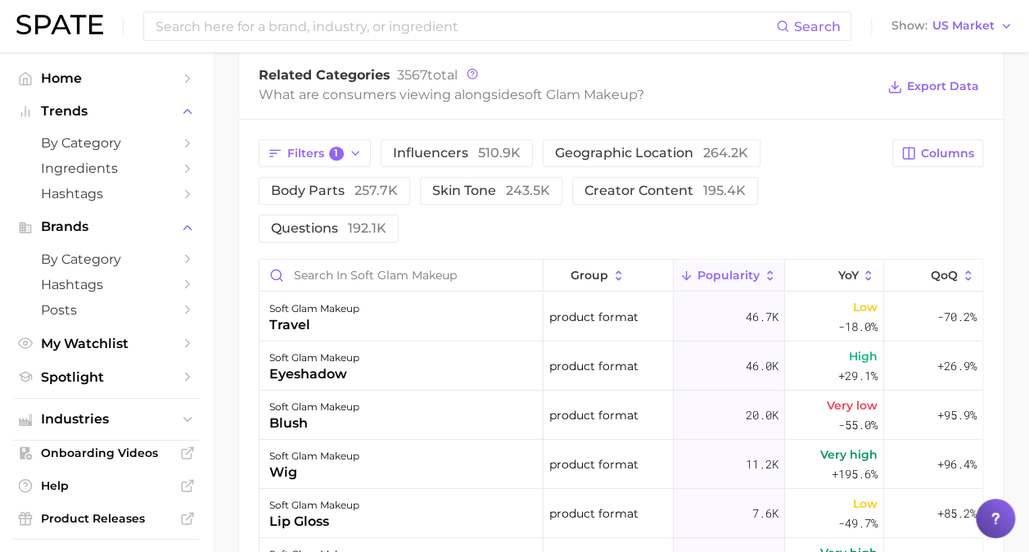
click at [843, 183] on div "Filters 1 influencers 510.9k geographic location 264.2k body parts 257.7k skin …" at bounding box center [571, 190] width 624 height 103
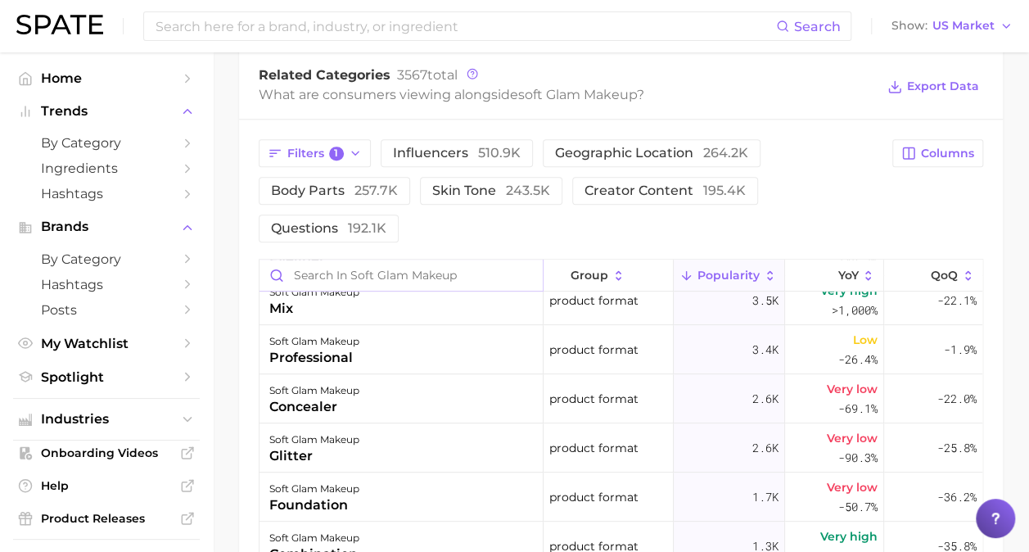
scroll to position [491, 0]
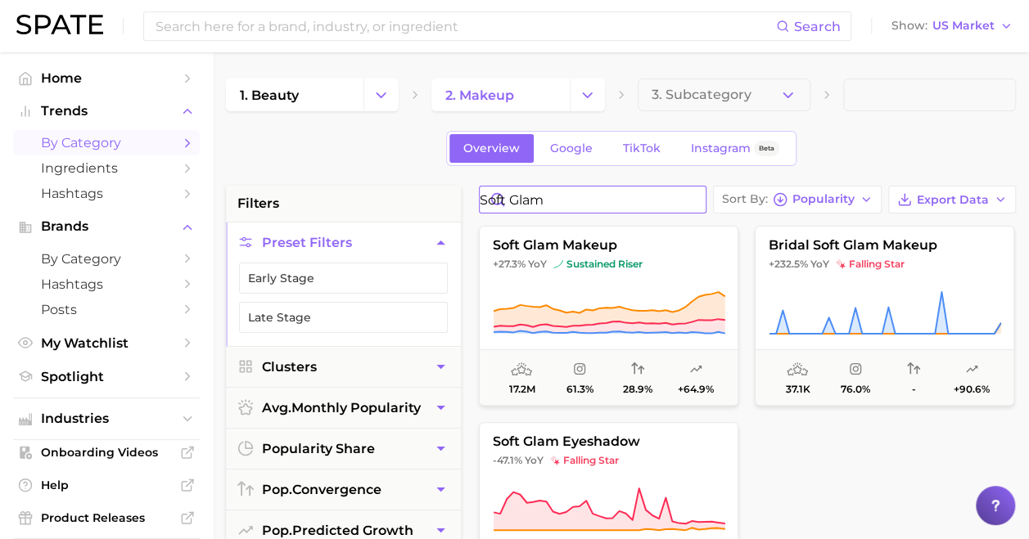
drag, startPoint x: 597, startPoint y: 208, endPoint x: 420, endPoint y: 191, distance: 177.6
type input "bb cream"
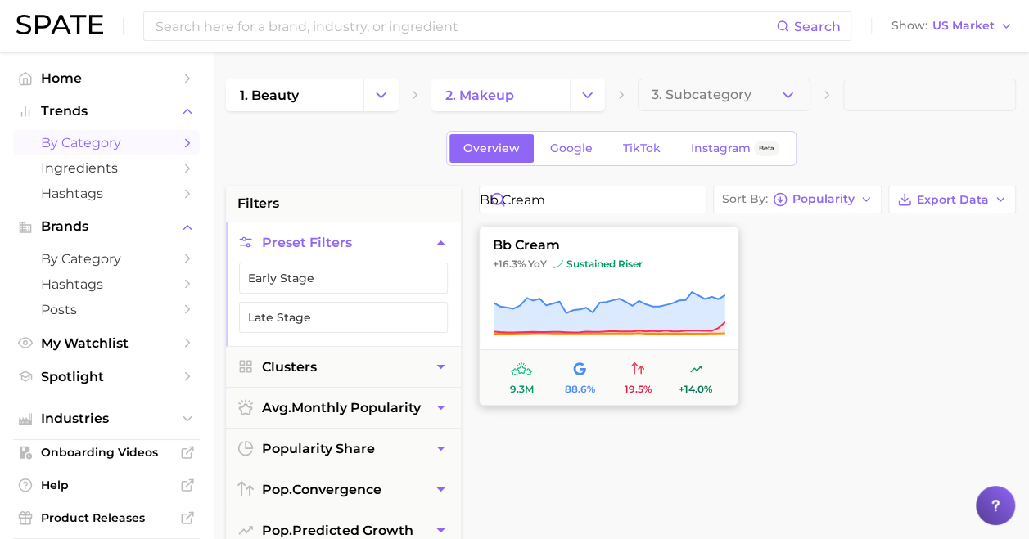
click at [648, 260] on span "+16.3% YoY sustained riser" at bounding box center [609, 264] width 258 height 13
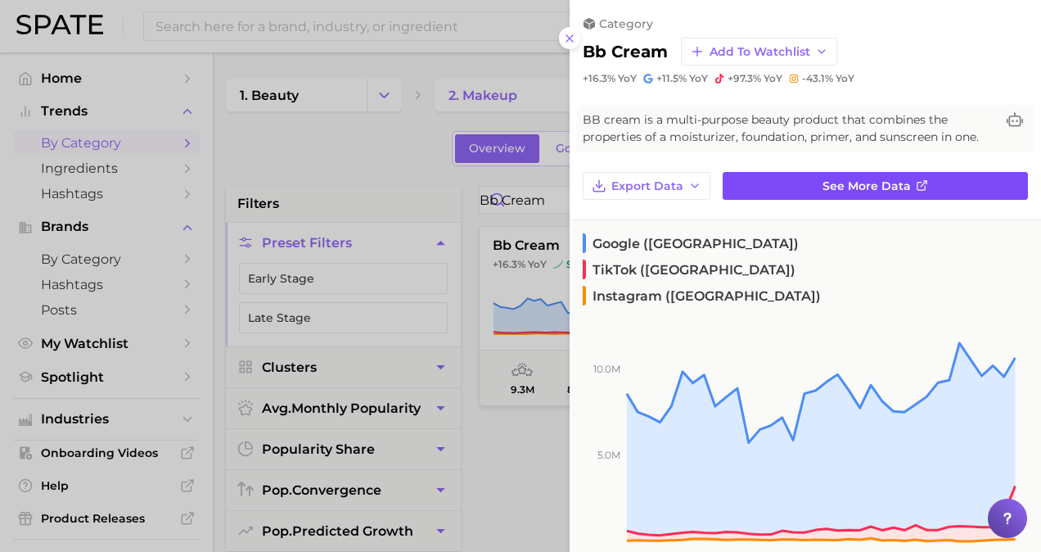
click at [858, 187] on span "See more data" at bounding box center [867, 186] width 88 height 14
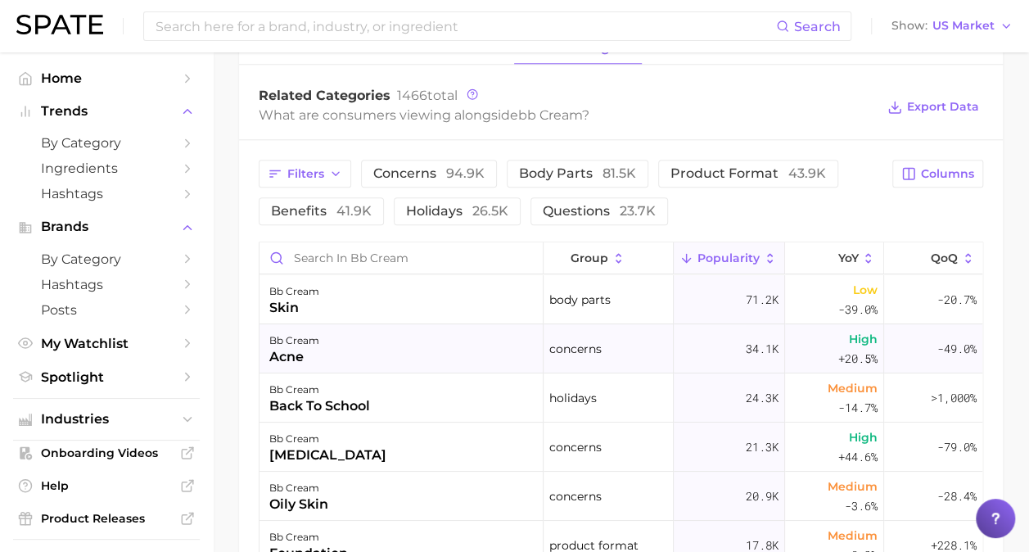
scroll to position [818, 0]
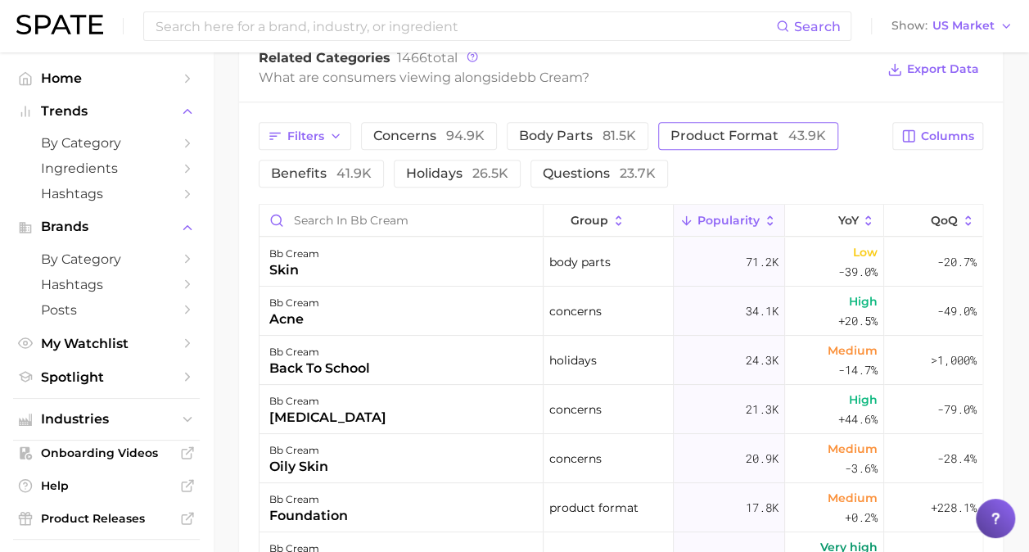
click at [716, 134] on span "product format 43.9k" at bounding box center [748, 135] width 156 height 13
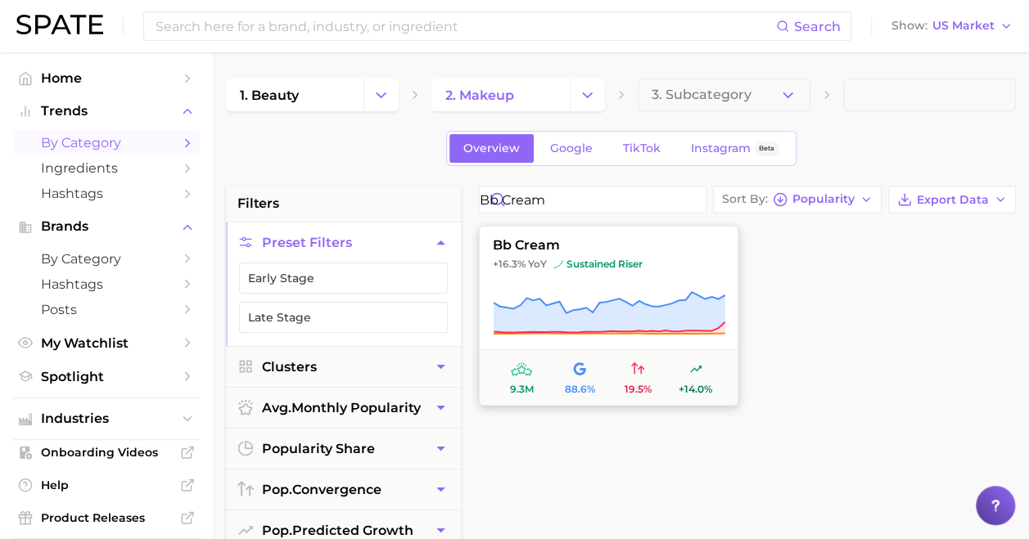
click at [536, 289] on button "bb cream +16.3% YoY sustained riser 9.3m 88.6% 19.5% +14.0%" at bounding box center [608, 316] width 259 height 180
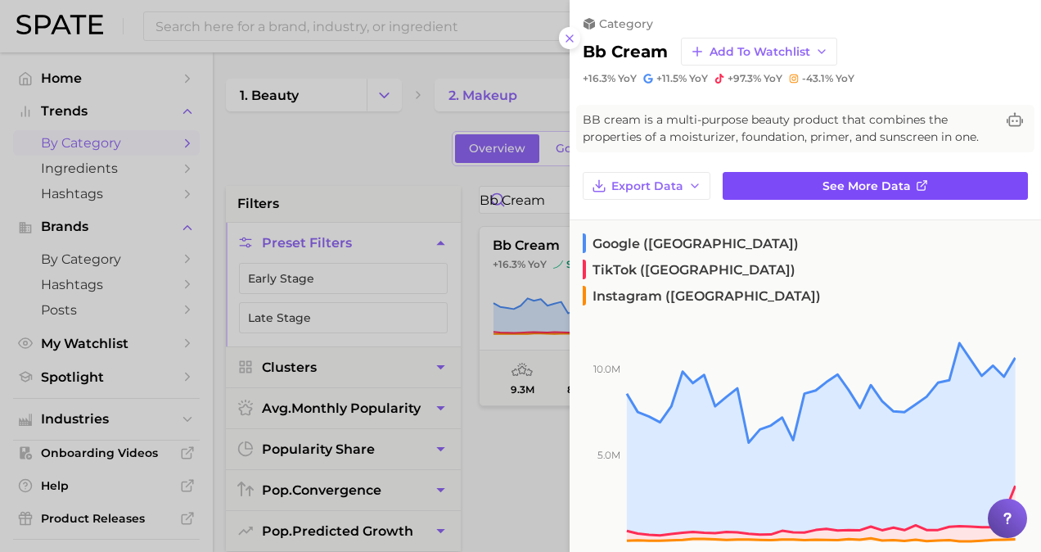
click at [806, 187] on link "See more data" at bounding box center [875, 186] width 305 height 28
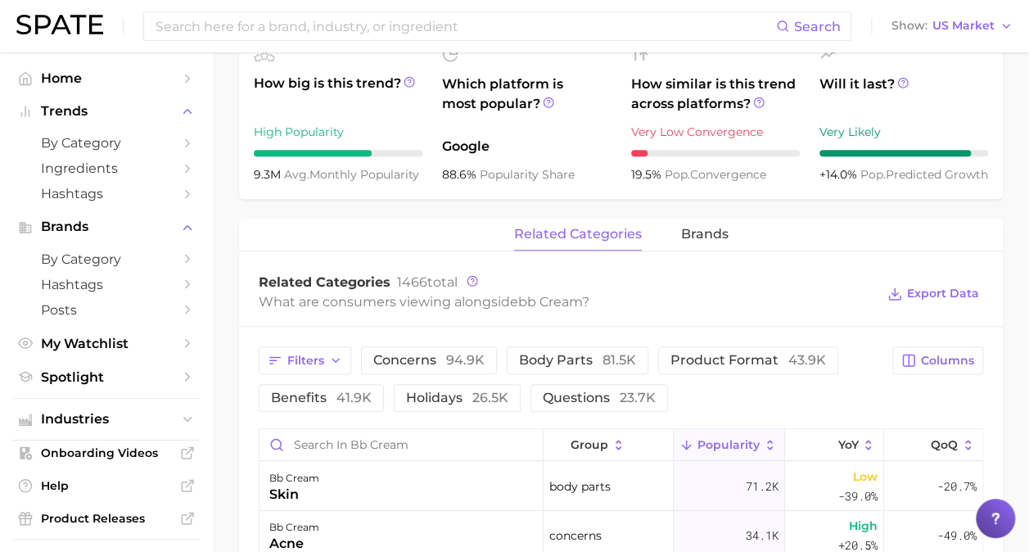
scroll to position [737, 0]
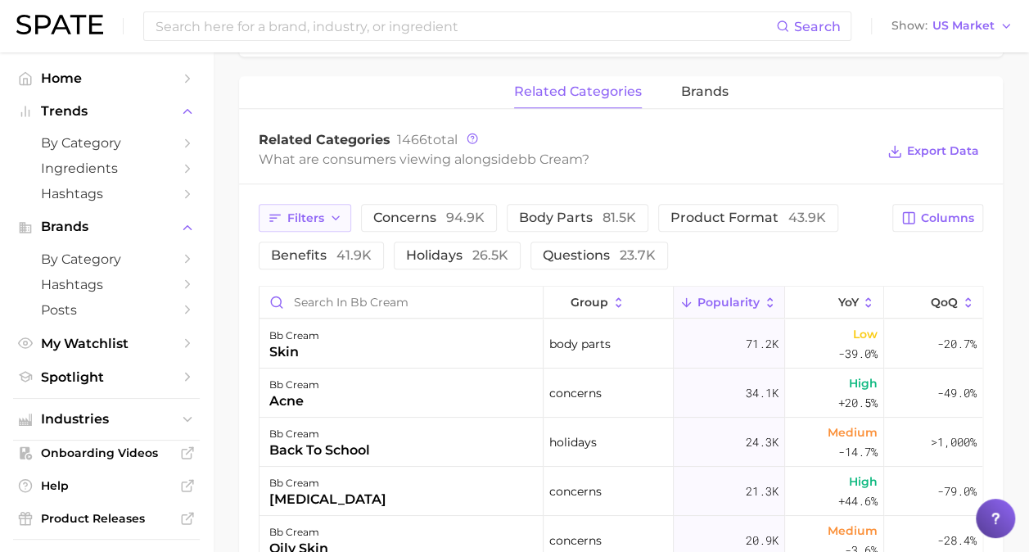
click at [340, 220] on icon "button" at bounding box center [335, 217] width 13 height 13
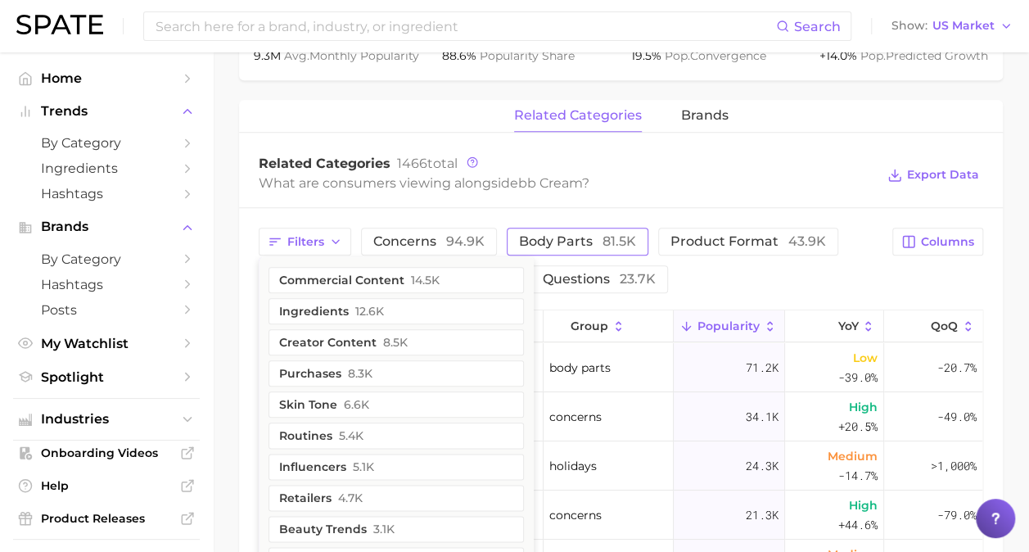
scroll to position [655, 0]
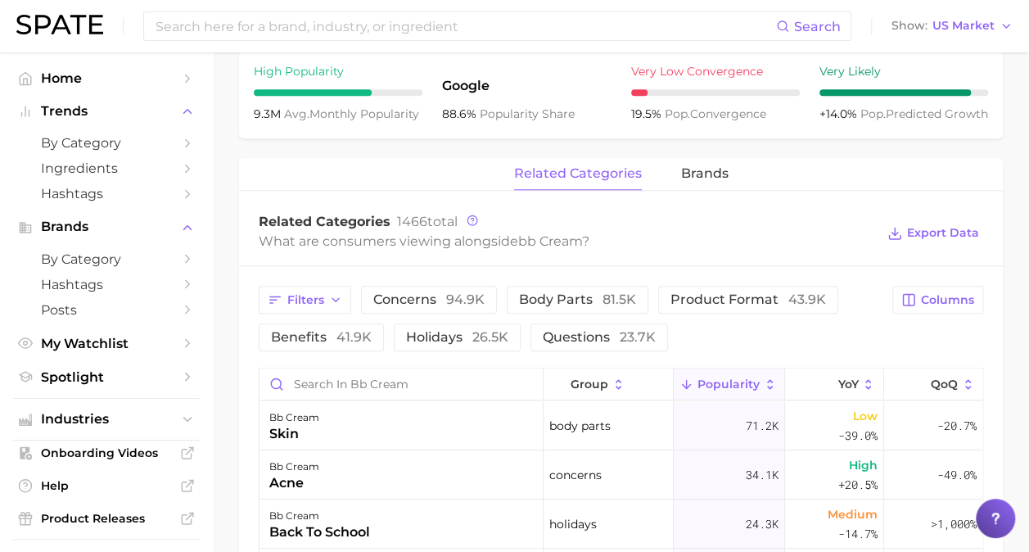
click at [799, 346] on div "Filters concerns 94.9k body parts 81.5k product format 43.9k benefits 41.9k hol…" at bounding box center [571, 318] width 624 height 65
click at [329, 334] on span "benefits 41.9k" at bounding box center [321, 337] width 101 height 13
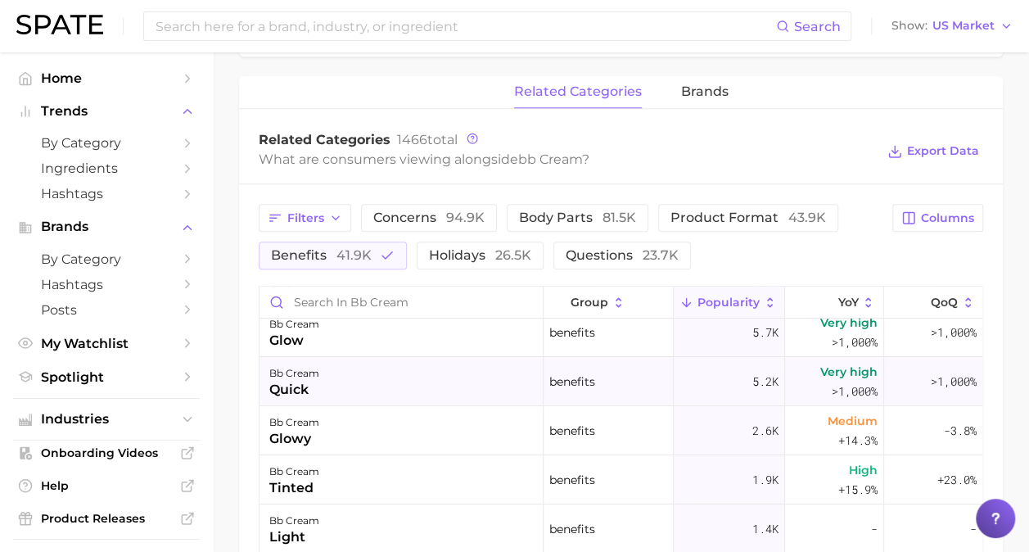
scroll to position [82, 0]
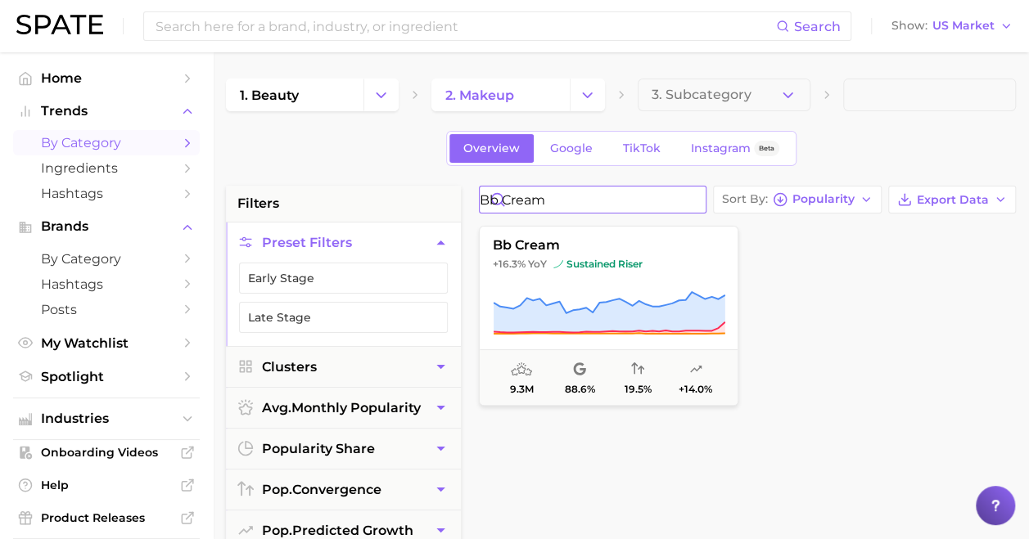
drag, startPoint x: 604, startPoint y: 203, endPoint x: 365, endPoint y: 193, distance: 239.2
type input "lip stain"
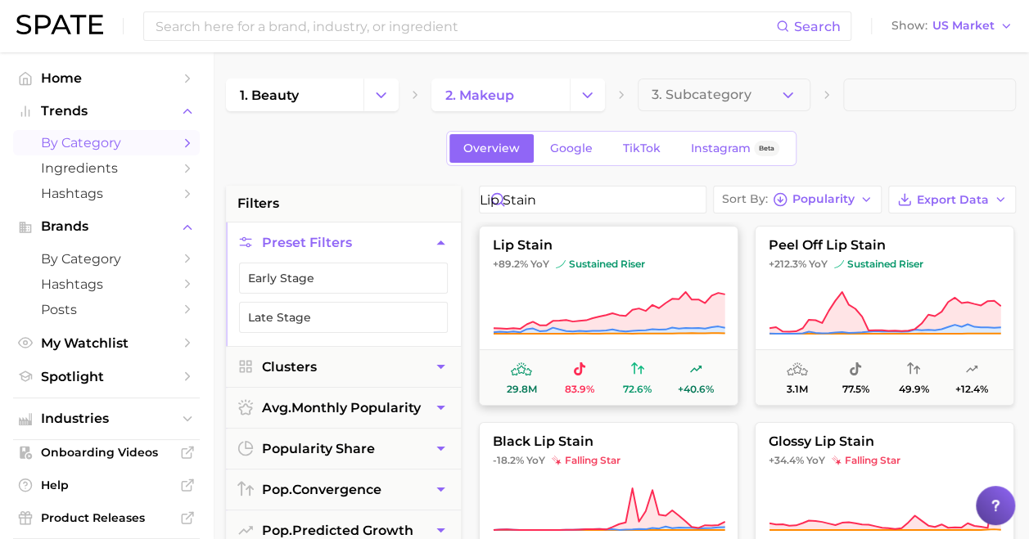
click at [641, 304] on icon at bounding box center [609, 314] width 232 height 46
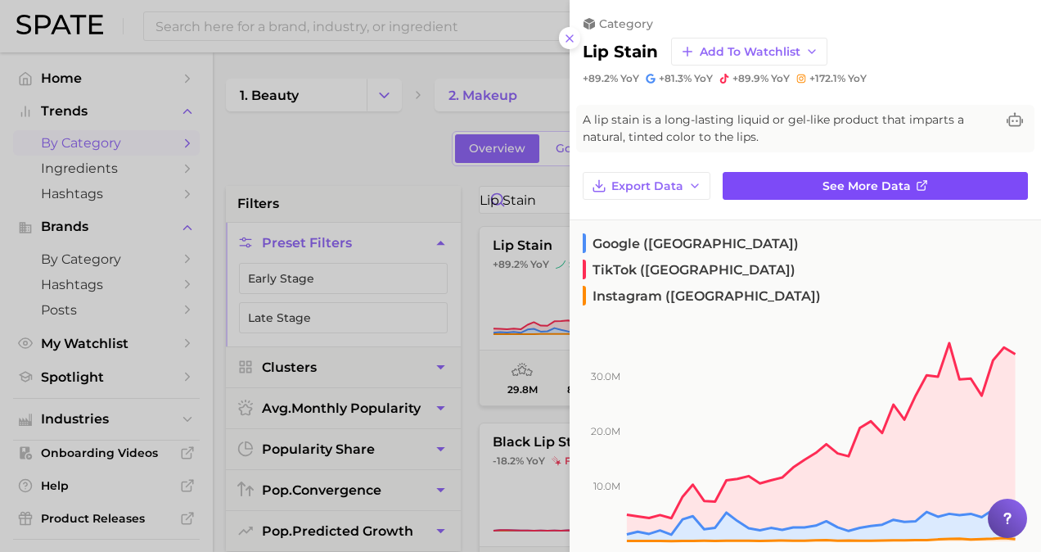
click at [866, 186] on span "See more data" at bounding box center [867, 186] width 88 height 14
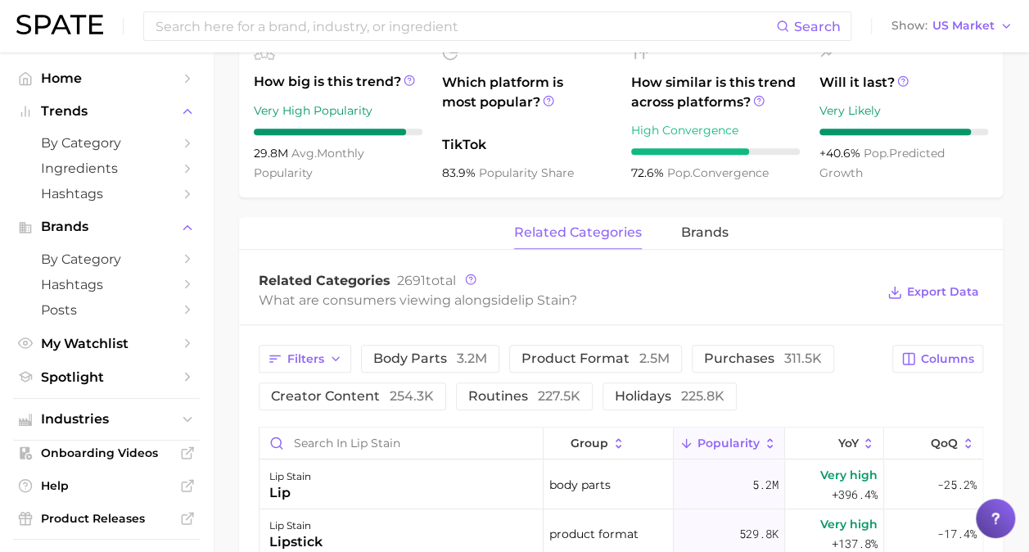
scroll to position [655, 0]
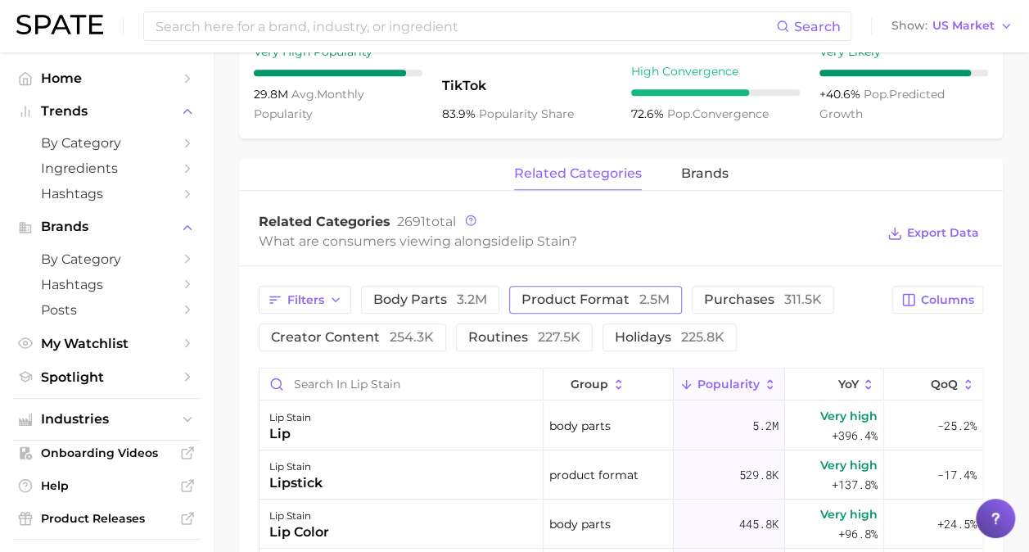
click at [593, 300] on span "product format 2.5m" at bounding box center [595, 299] width 148 height 13
click at [304, 298] on span "Filters" at bounding box center [305, 300] width 37 height 14
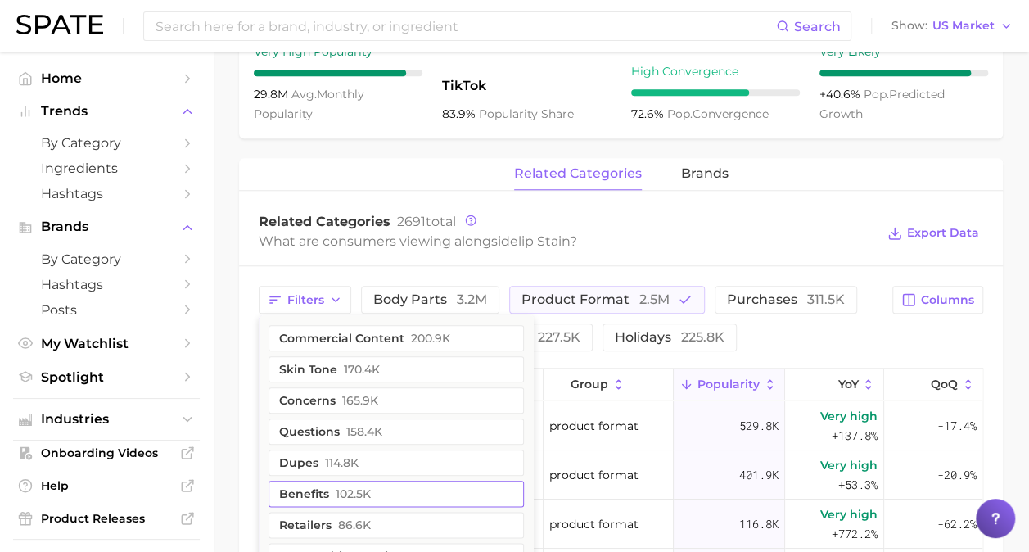
click at [332, 490] on button "benefits 102.5k" at bounding box center [395, 493] width 255 height 26
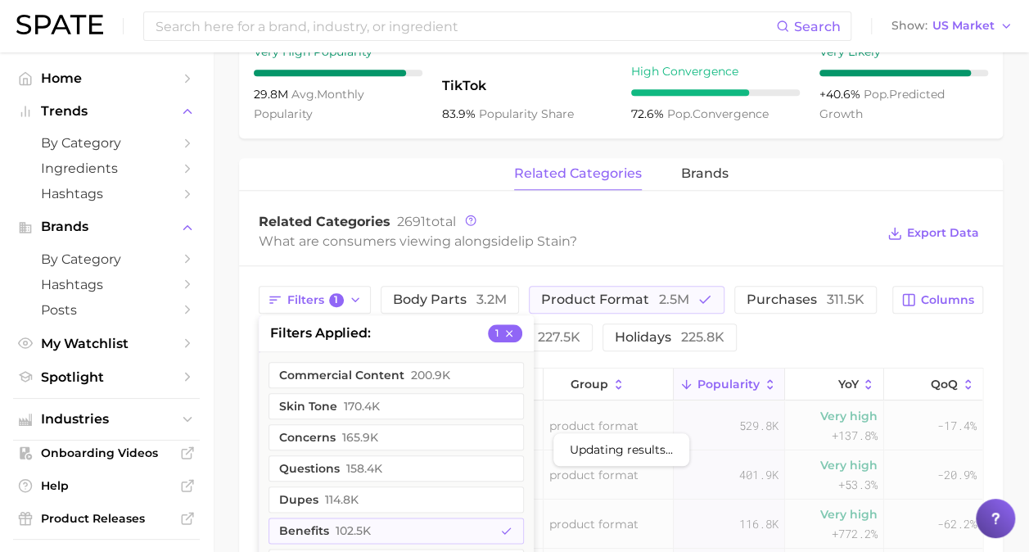
click at [275, 250] on div "What are consumers viewing alongside lip stain ?" at bounding box center [567, 241] width 616 height 22
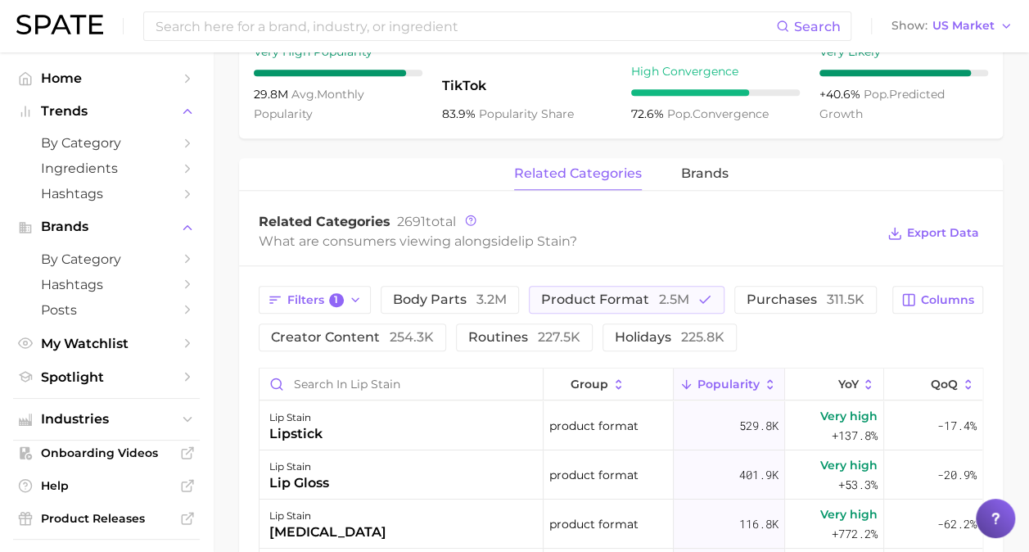
scroll to position [737, 0]
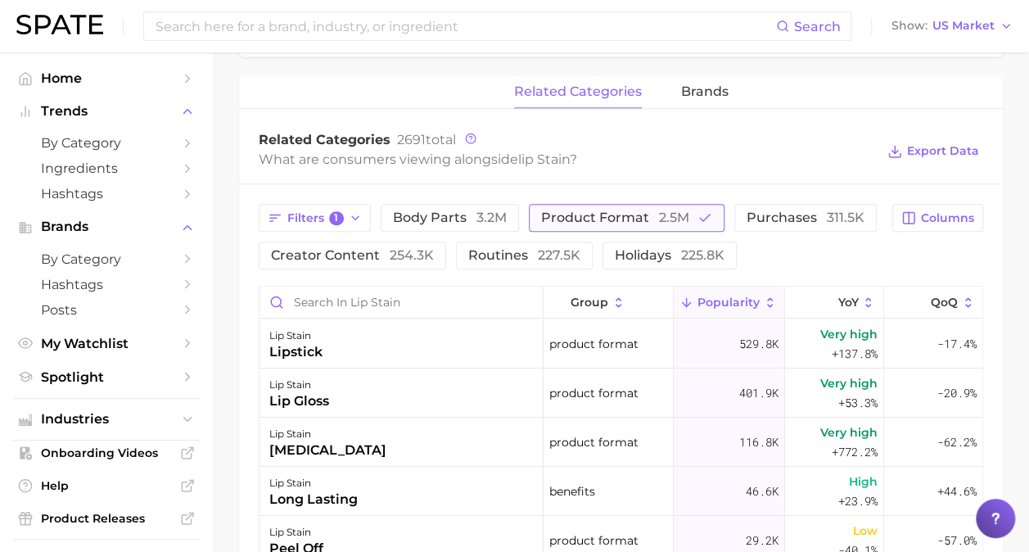
click at [697, 218] on icon "button" at bounding box center [704, 217] width 15 height 15
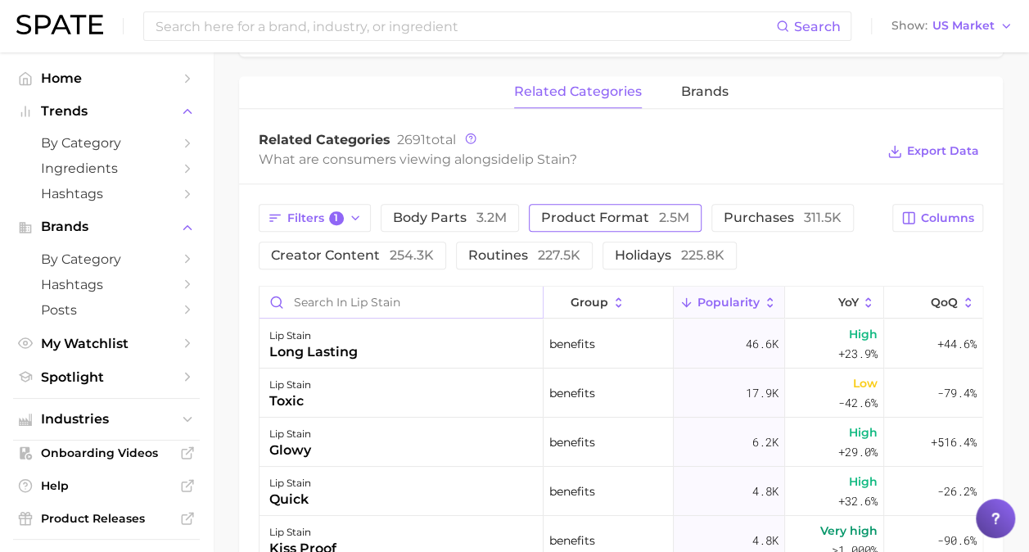
click at [385, 297] on input "Search in lip stain" at bounding box center [400, 301] width 283 height 31
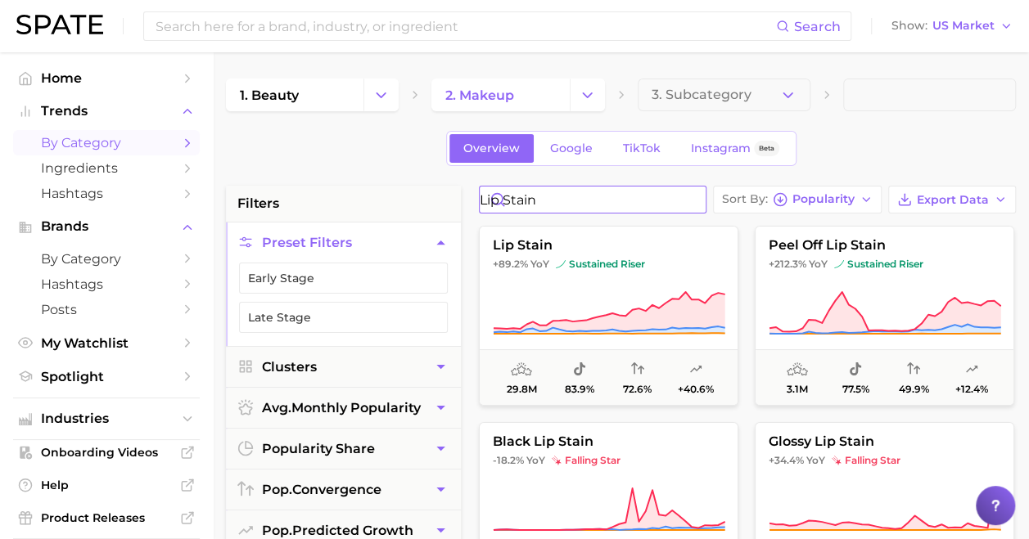
drag, startPoint x: 619, startPoint y: 199, endPoint x: 461, endPoint y: 168, distance: 161.0
click at [656, 286] on button "lip stain +89.2% YoY sustained riser 29.8m 83.9% 72.6% +40.6%" at bounding box center [608, 316] width 259 height 180
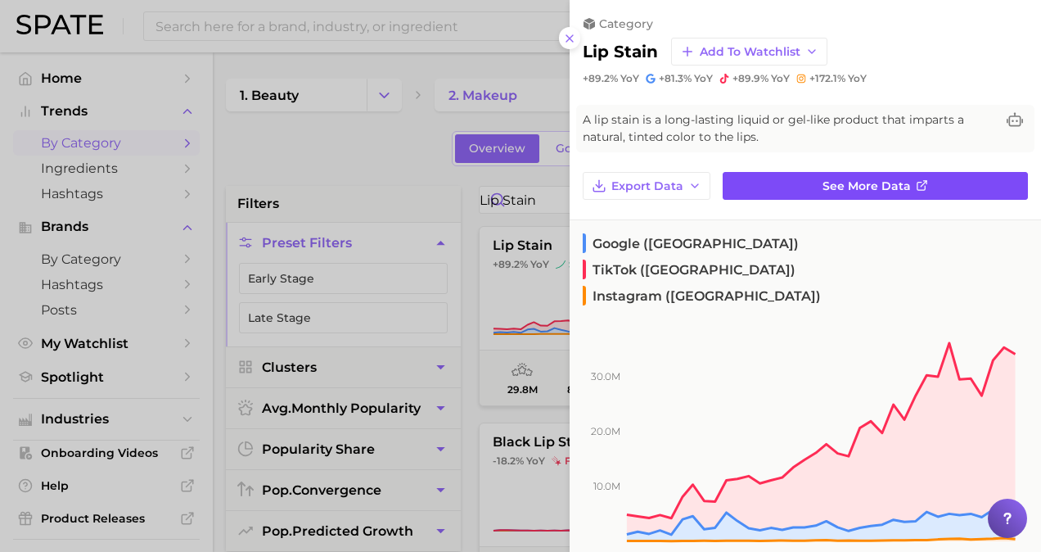
click at [846, 187] on span "See more data" at bounding box center [867, 186] width 88 height 14
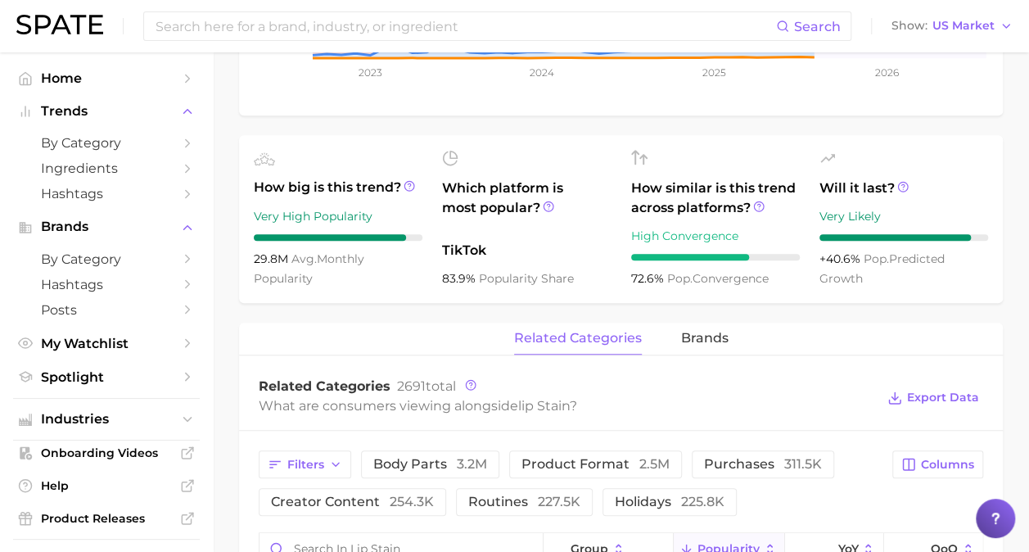
scroll to position [491, 0]
click at [699, 337] on span "brands" at bounding box center [704, 337] width 47 height 15
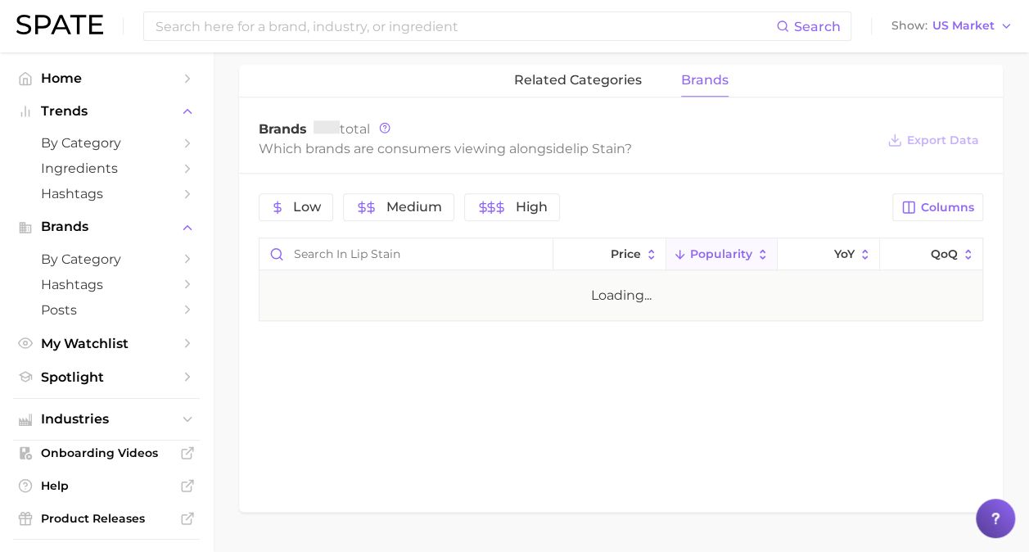
scroll to position [790, 0]
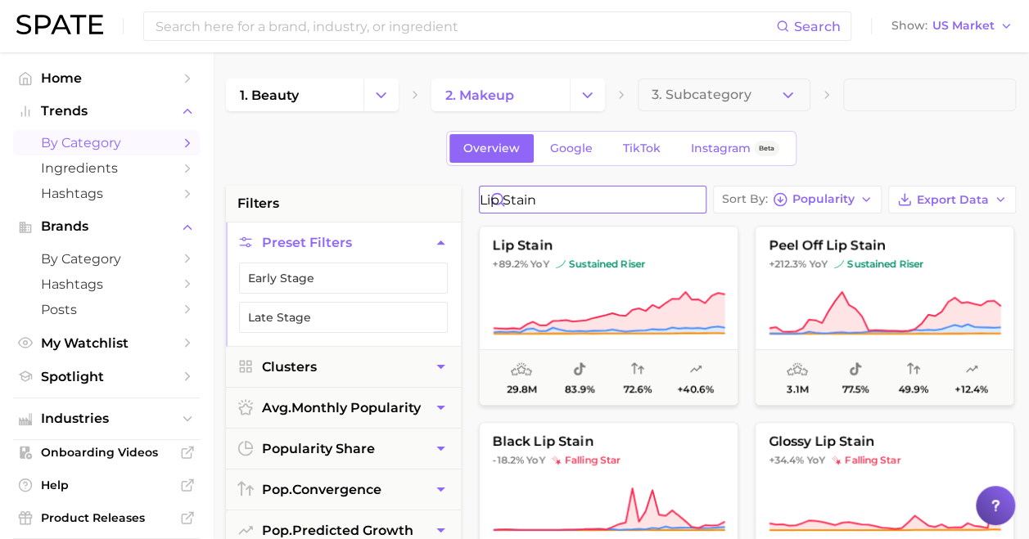
drag, startPoint x: 622, startPoint y: 198, endPoint x: 444, endPoint y: 183, distance: 179.0
type input "bb cream"
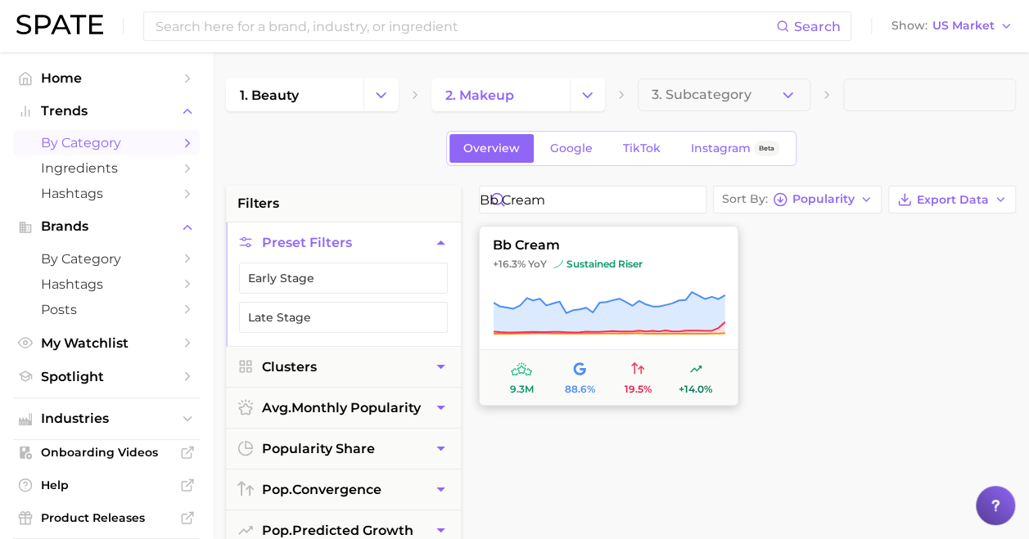
click at [558, 248] on span "bb cream" at bounding box center [609, 245] width 258 height 15
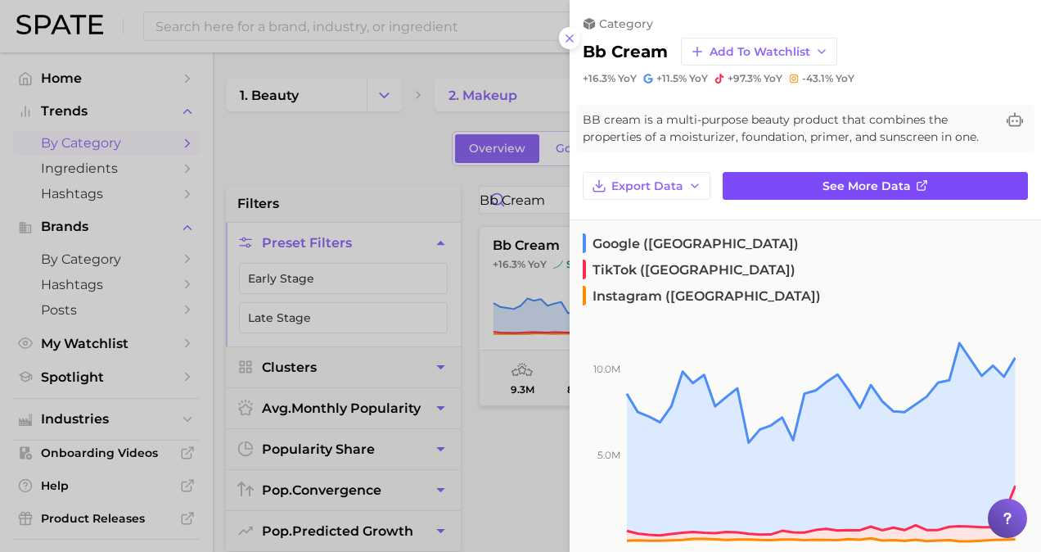
click at [823, 189] on span "See more data" at bounding box center [867, 186] width 88 height 14
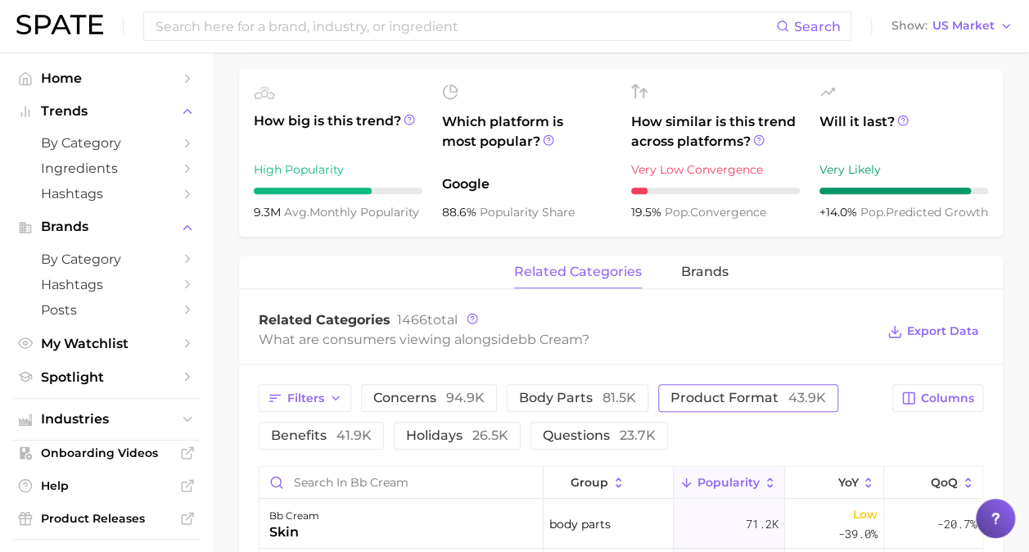
scroll to position [573, 0]
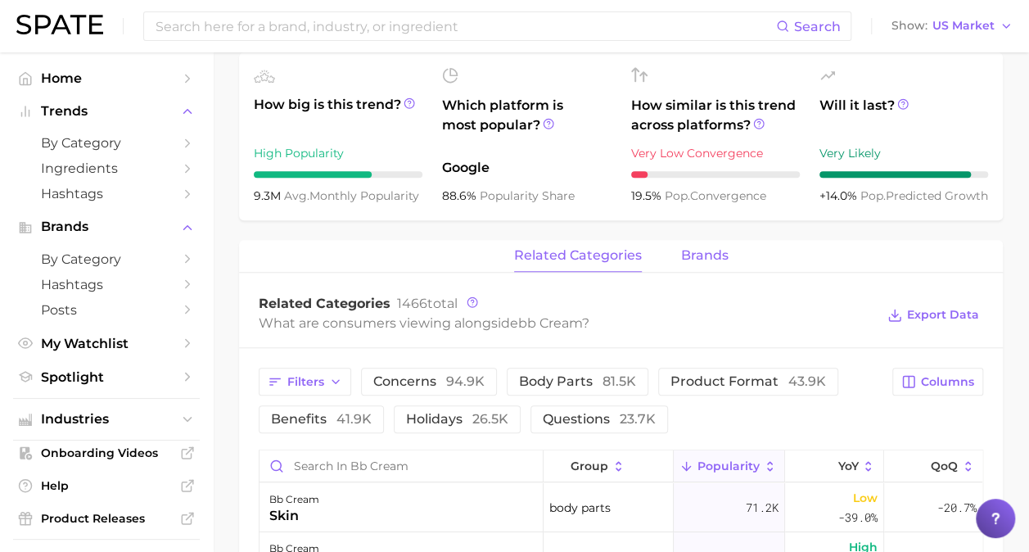
click at [717, 256] on span "brands" at bounding box center [704, 255] width 47 height 15
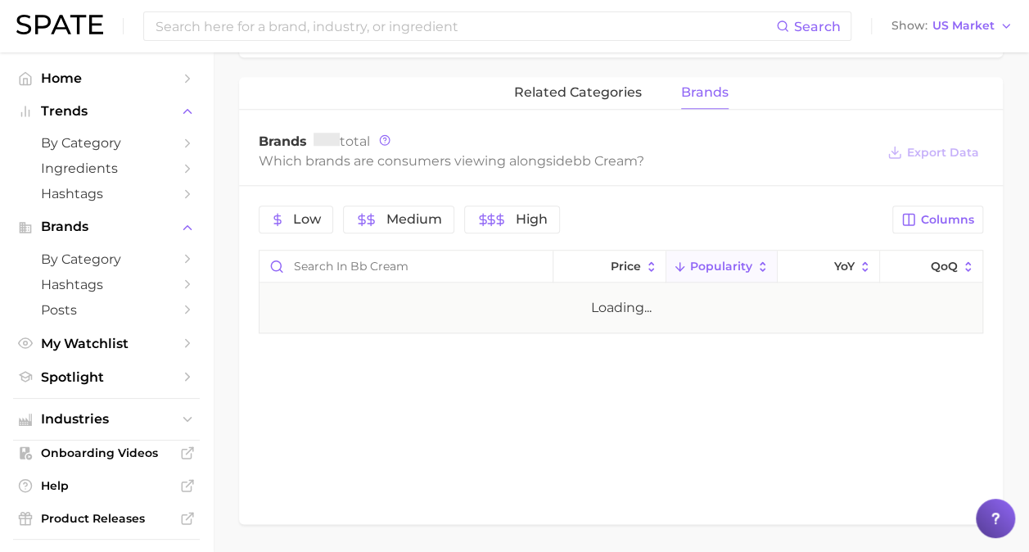
scroll to position [737, 0]
